Goal: Transaction & Acquisition: Purchase product/service

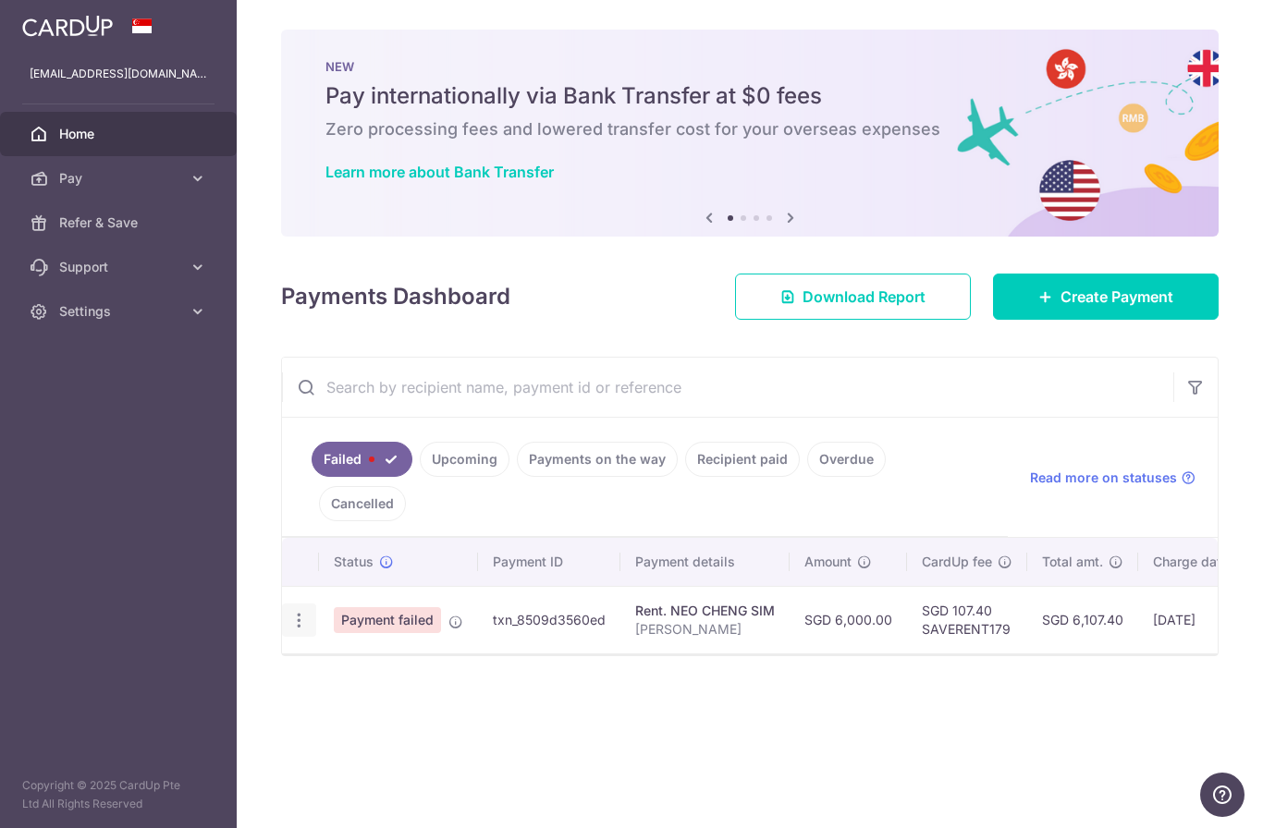
click at [289, 631] on icon "button" at bounding box center [298, 620] width 19 height 19
click at [335, 682] on span "Update payment" at bounding box center [398, 671] width 126 height 22
radio input "true"
type input "6,000.00"
type input "Edwin Er"
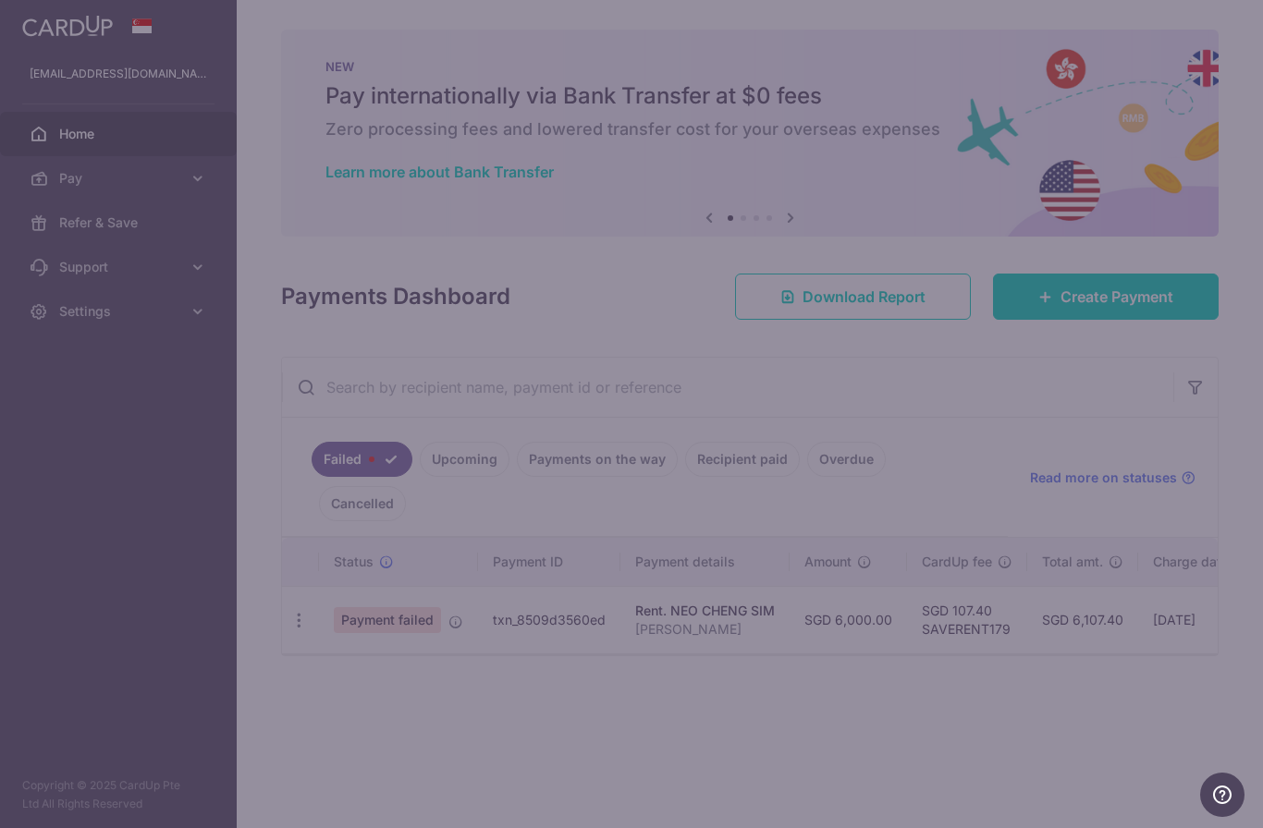
type input "SAVERENT179"
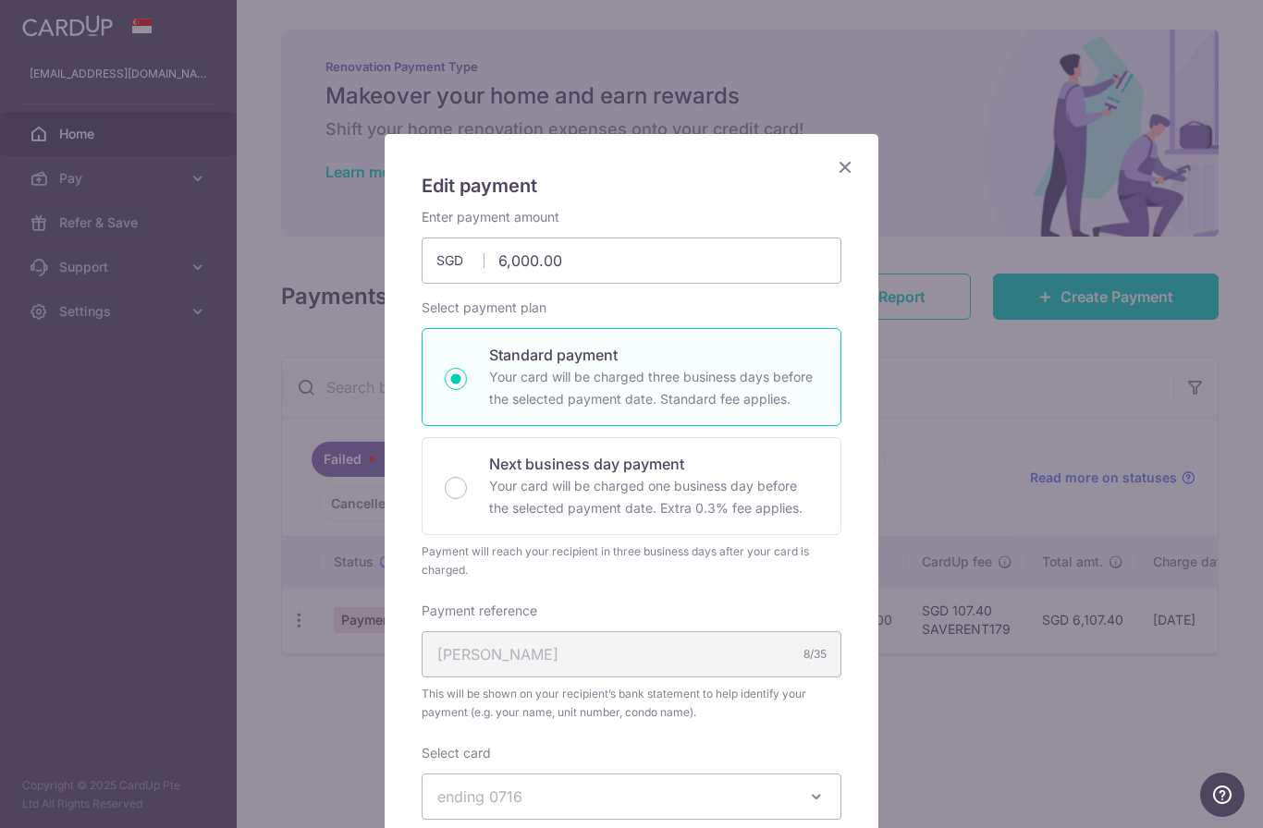
click at [842, 167] on icon "Close" at bounding box center [845, 166] width 22 height 23
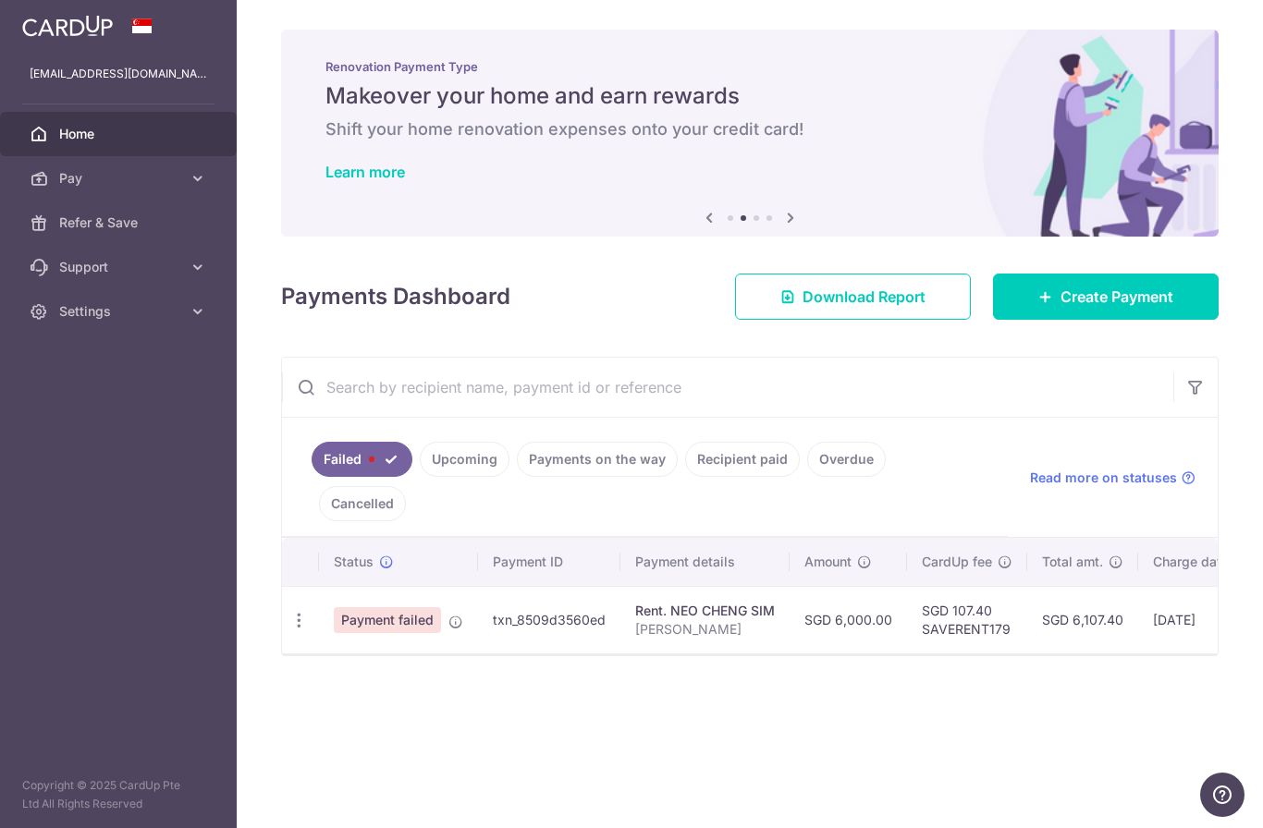
click at [0, 0] on icon "button" at bounding box center [0, 0] width 0 height 0
click at [76, 178] on span "Pay" at bounding box center [120, 178] width 122 height 18
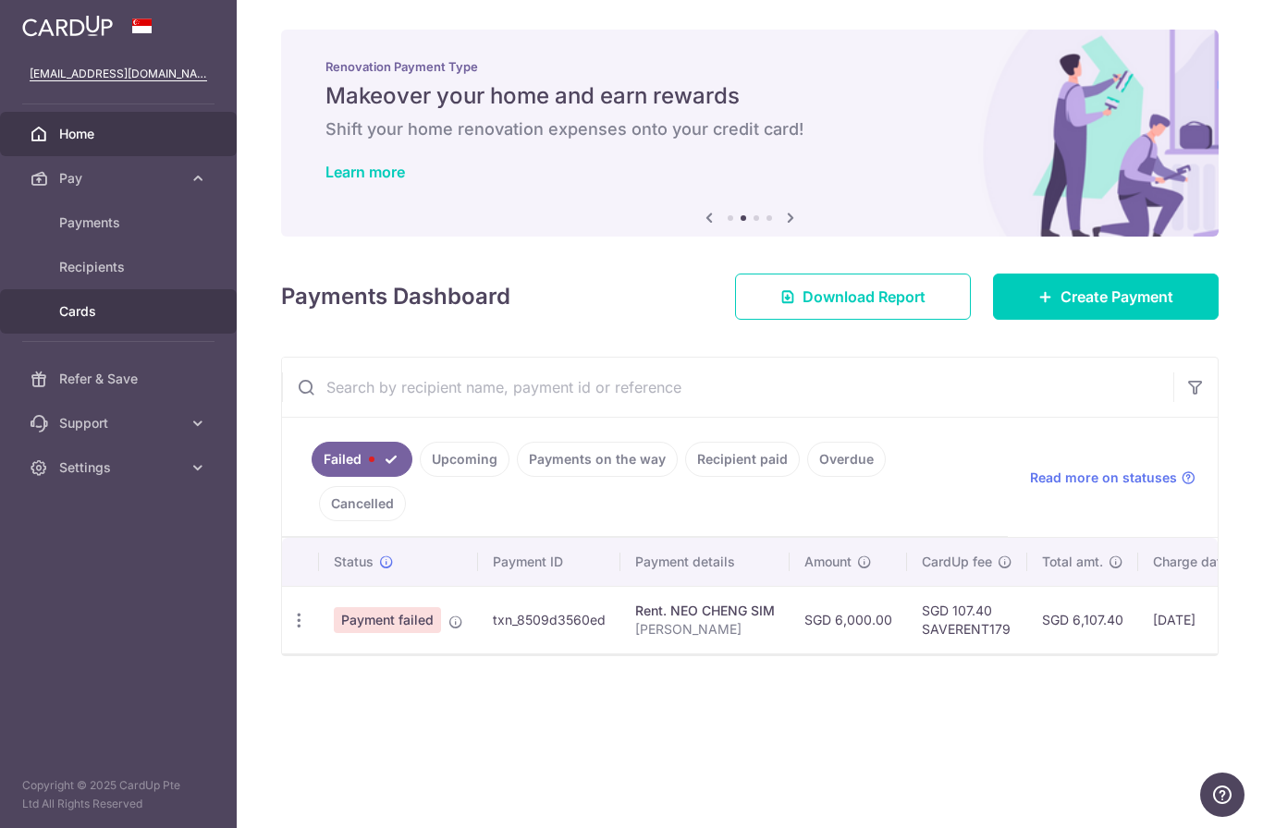
click at [80, 313] on span "Cards" at bounding box center [120, 311] width 122 height 18
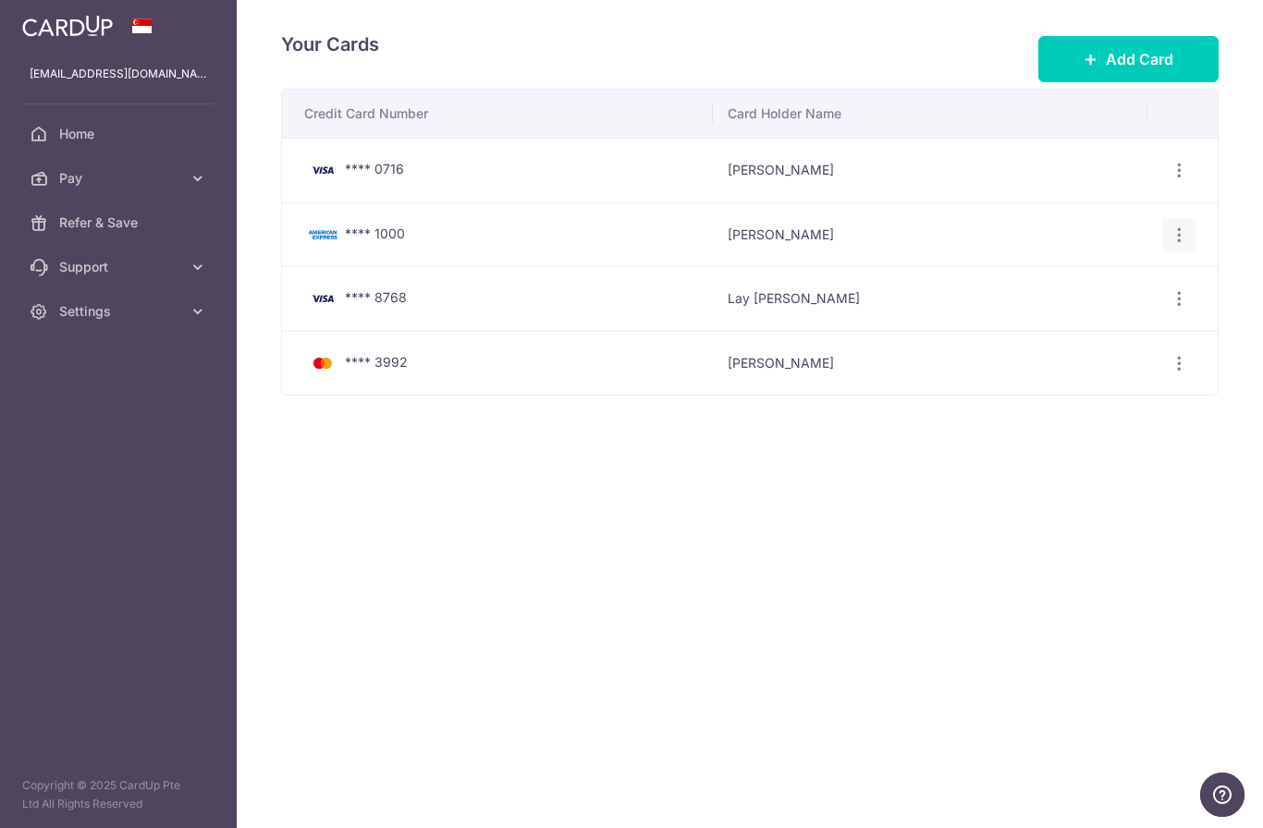
click at [1177, 245] on icon "button" at bounding box center [1179, 235] width 19 height 19
click at [1085, 341] on span "Delete" at bounding box center [1117, 330] width 126 height 22
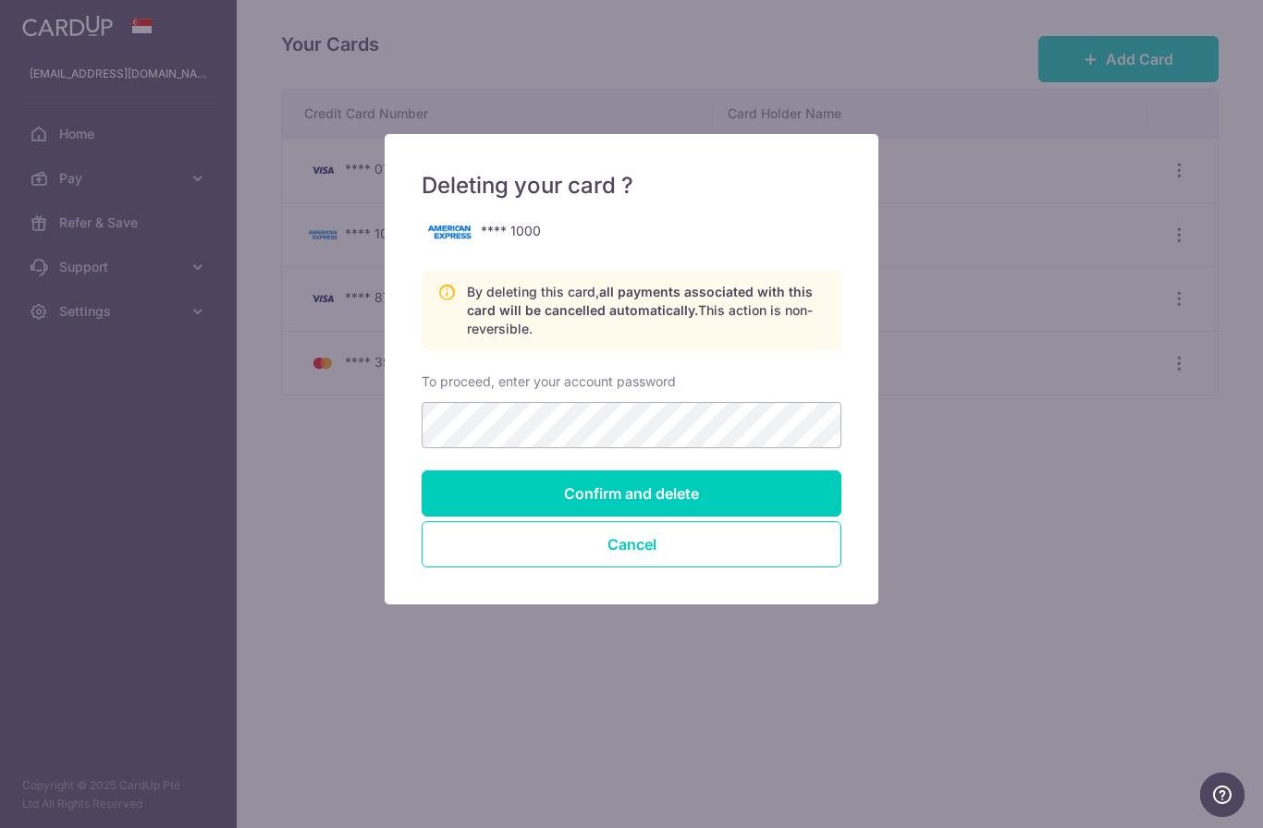
click at [679, 502] on input "Confirm and delete" at bounding box center [632, 494] width 420 height 46
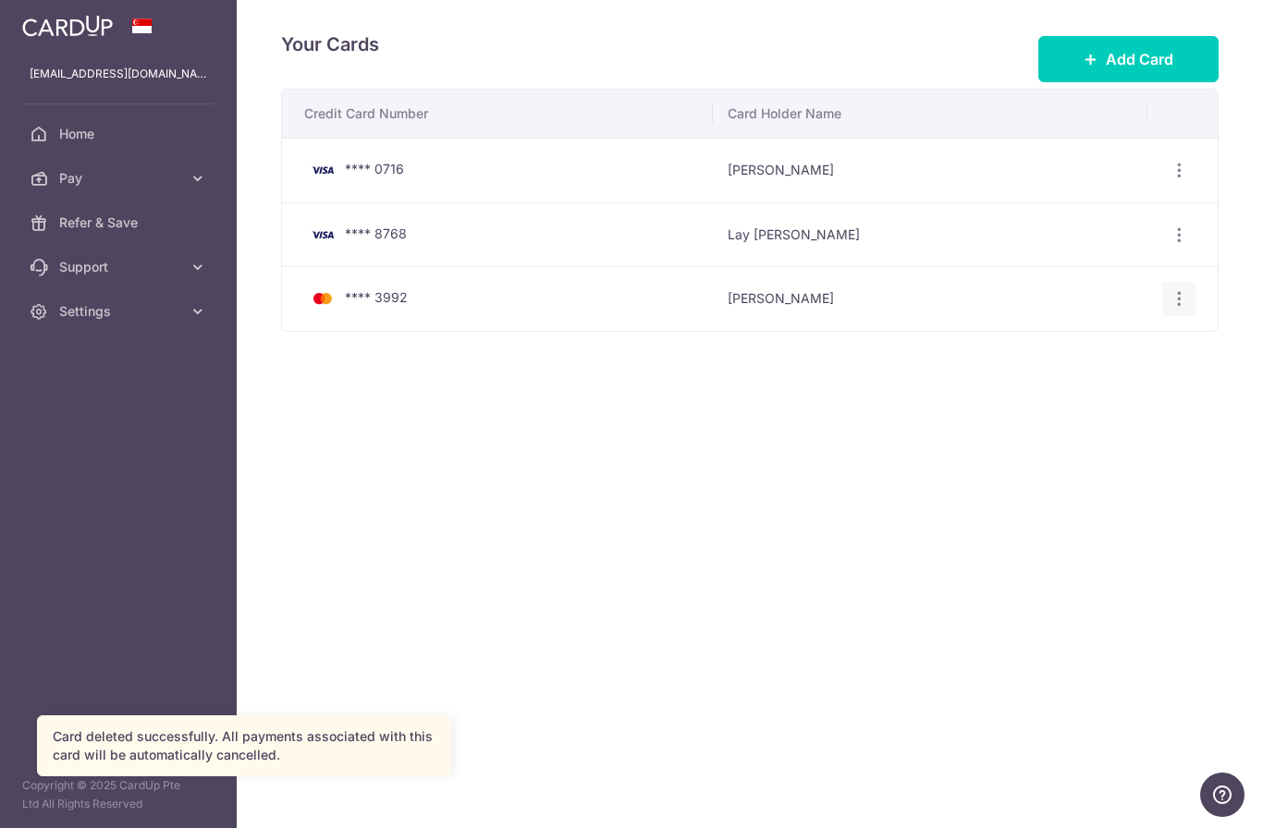
click at [1180, 309] on icon "button" at bounding box center [1179, 298] width 19 height 19
click at [1079, 406] on span "Delete" at bounding box center [1117, 395] width 126 height 22
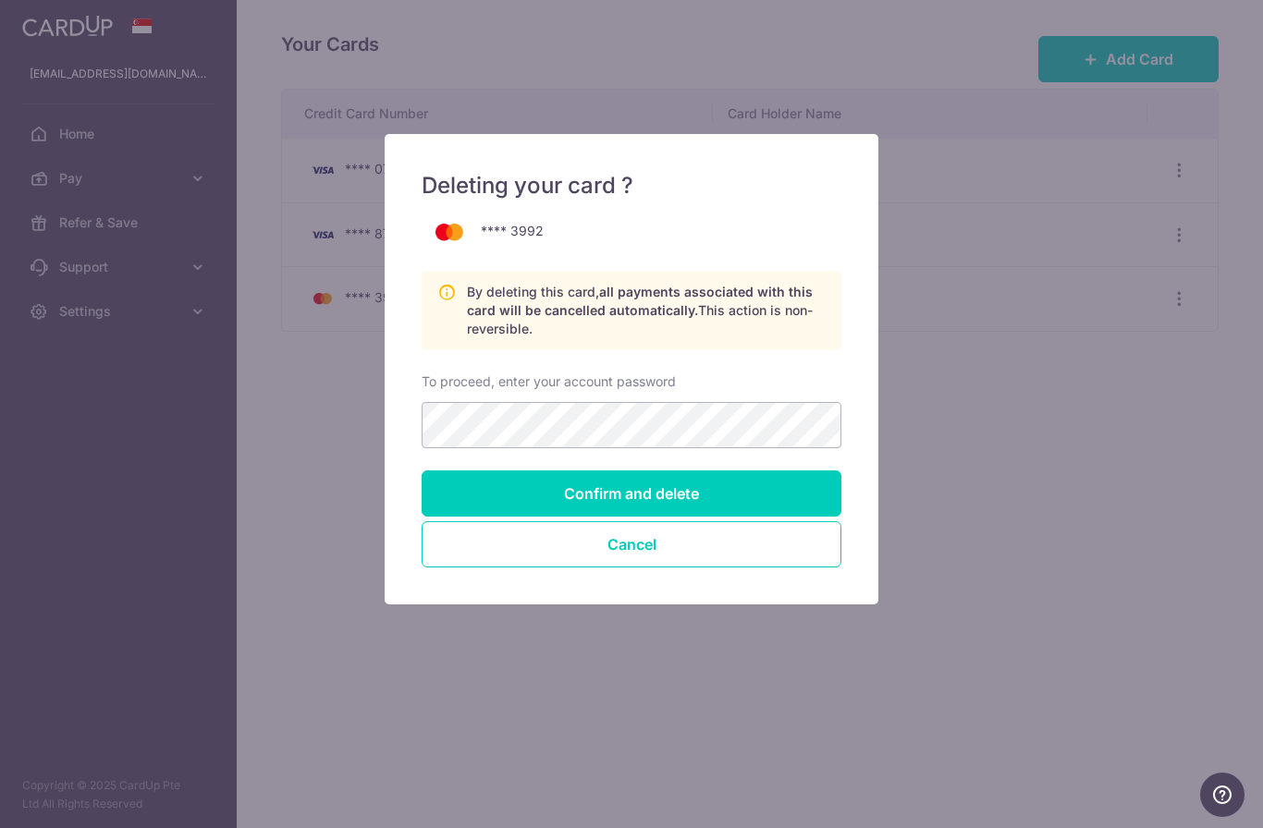
click at [663, 497] on input "Confirm and delete" at bounding box center [632, 494] width 420 height 46
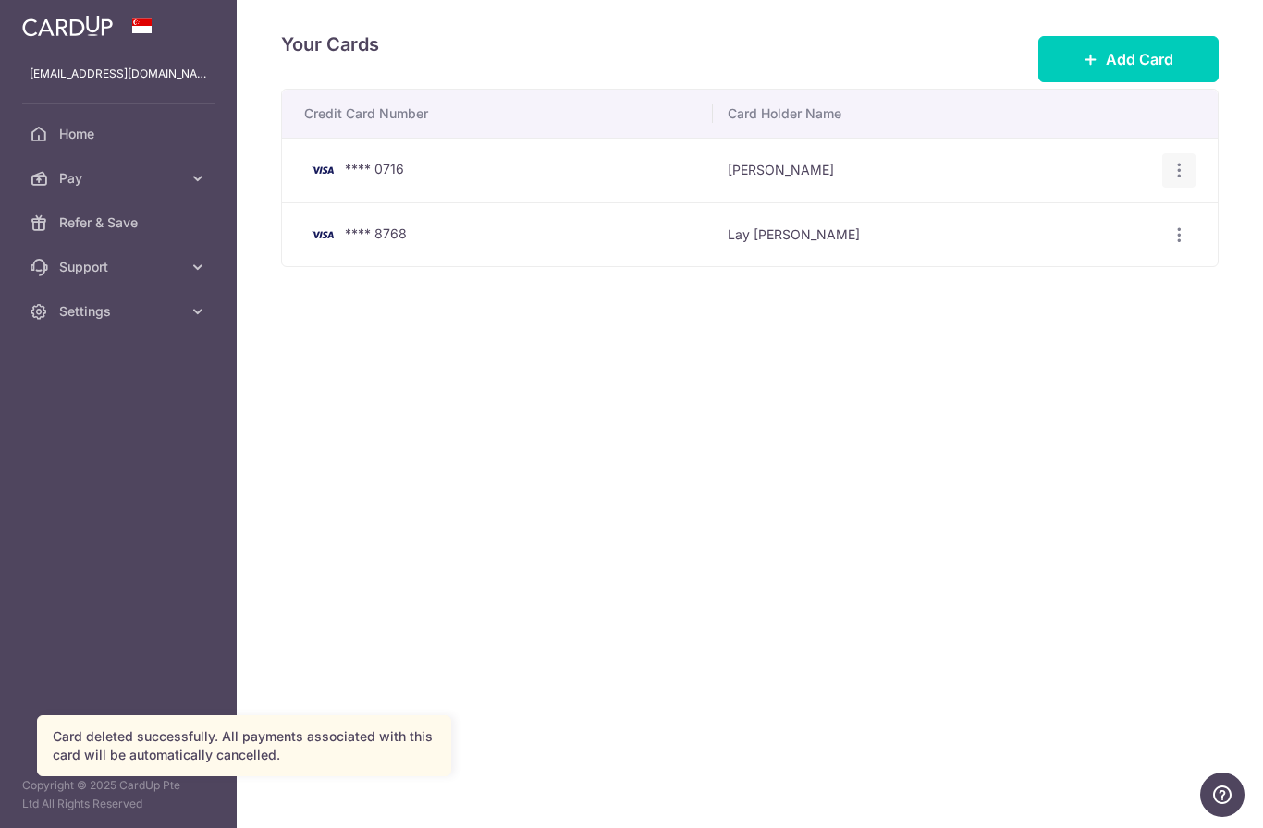
click at [1181, 180] on icon "button" at bounding box center [1179, 170] width 19 height 19
click at [1095, 233] on span "View/Edit" at bounding box center [1117, 222] width 126 height 22
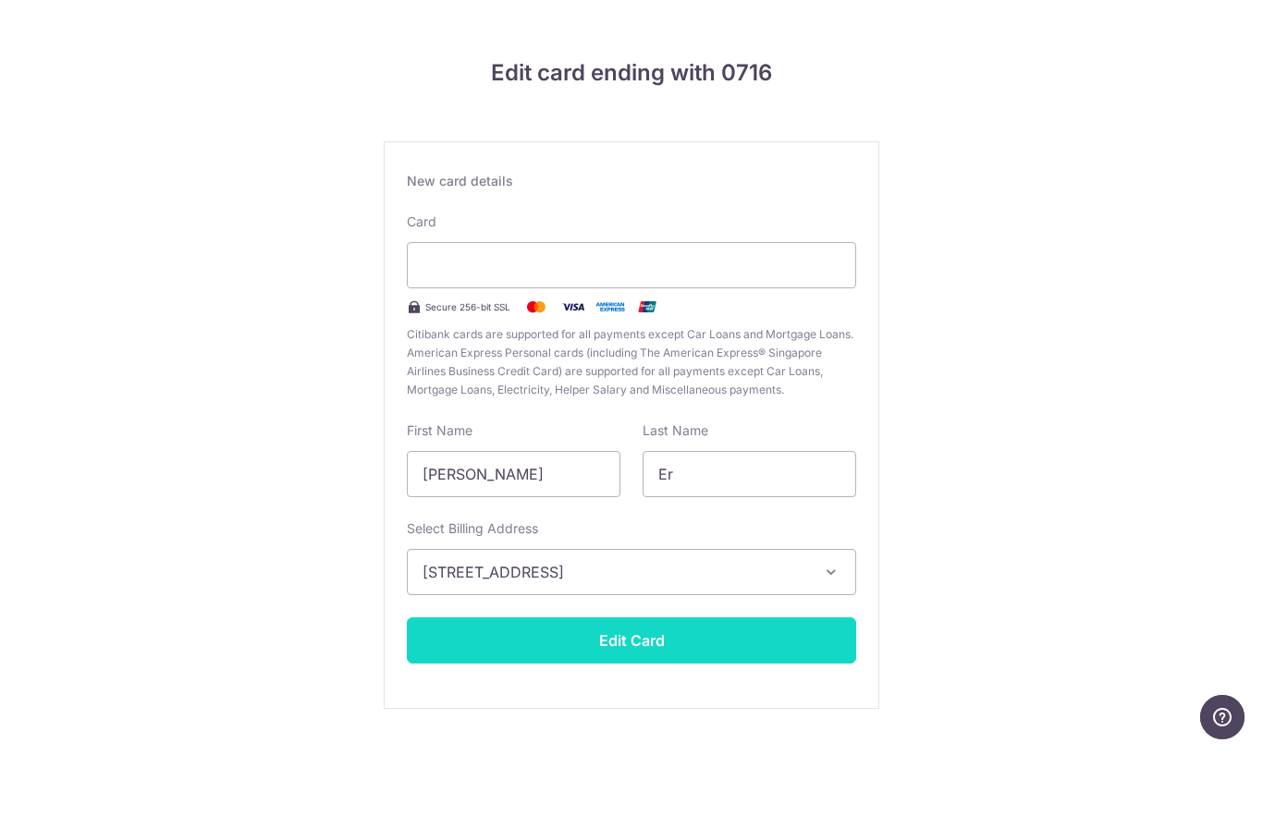
scroll to position [76, 0]
click at [626, 695] on button "Edit Card" at bounding box center [631, 718] width 449 height 46
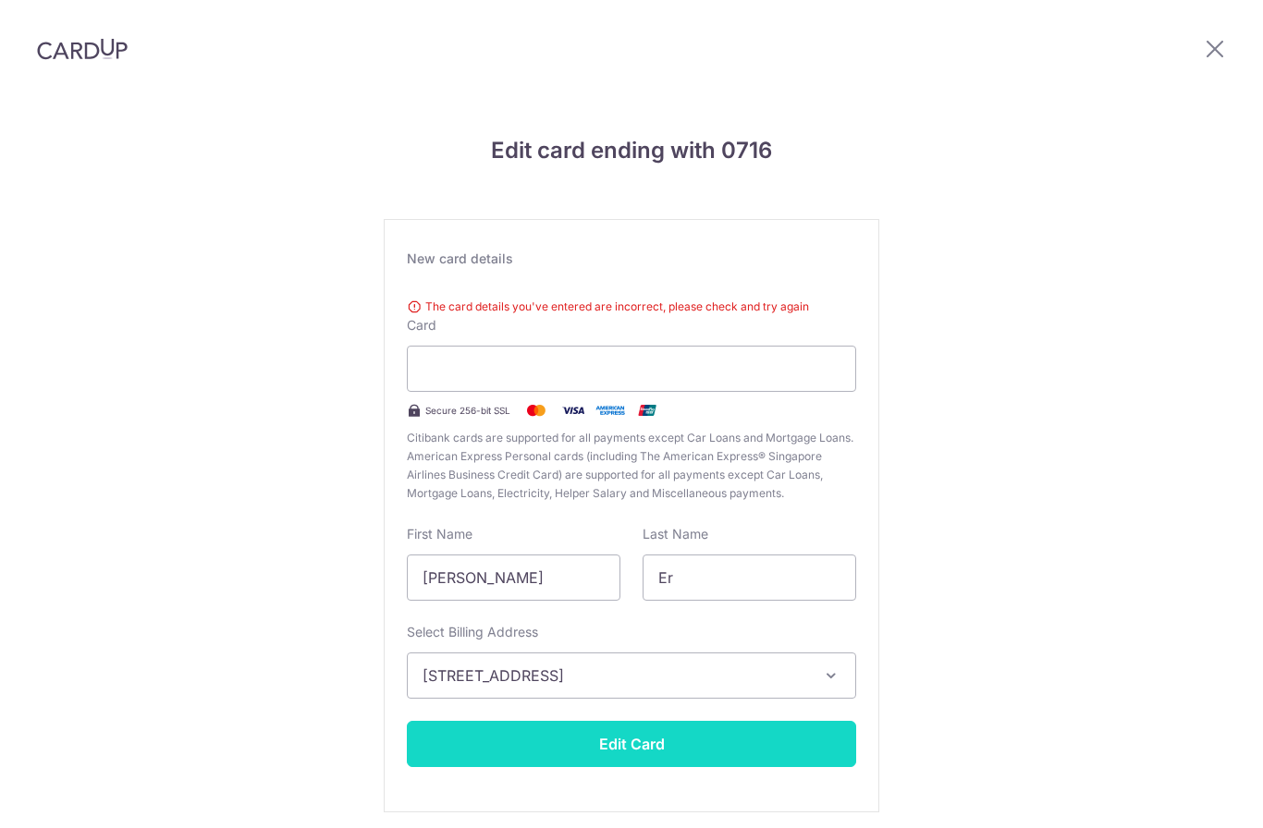
scroll to position [3, 0]
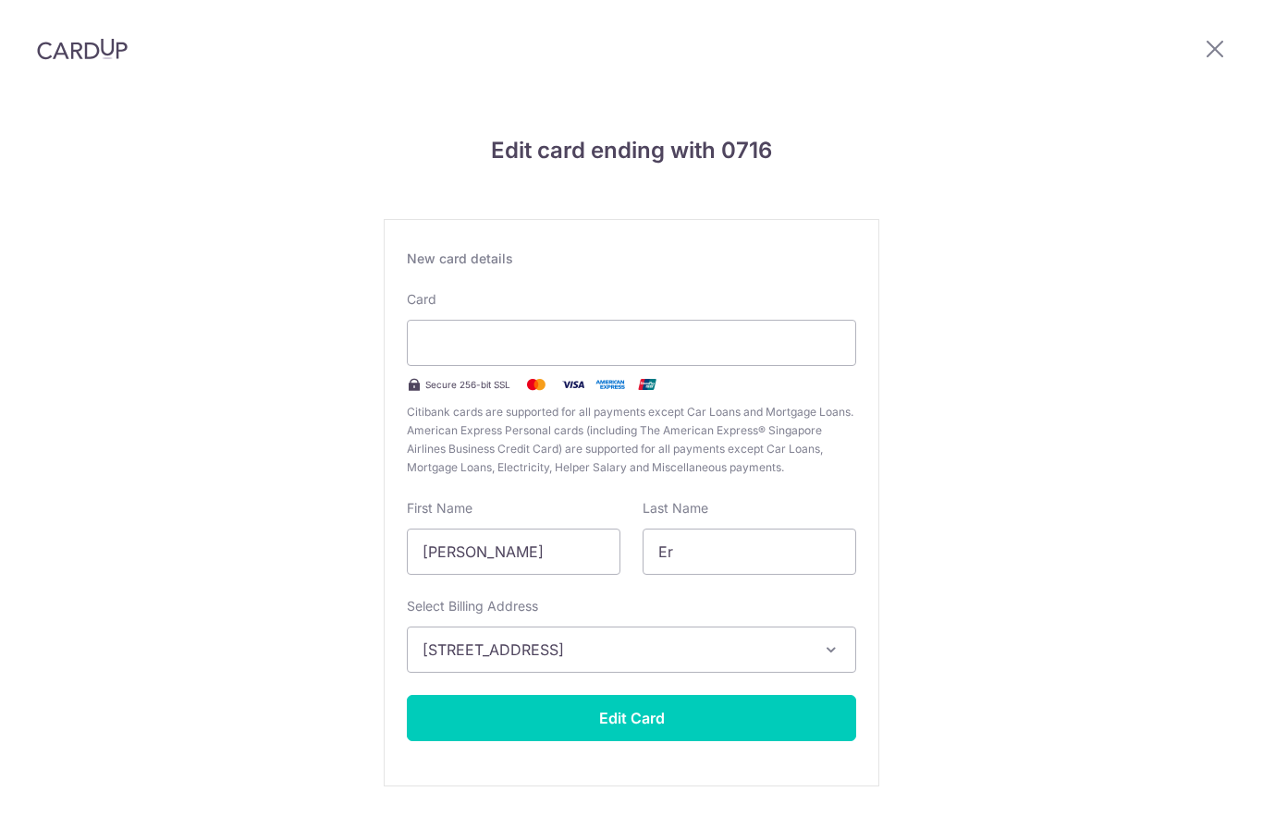
scroll to position [76, 0]
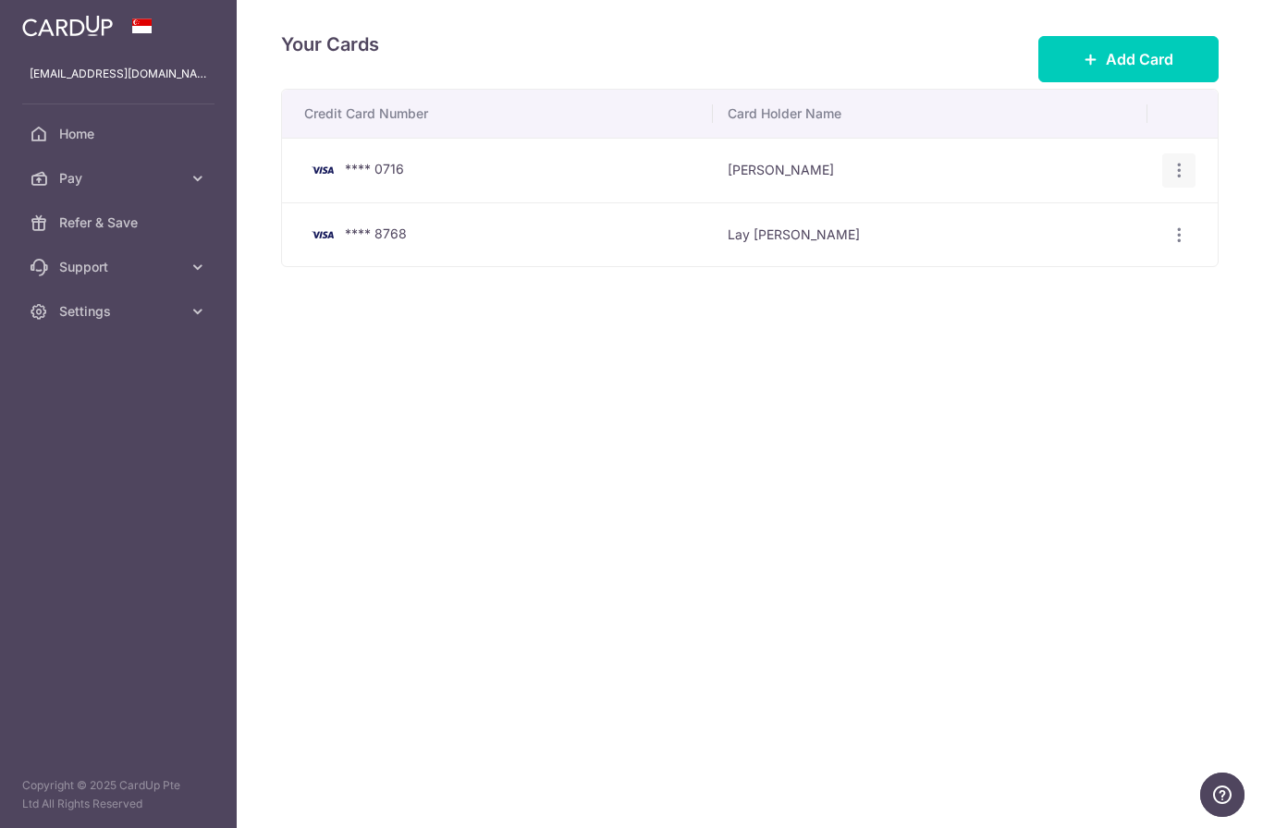
click at [1174, 180] on icon "button" at bounding box center [1179, 170] width 19 height 19
click at [1083, 277] on span "Delete" at bounding box center [1117, 266] width 126 height 22
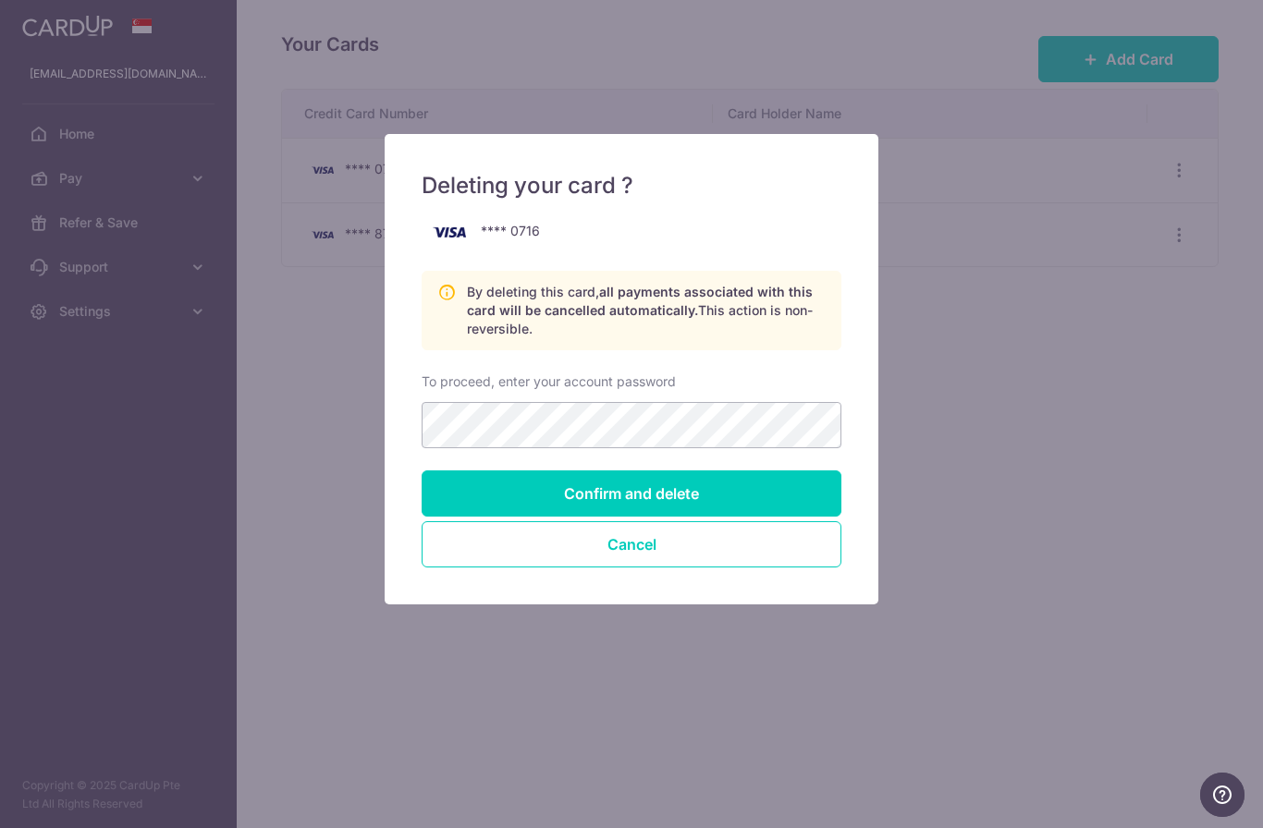
click at [643, 493] on input "Confirm and delete" at bounding box center [632, 494] width 420 height 46
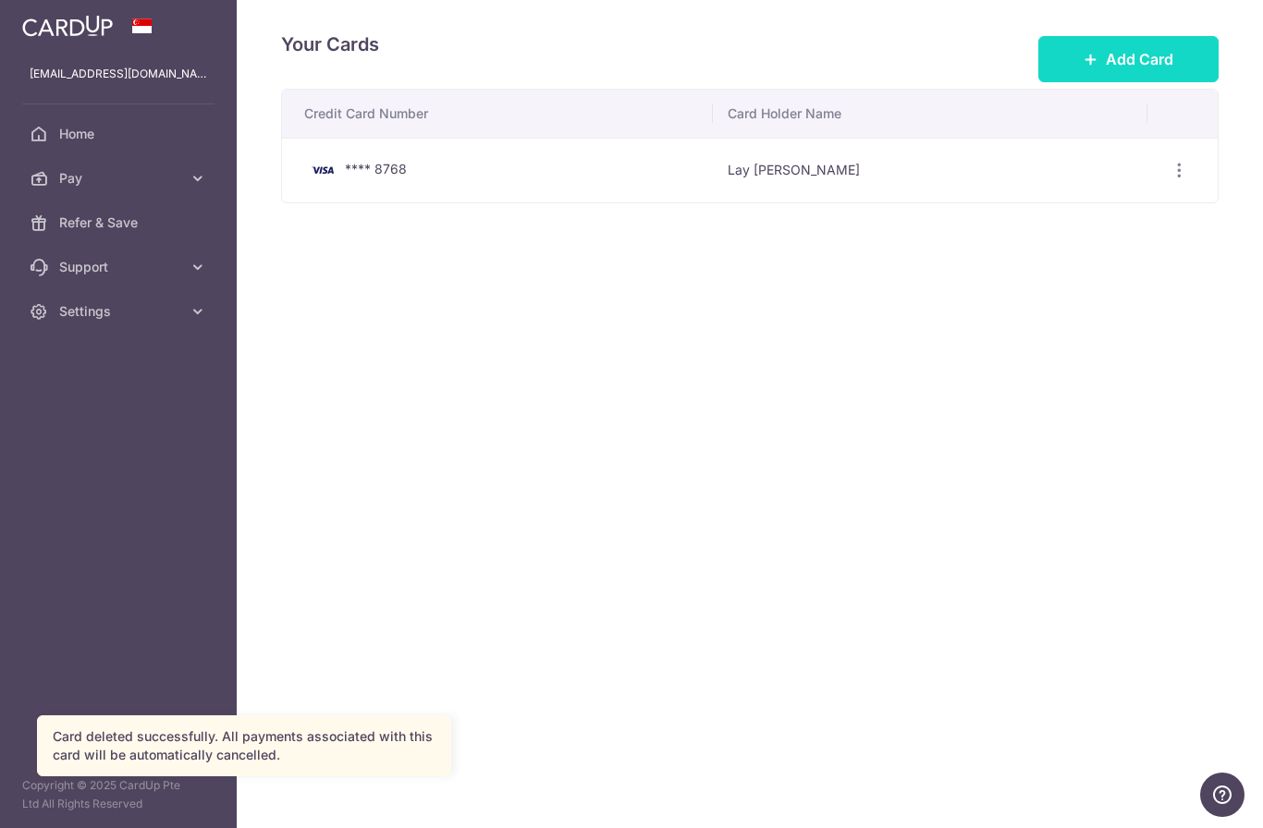
click at [1126, 70] on span "Add Card" at bounding box center [1139, 59] width 67 height 22
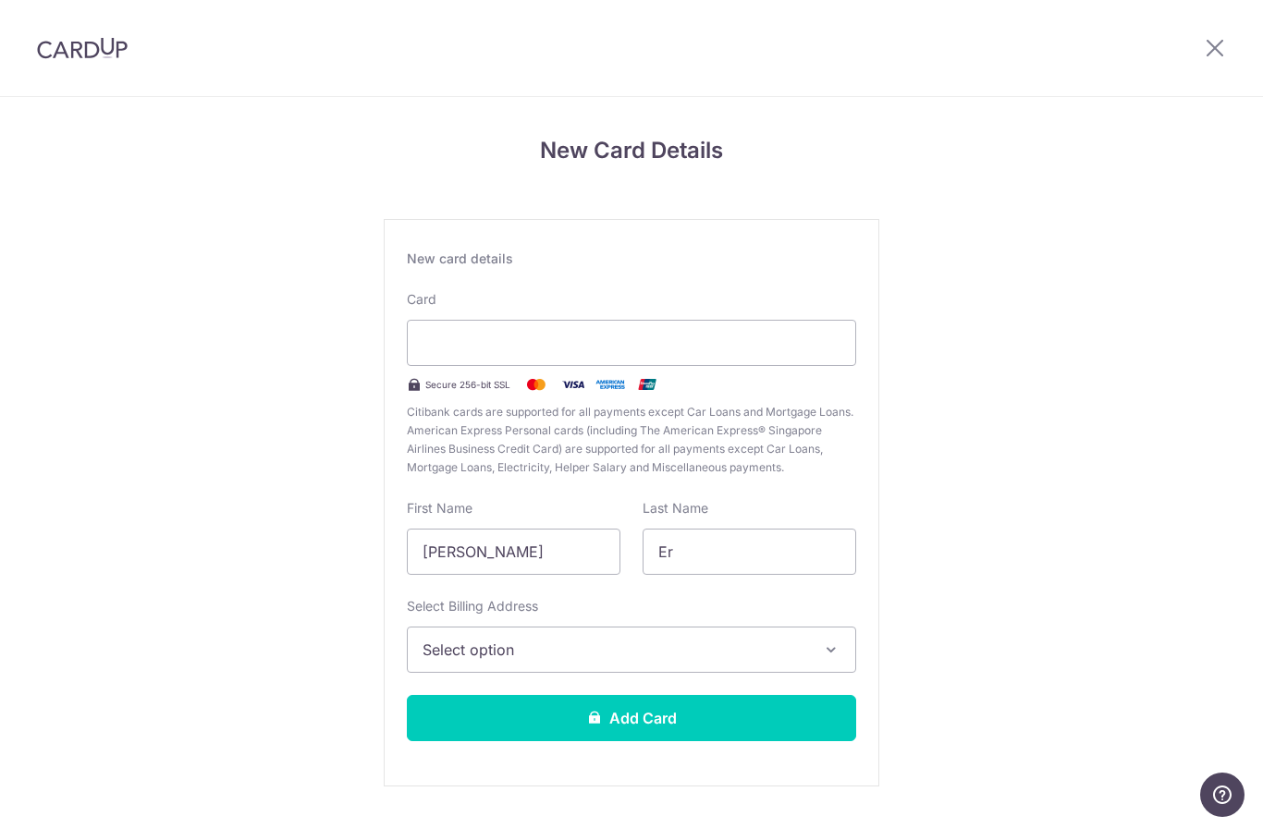
click at [517, 655] on span "Select option" at bounding box center [615, 650] width 385 height 22
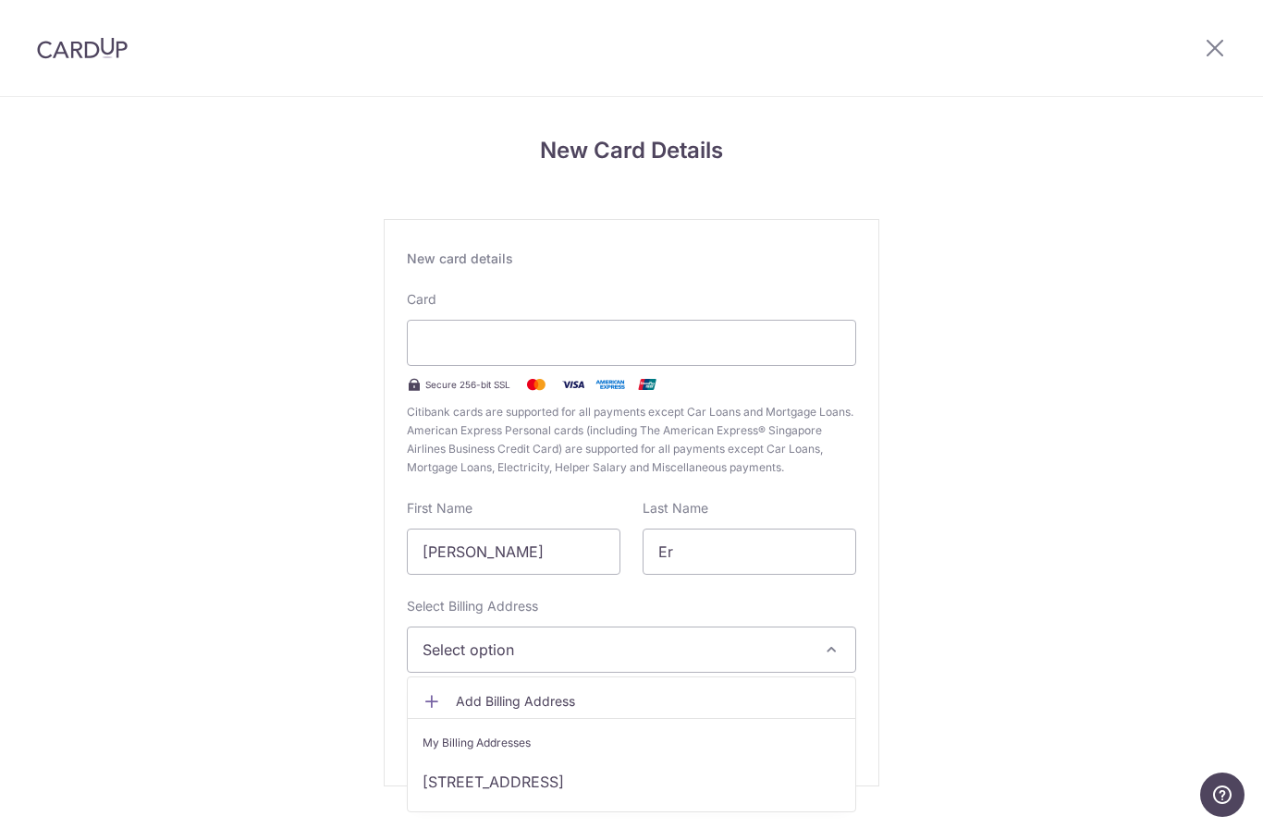
click at [507, 790] on link "[STREET_ADDRESS]" at bounding box center [631, 782] width 447 height 44
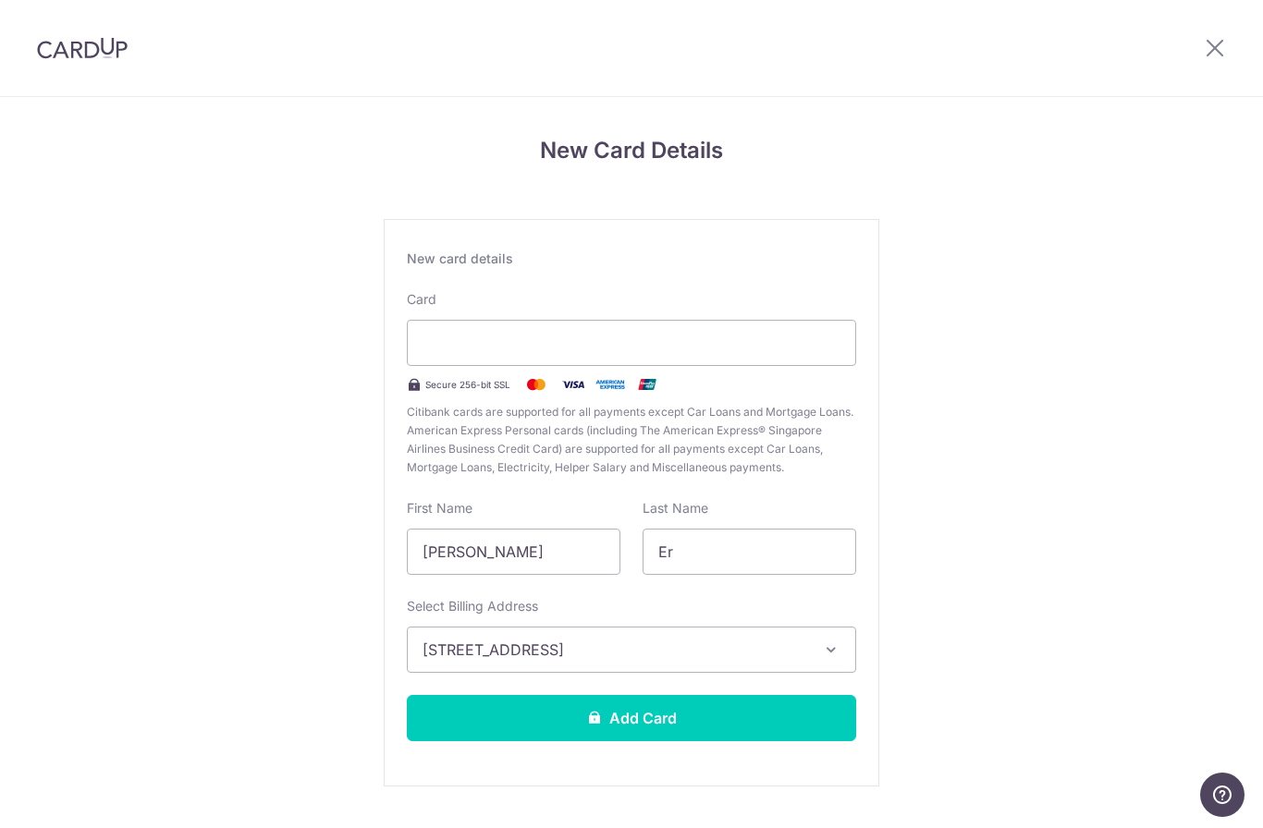
click at [573, 715] on button "Add Card" at bounding box center [631, 718] width 449 height 46
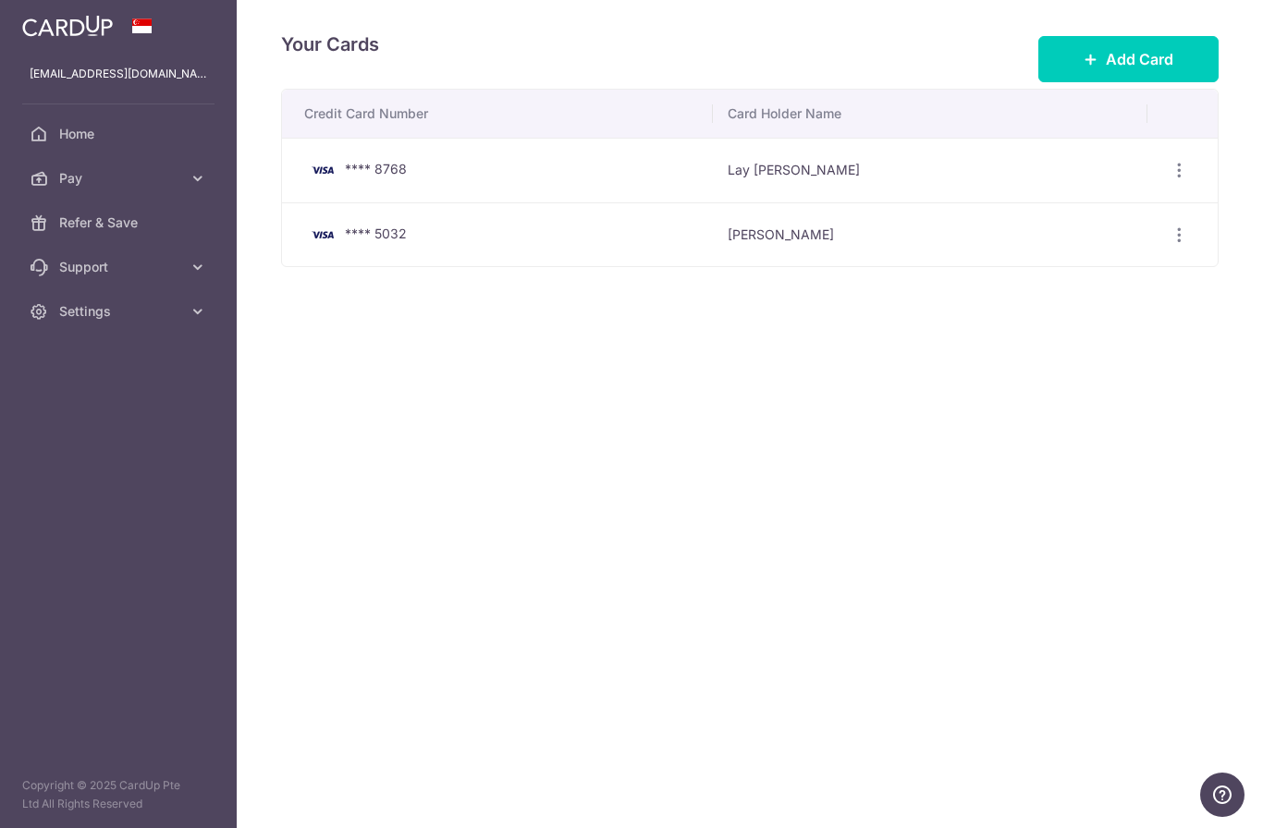
click at [0, 0] on icon "button" at bounding box center [0, 0] width 0 height 0
click at [79, 130] on span "Home" at bounding box center [120, 134] width 122 height 18
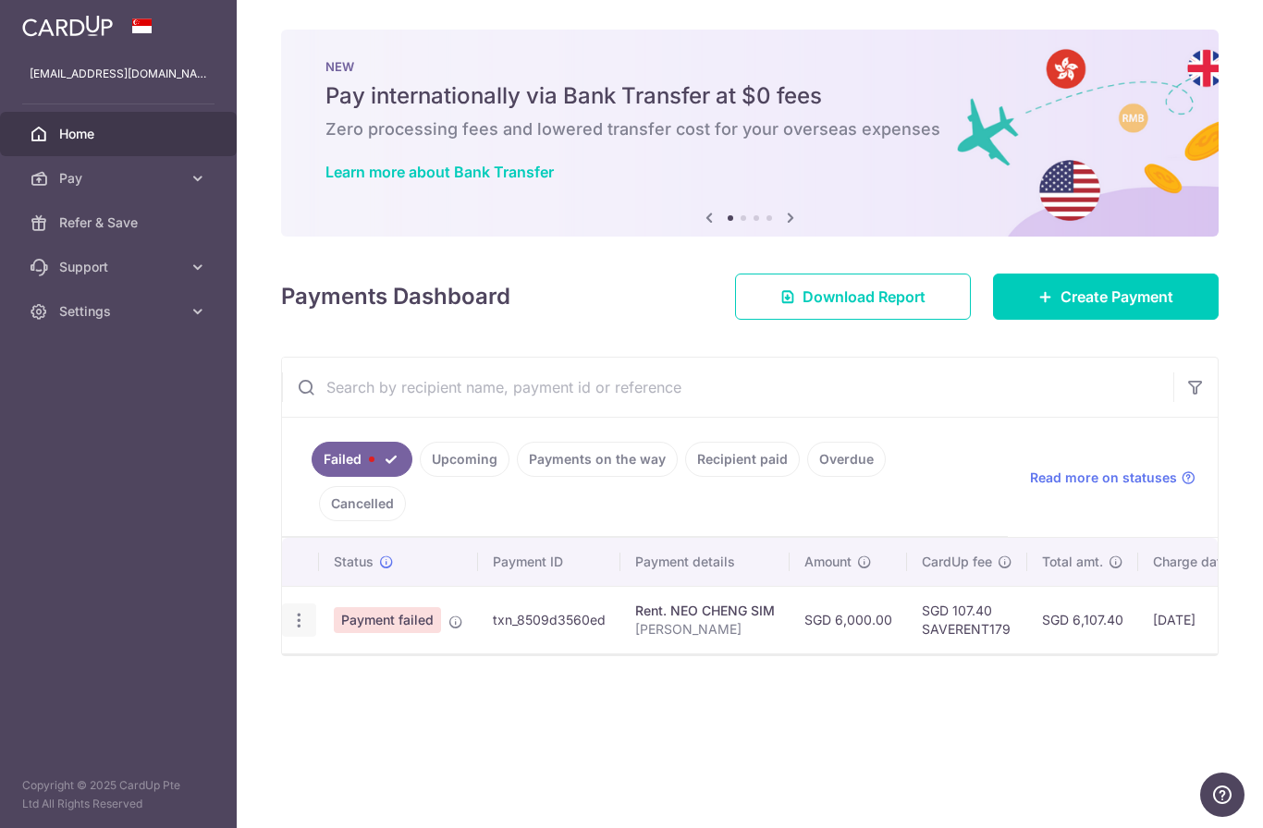
click at [289, 631] on icon "button" at bounding box center [298, 620] width 19 height 19
click at [335, 682] on span "Update payment" at bounding box center [398, 671] width 126 height 22
radio input "true"
type input "6,000.00"
type input "[PERSON_NAME]"
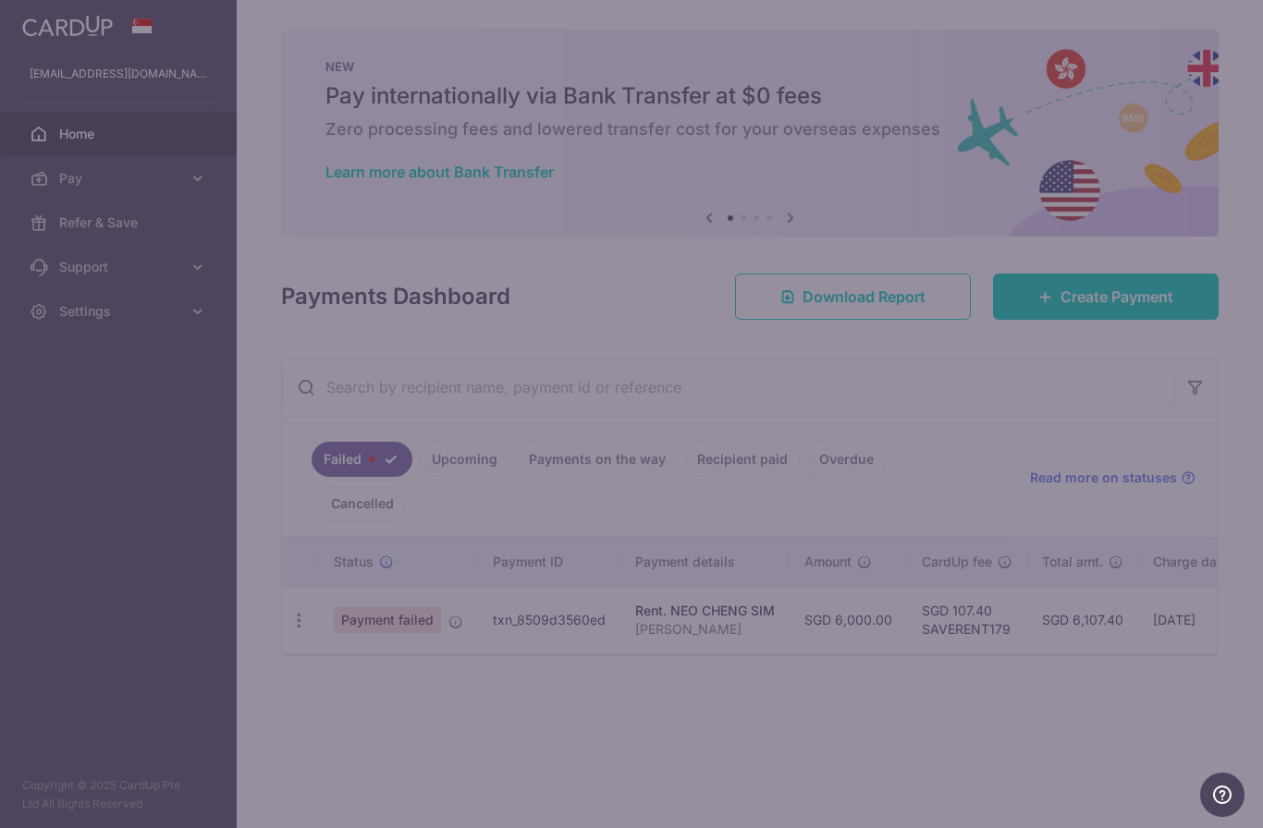
type input "SAVERENT179"
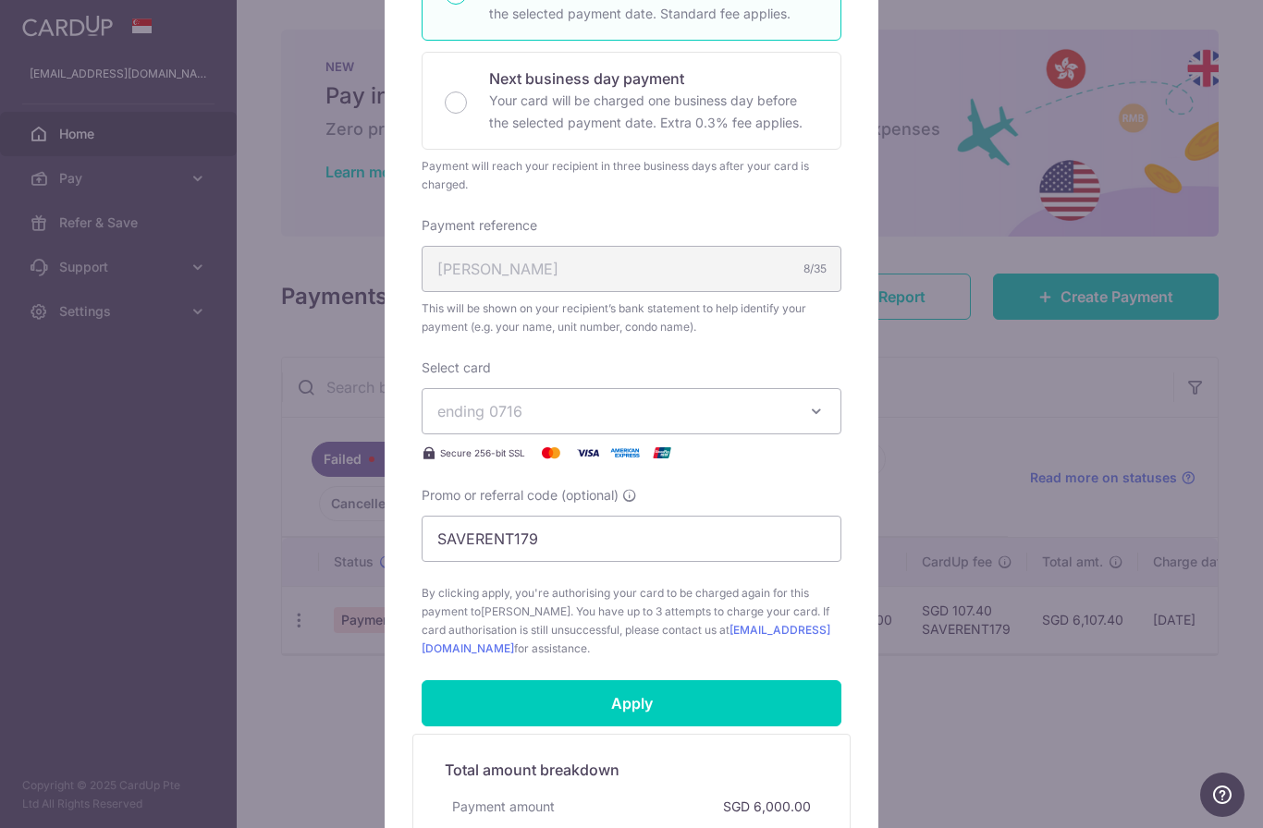
scroll to position [386, 0]
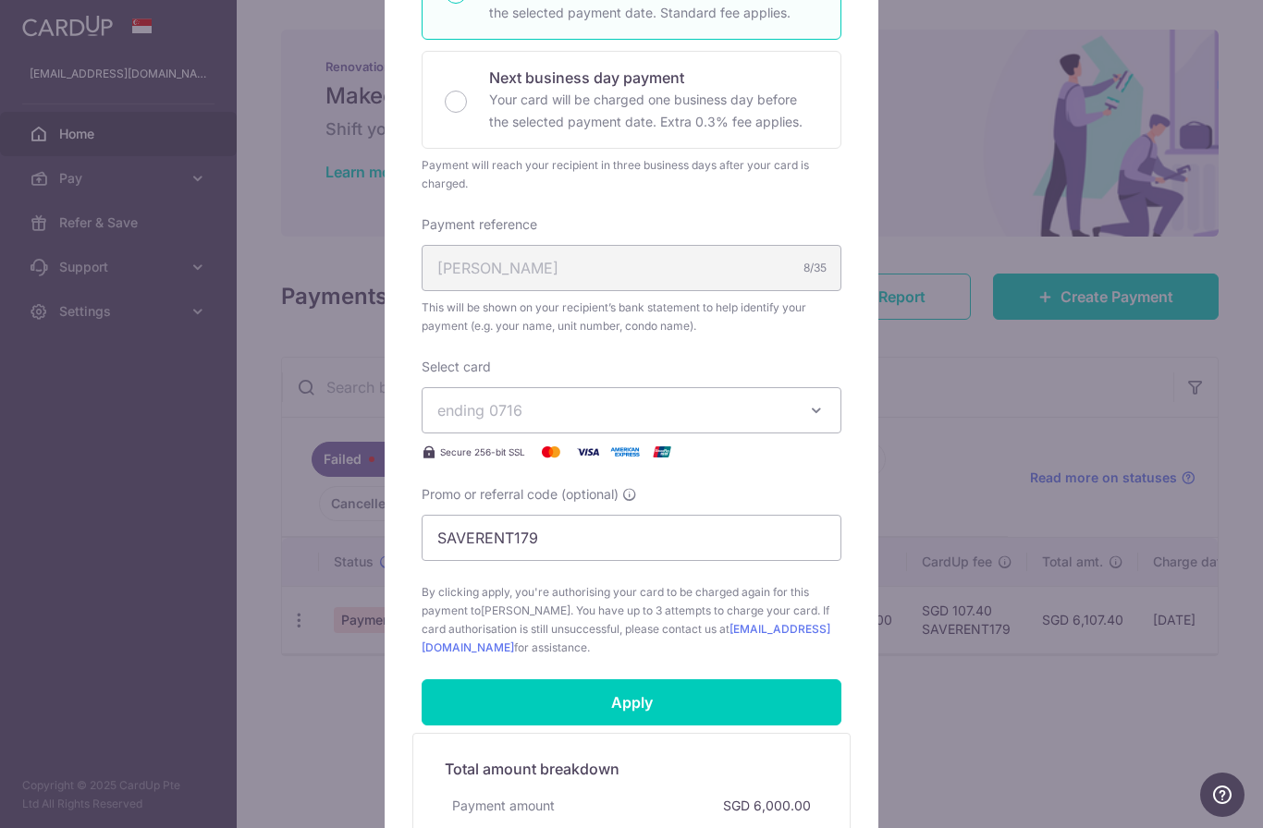
click at [639, 414] on span "ending 0716" at bounding box center [614, 410] width 355 height 22
click at [537, 555] on link "**** 5032" at bounding box center [632, 542] width 418 height 44
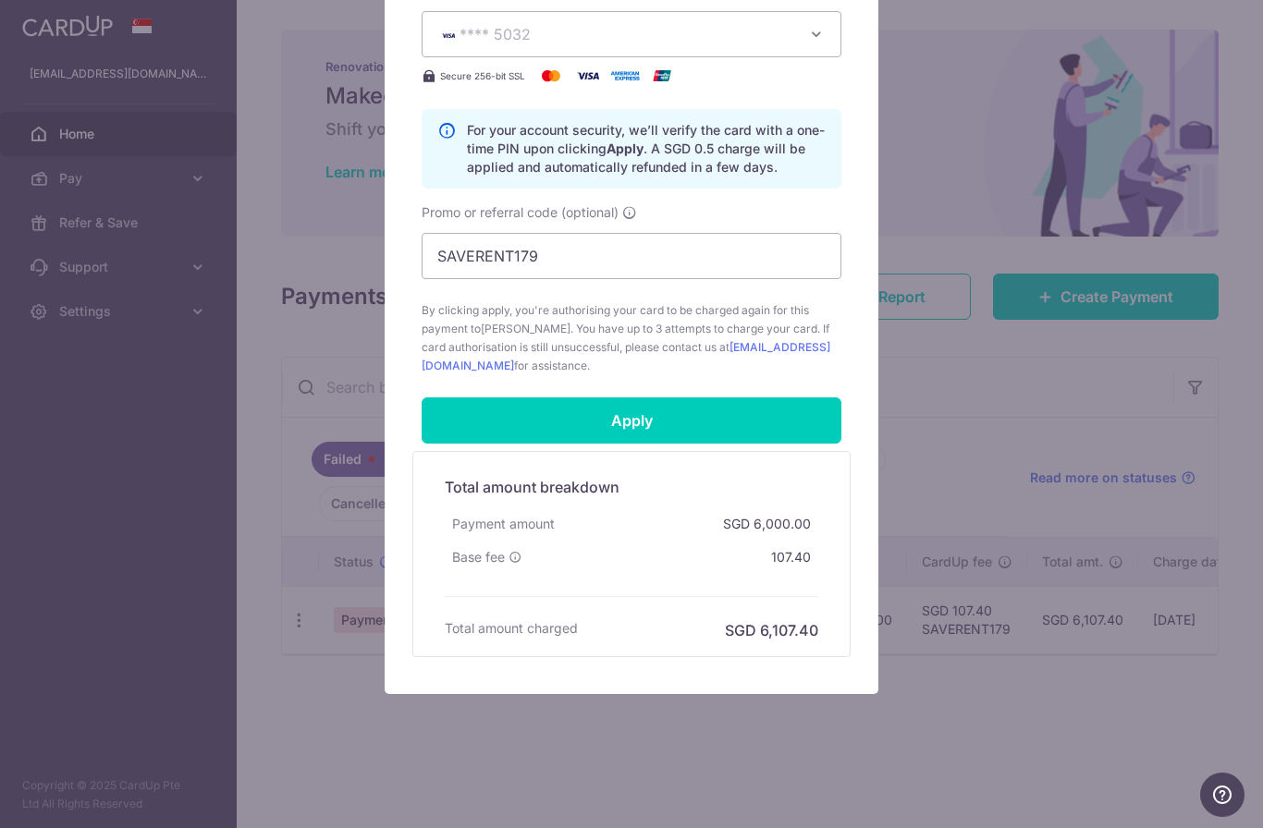
scroll to position [763, 0]
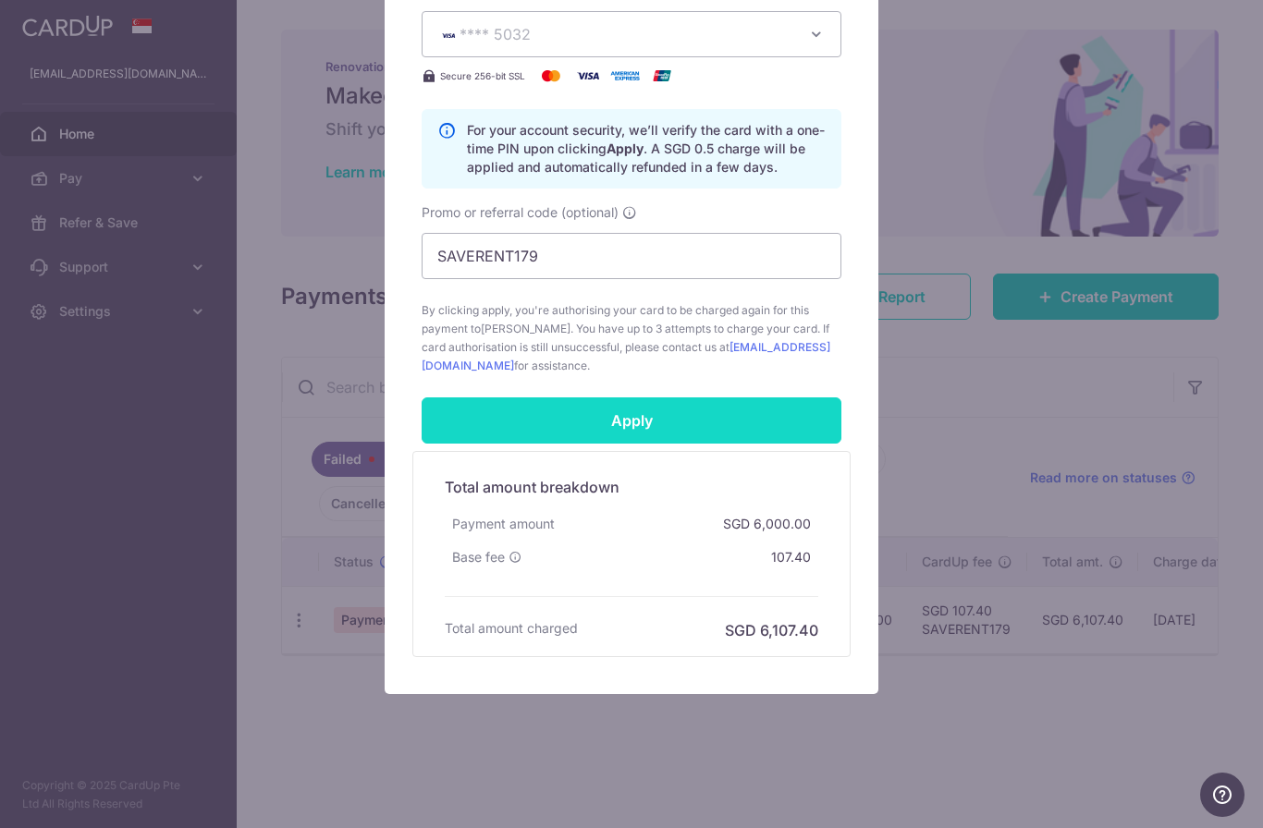
click at [631, 421] on input "Apply" at bounding box center [632, 421] width 420 height 46
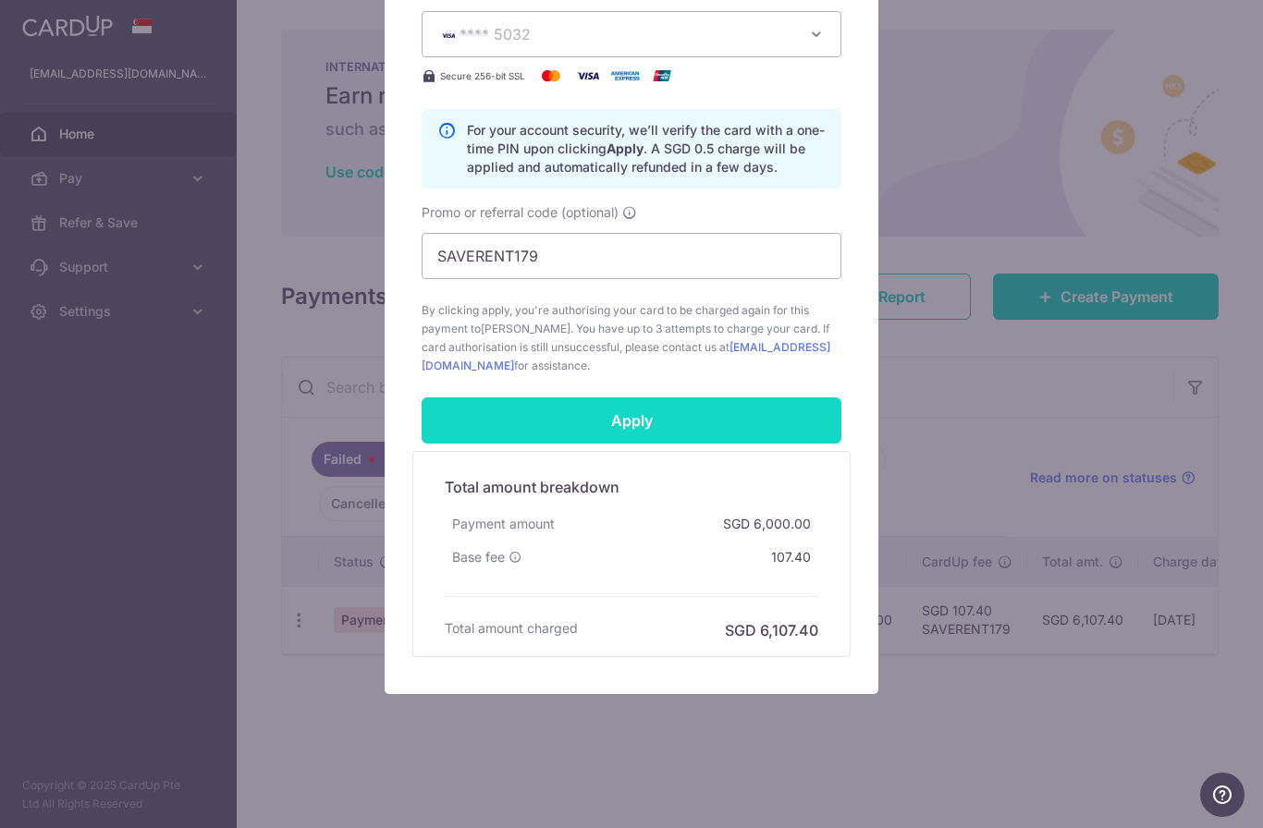
click at [633, 423] on input "Apply" at bounding box center [632, 421] width 420 height 46
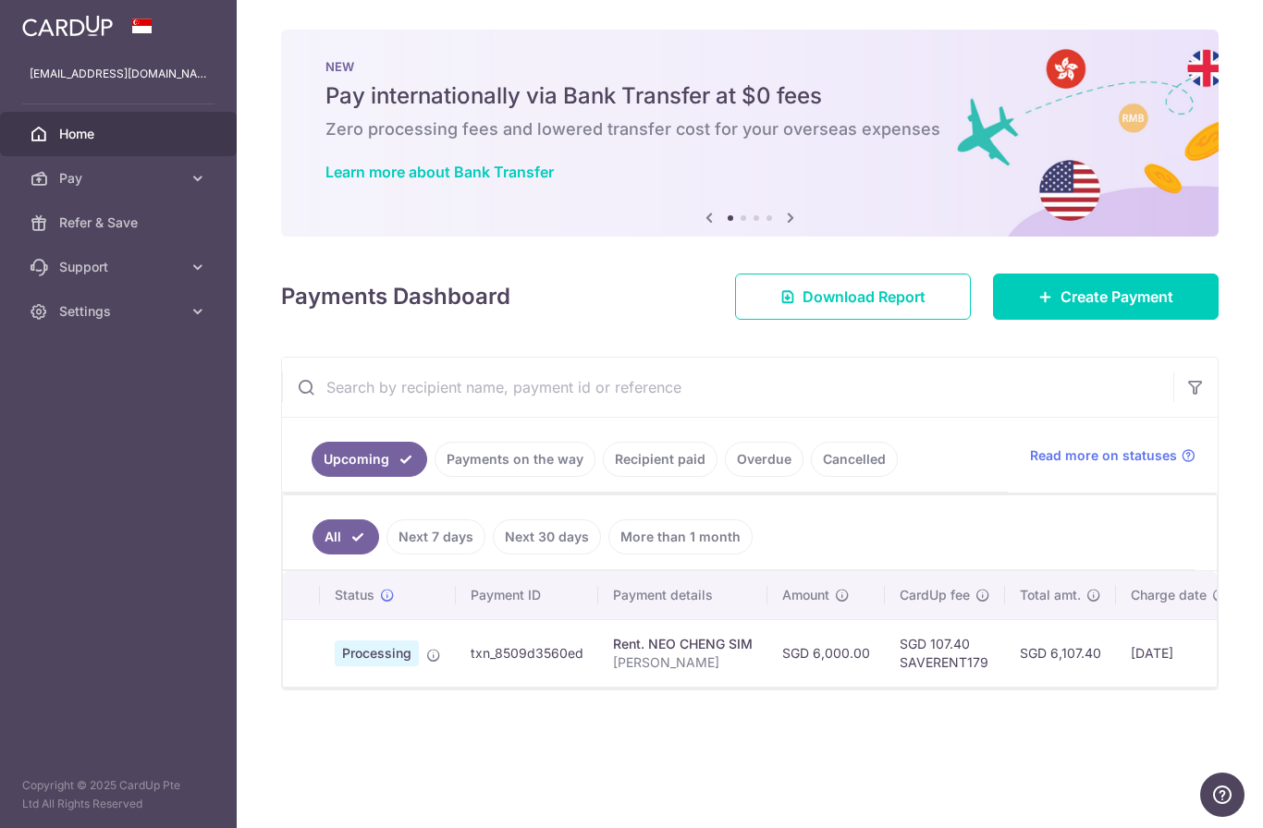
click at [435, 477] on link "Payments on the way" at bounding box center [515, 459] width 161 height 35
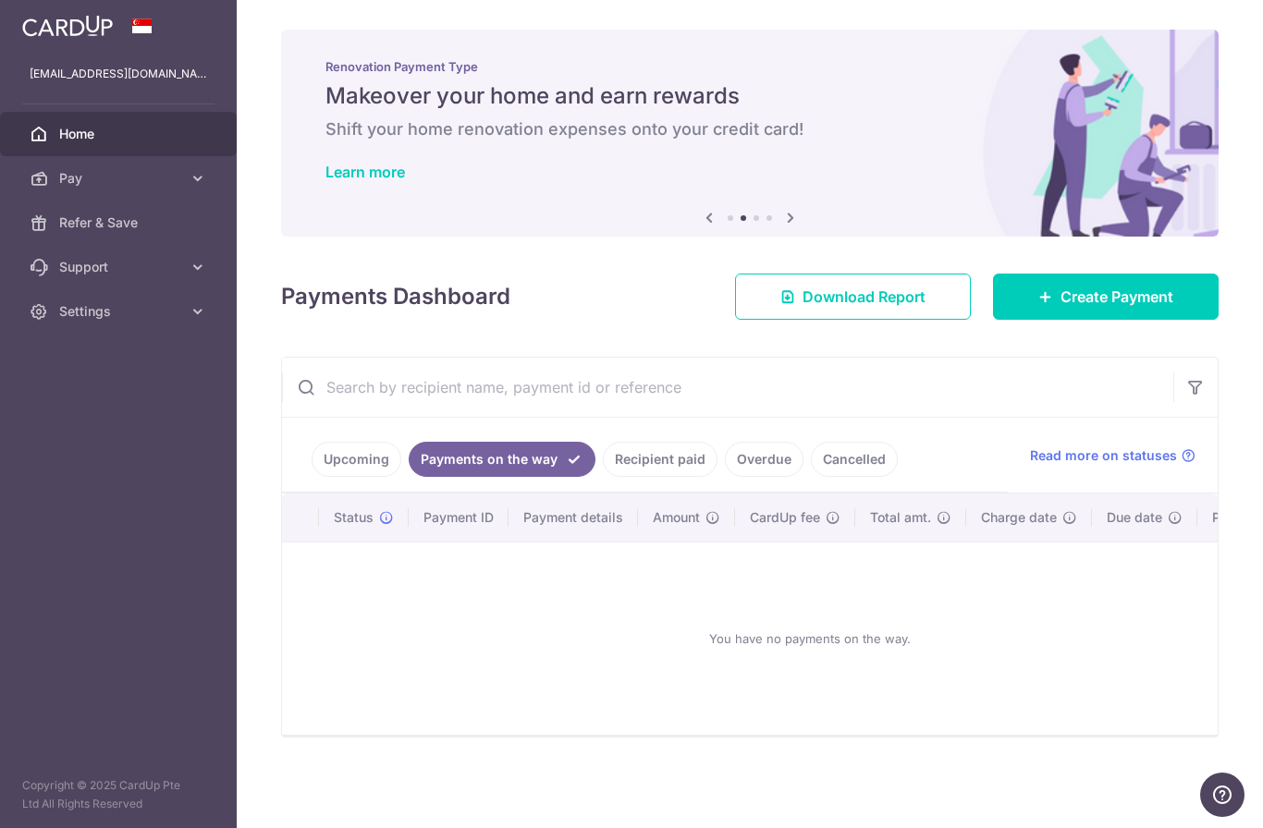
click at [603, 477] on link "Recipient paid" at bounding box center [660, 459] width 115 height 35
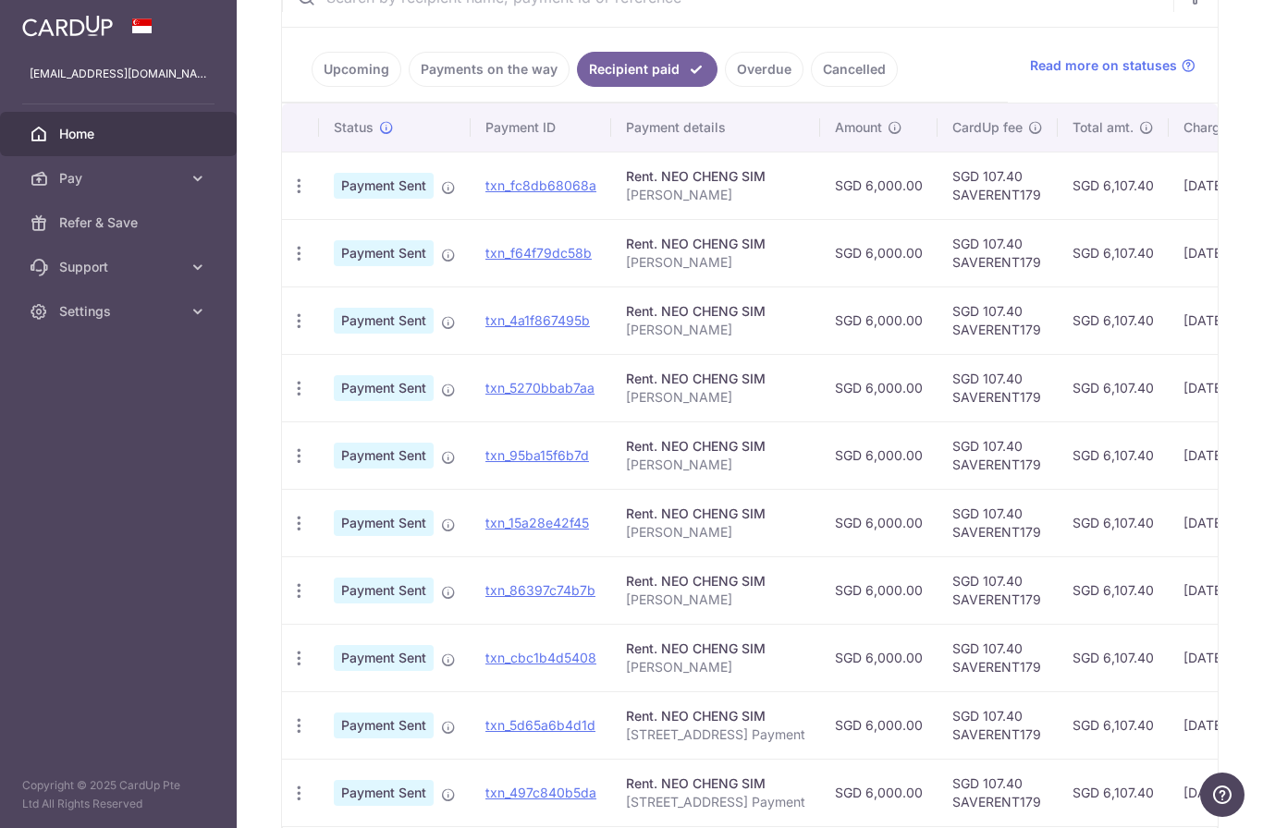
scroll to position [396, 0]
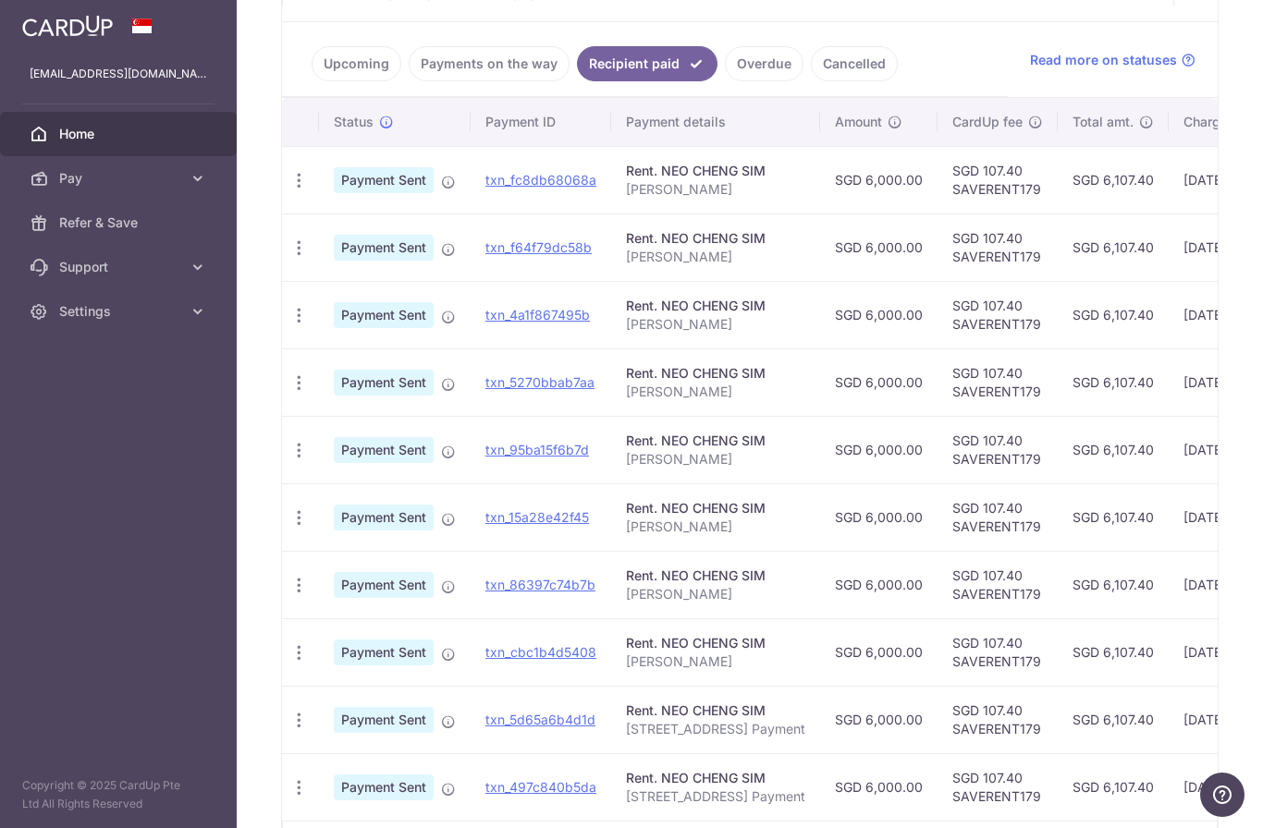
click at [725, 81] on link "Overdue" at bounding box center [764, 63] width 79 height 35
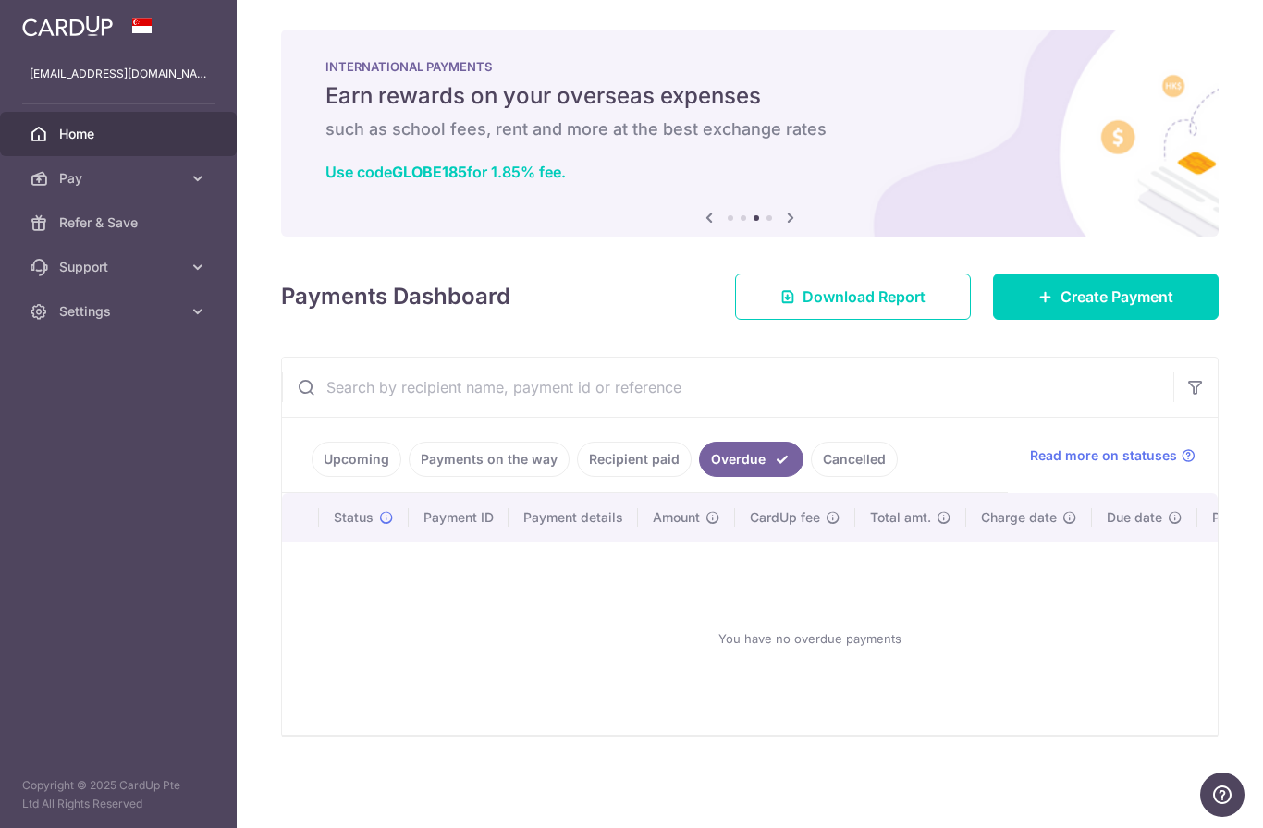
click at [811, 477] on link "Cancelled" at bounding box center [854, 459] width 87 height 35
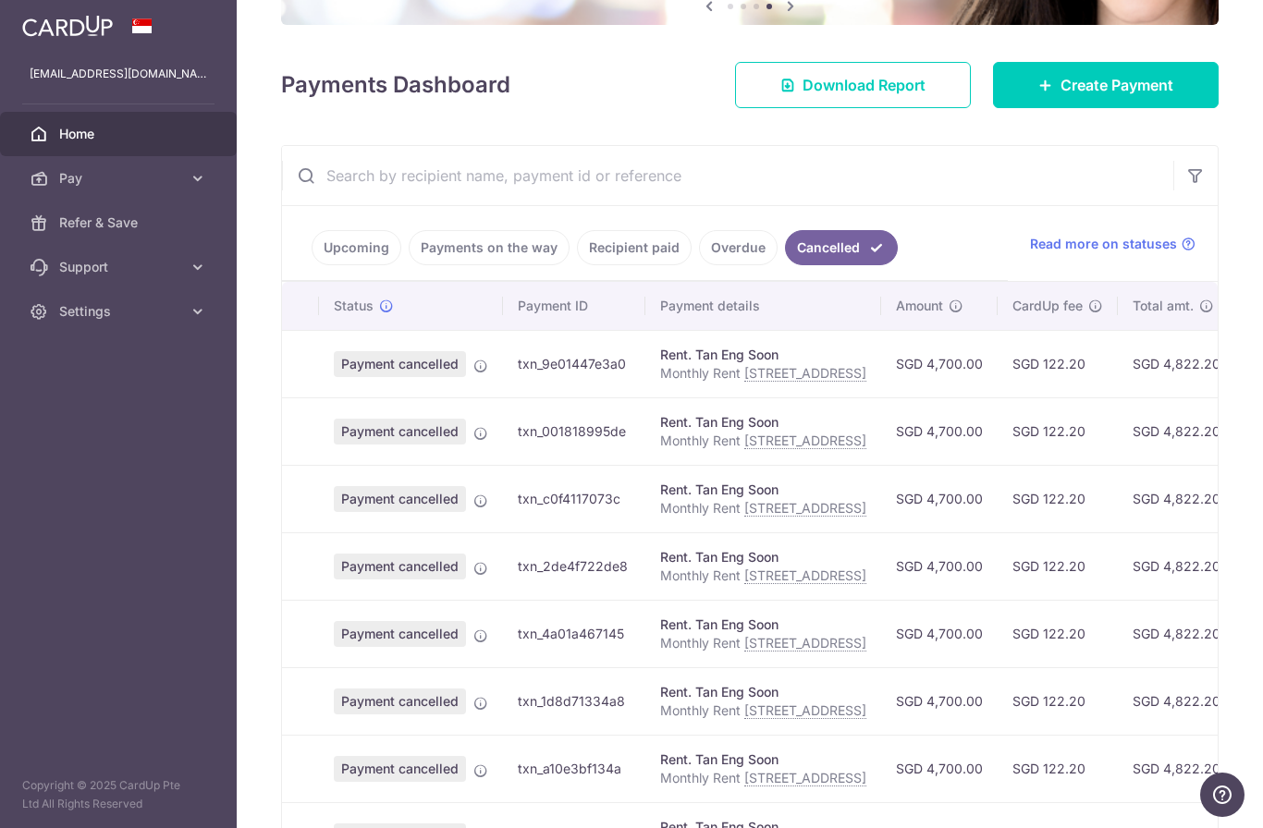
scroll to position [143, 0]
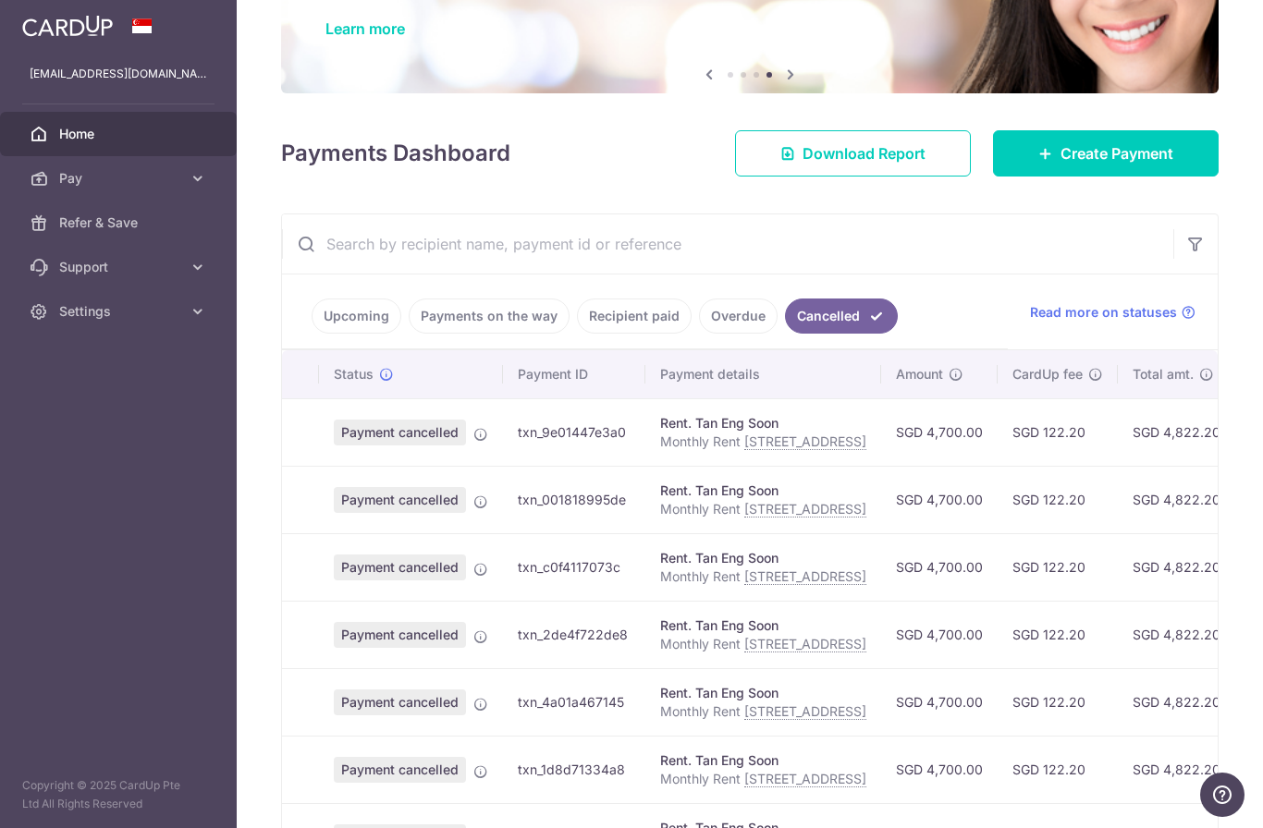
click at [312, 334] on link "Upcoming" at bounding box center [357, 316] width 90 height 35
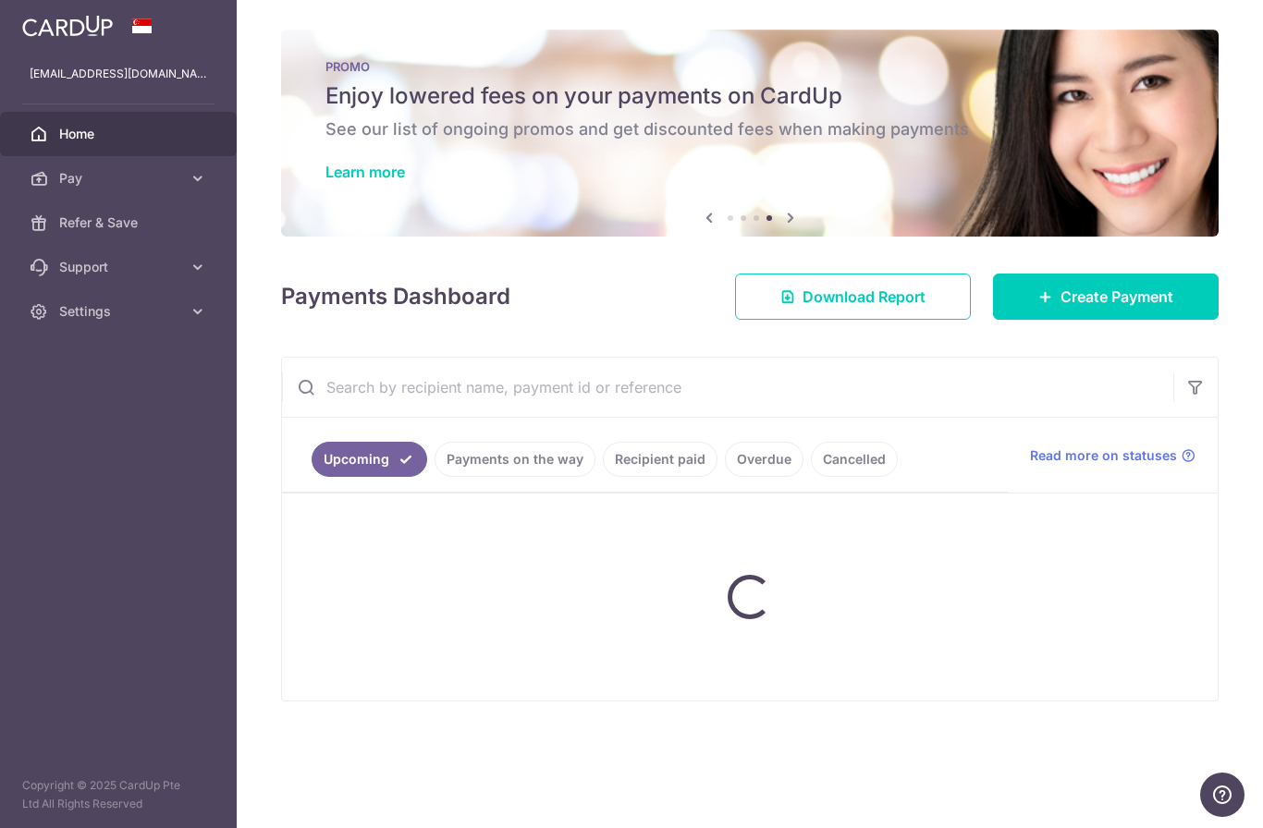
scroll to position [0, 0]
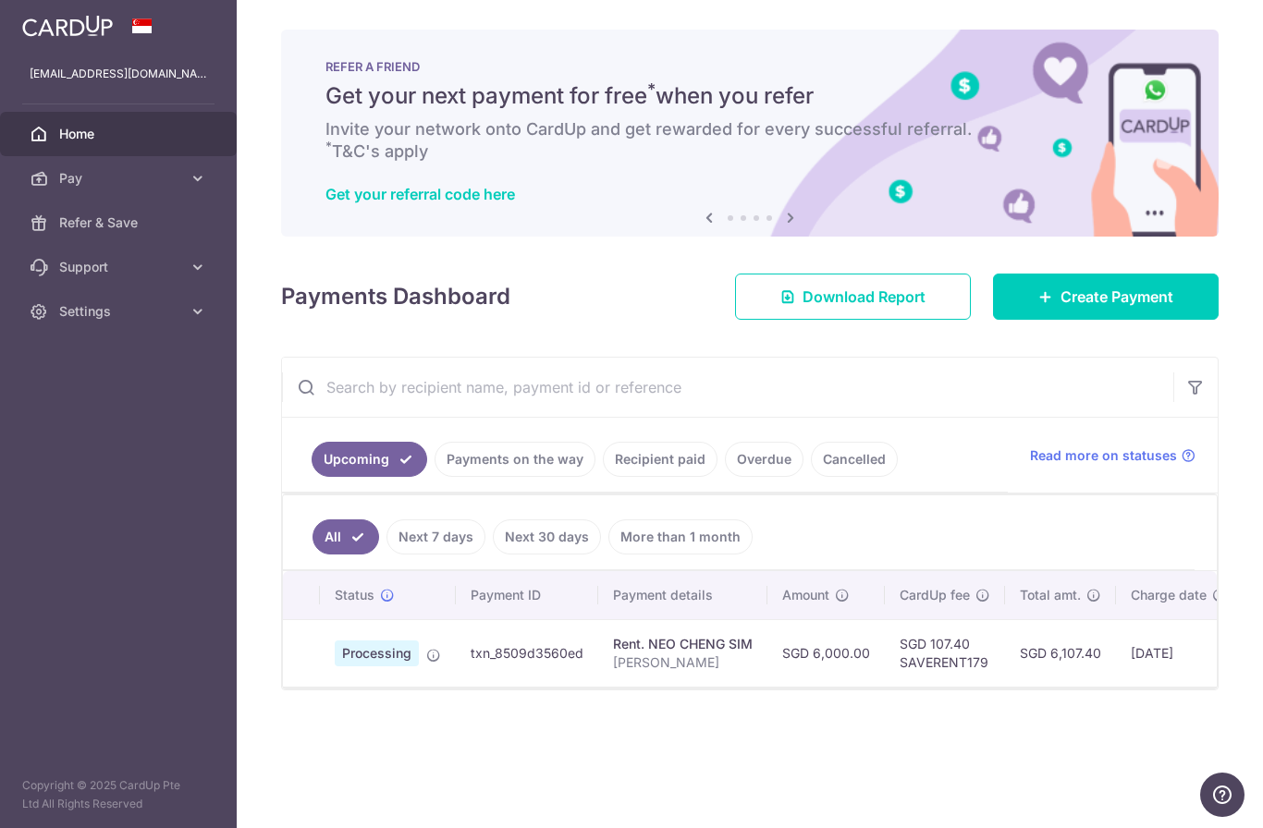
click at [608, 555] on link "More than 1 month" at bounding box center [680, 537] width 144 height 35
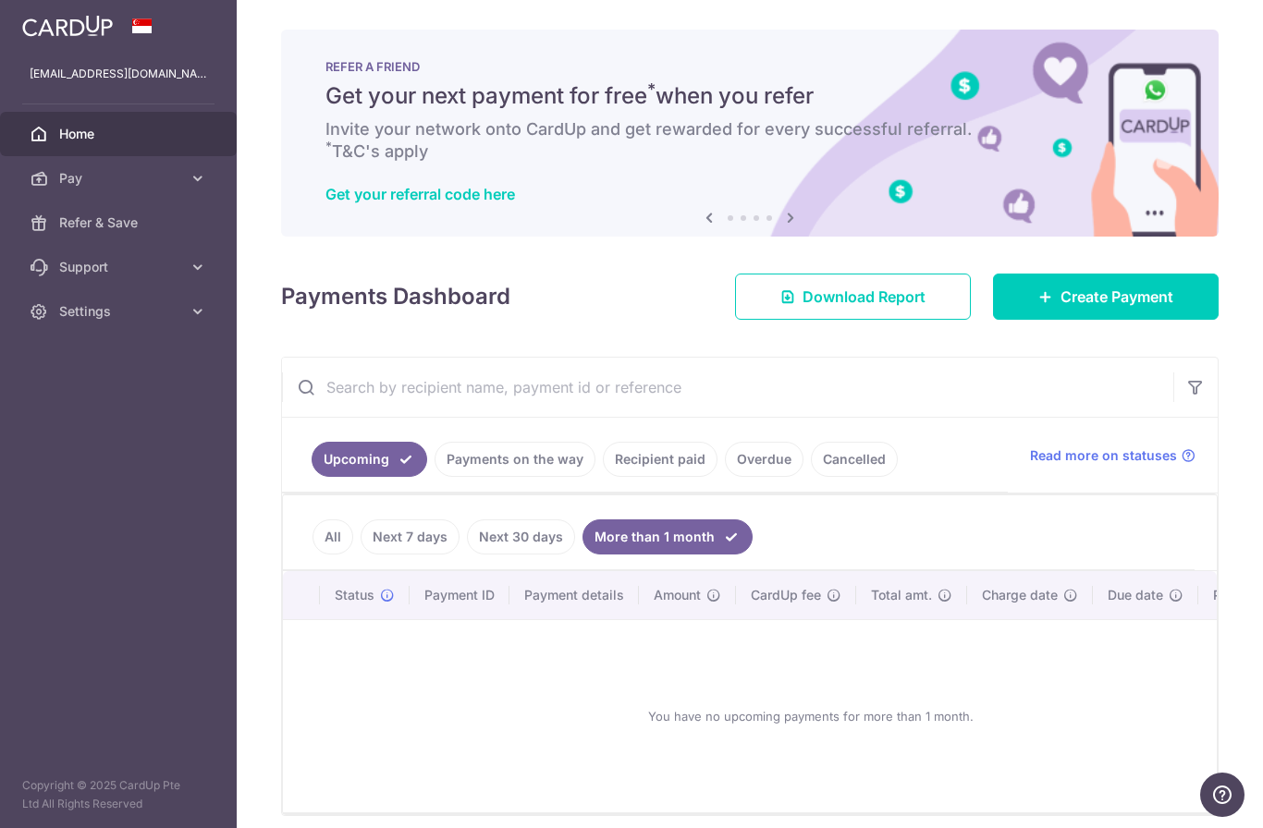
click at [467, 555] on link "Next 30 days" at bounding box center [521, 537] width 108 height 35
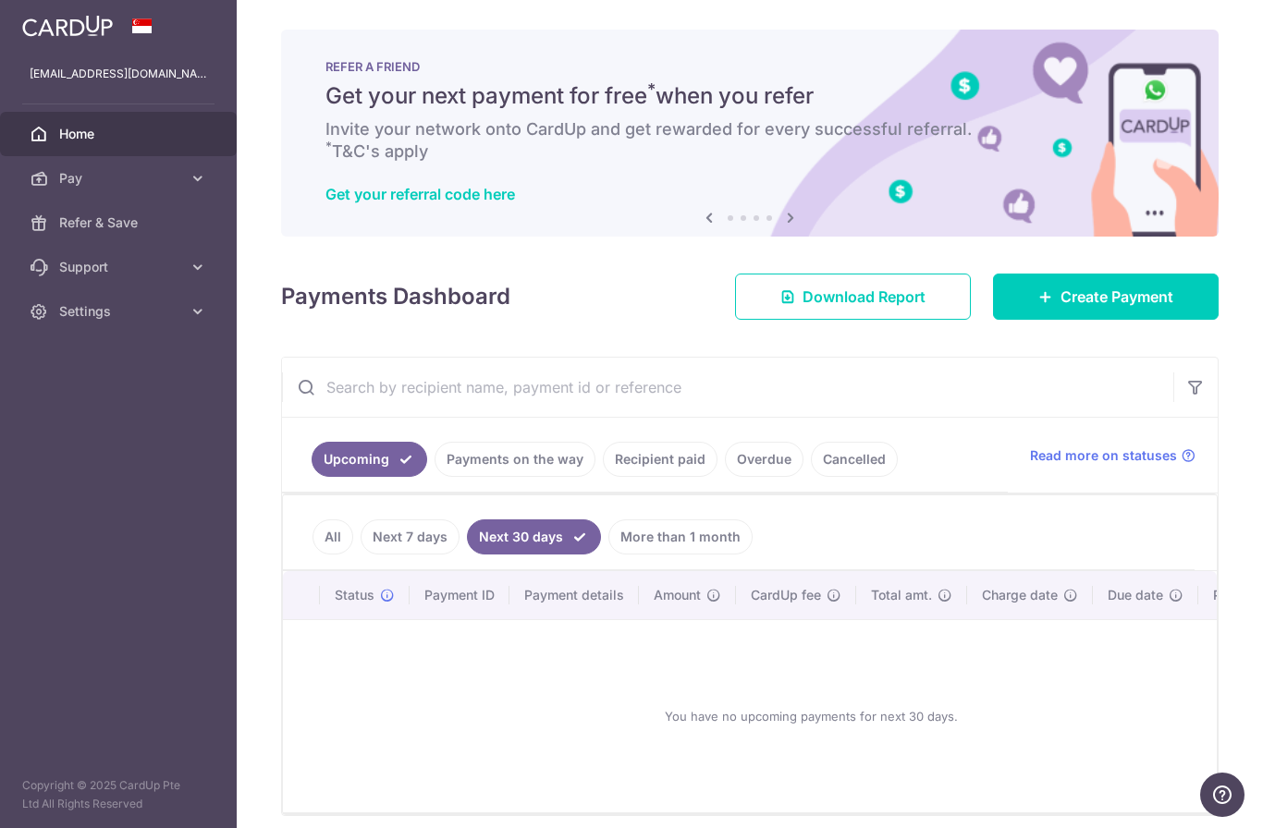
click at [361, 555] on link "Next 7 days" at bounding box center [410, 537] width 99 height 35
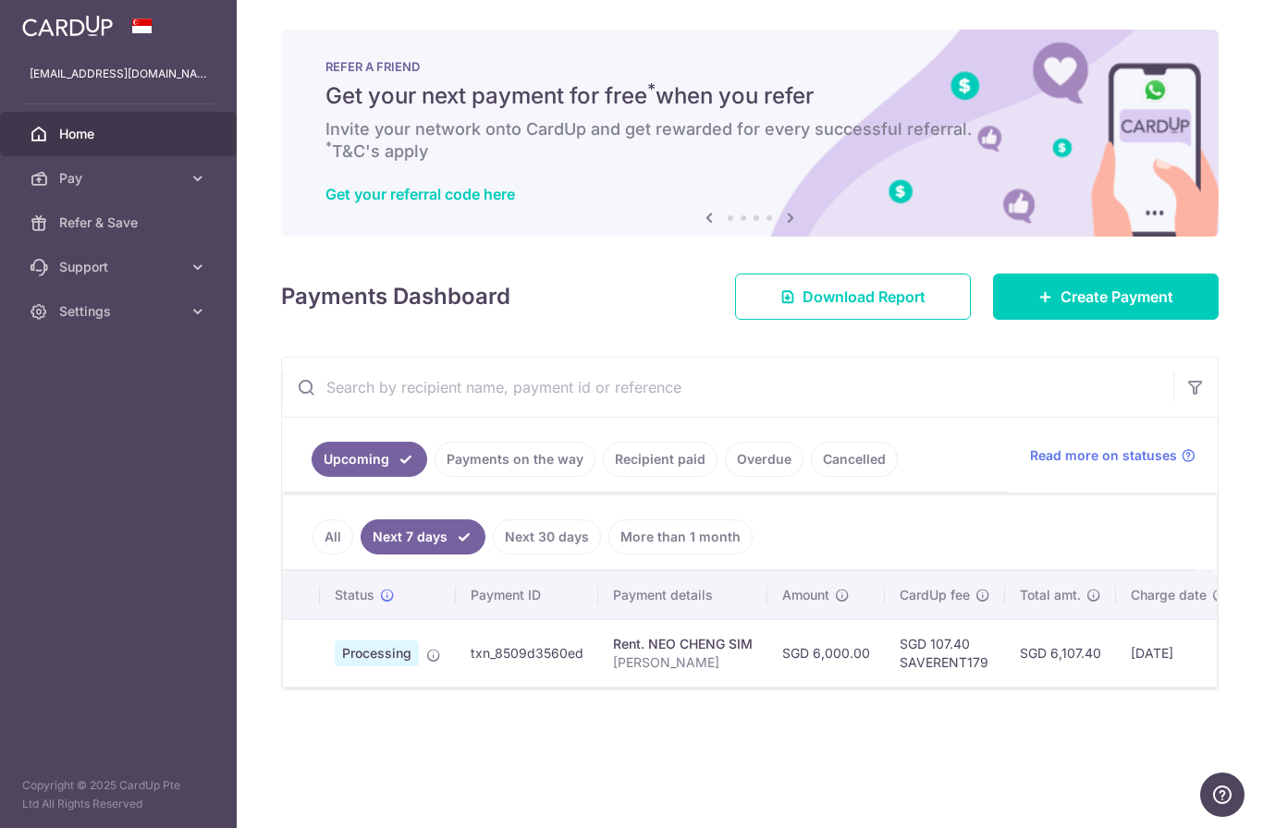
click at [313, 555] on link "All" at bounding box center [333, 537] width 41 height 35
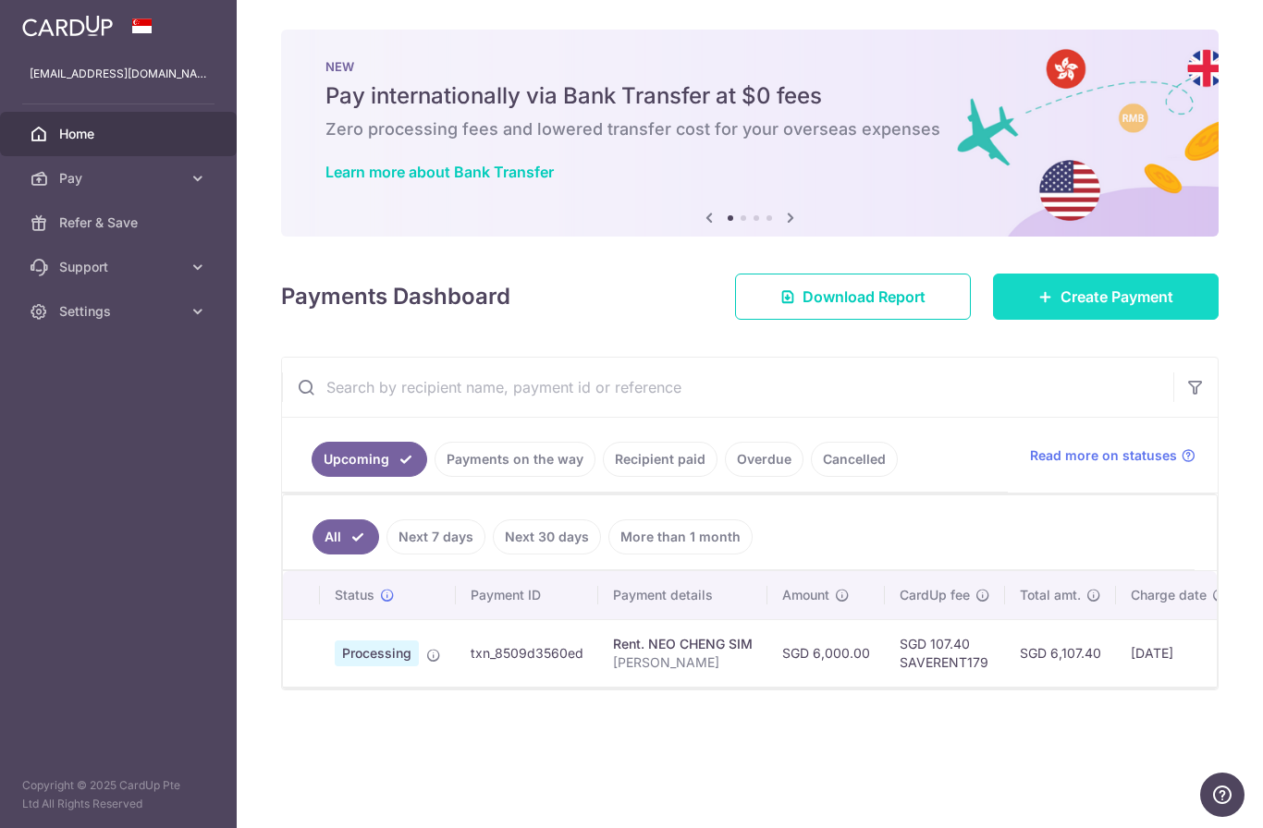
click at [1054, 320] on link "Create Payment" at bounding box center [1106, 297] width 226 height 46
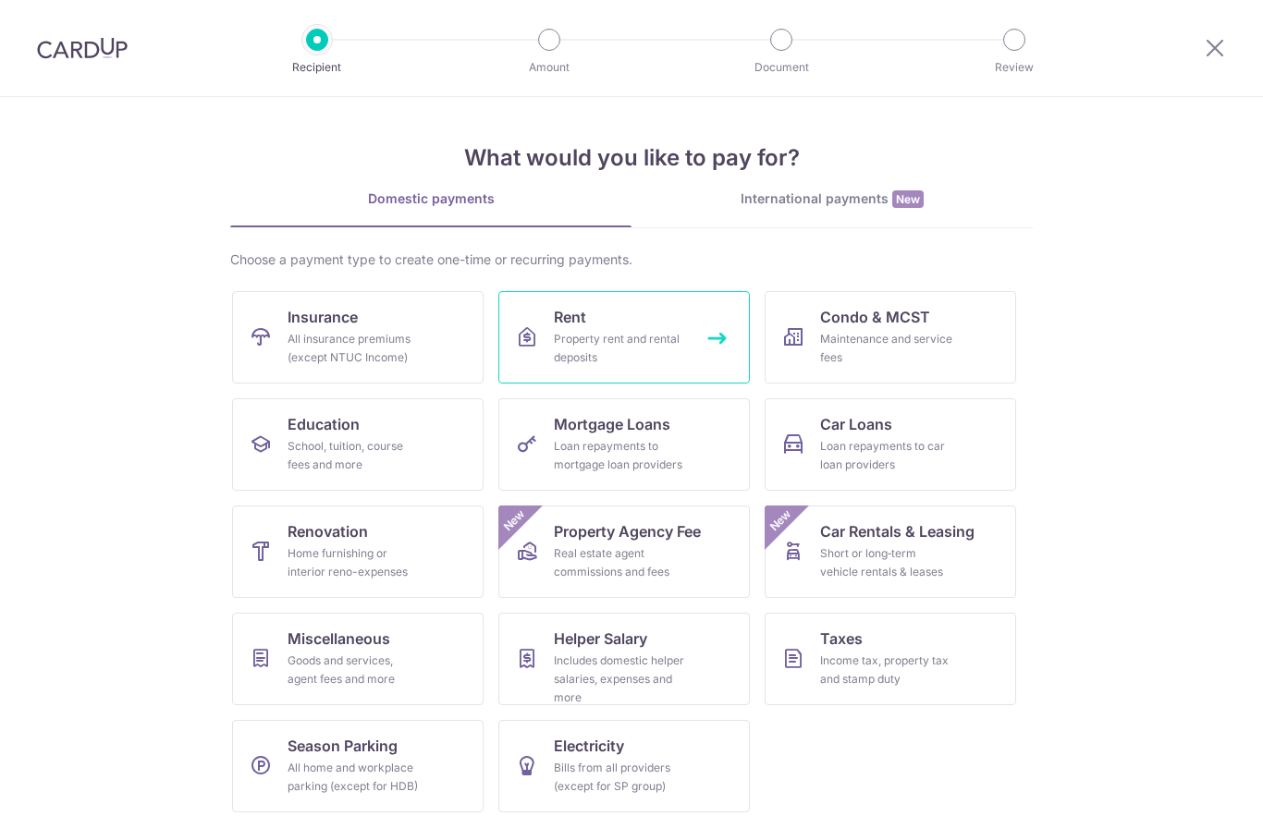
click at [587, 330] on div "Property rent and rental deposits" at bounding box center [620, 348] width 133 height 37
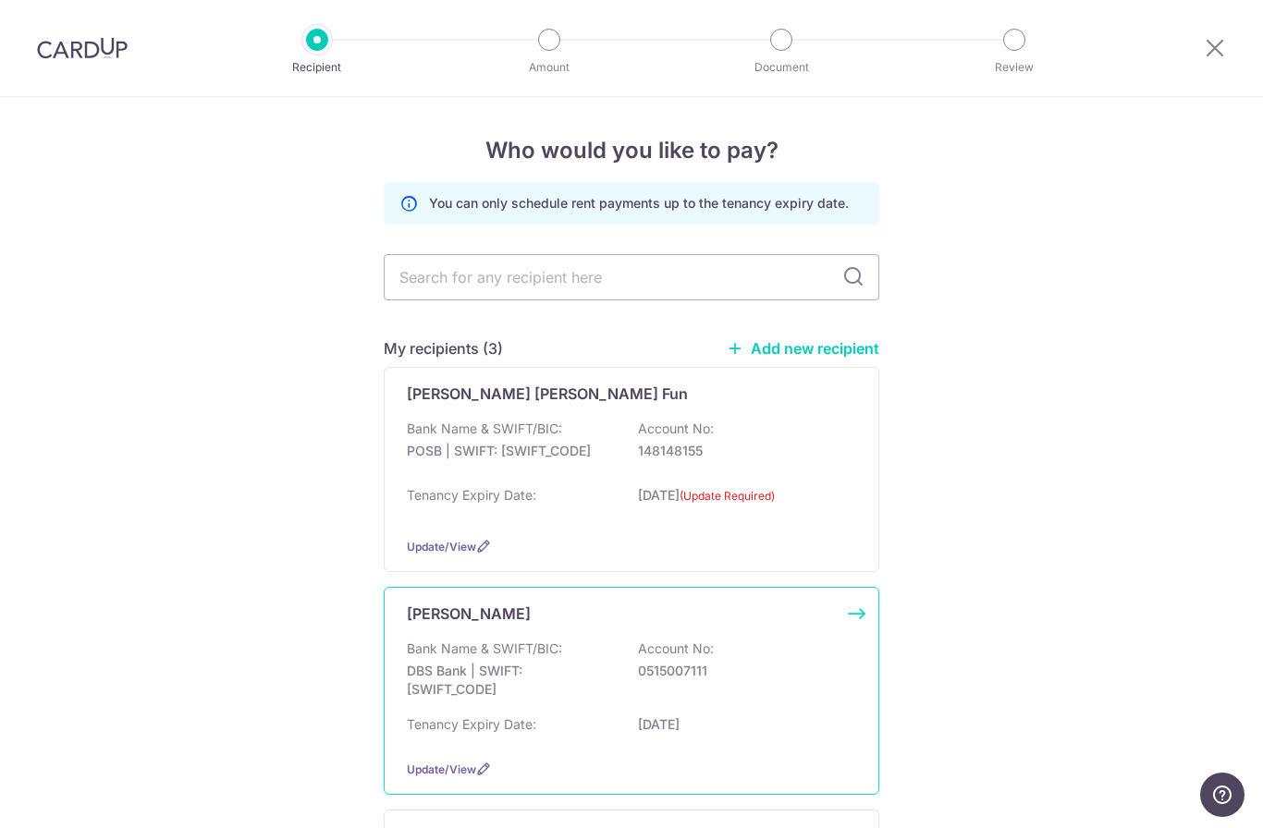
click at [534, 625] on div "[PERSON_NAME]" at bounding box center [620, 614] width 427 height 22
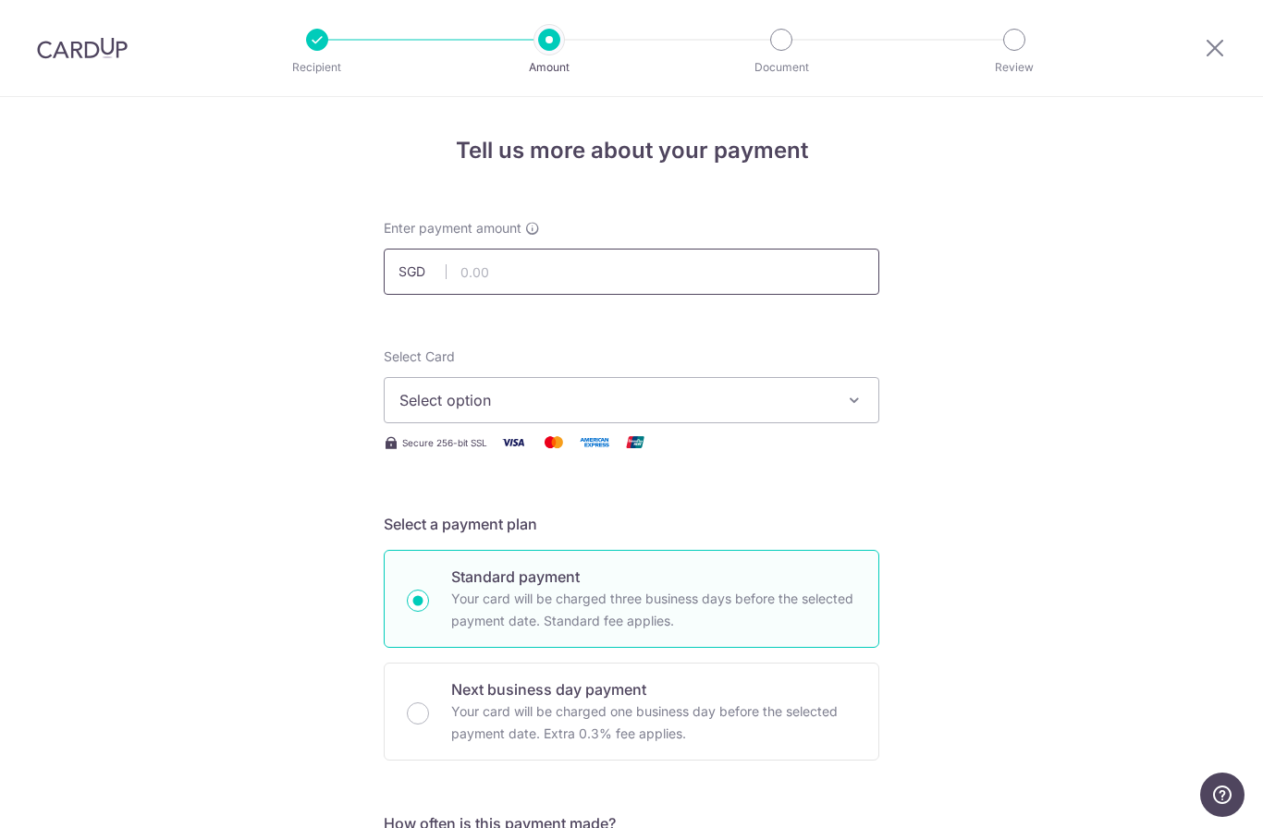
click at [572, 276] on input "text" at bounding box center [632, 272] width 496 height 46
type input "6,000.00"
click at [512, 411] on span "Select option" at bounding box center [614, 400] width 431 height 22
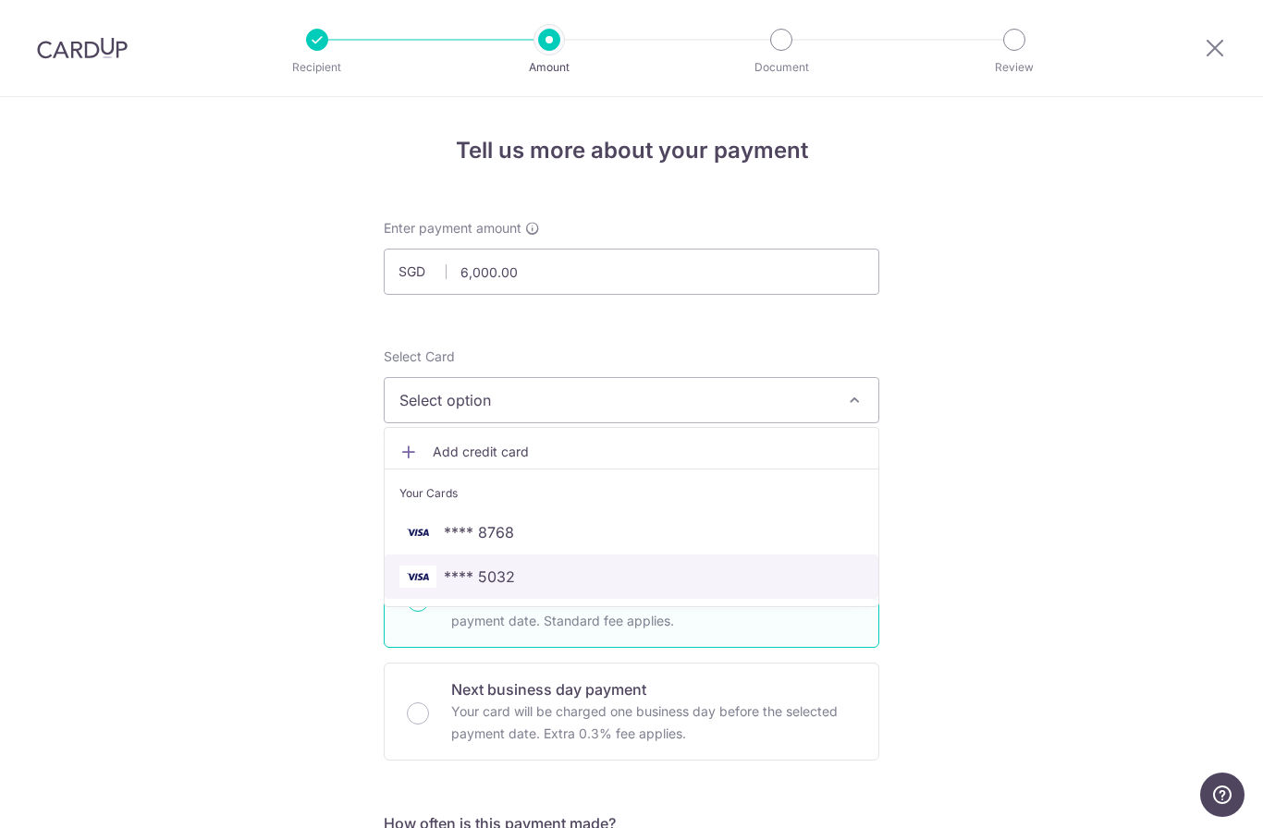
click at [492, 588] on span "**** 5032" at bounding box center [479, 577] width 71 height 22
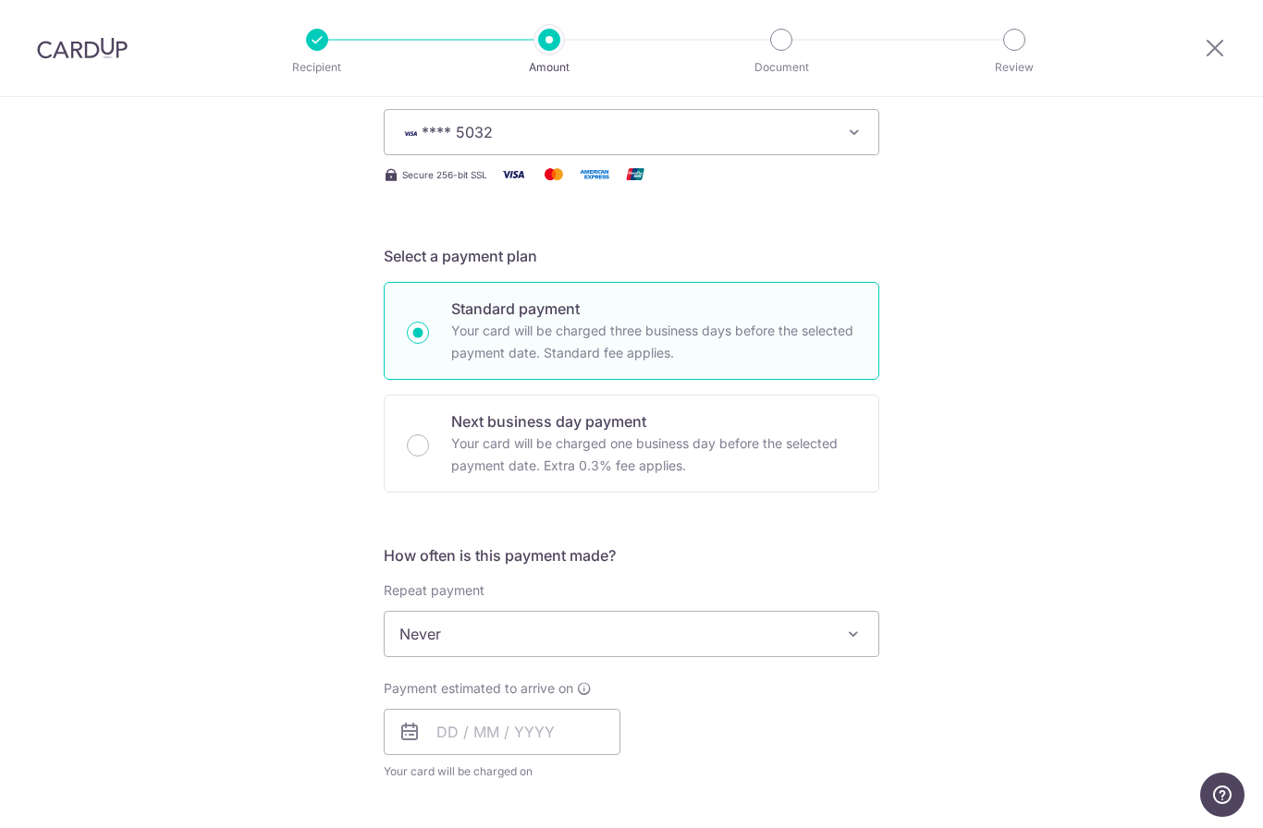
scroll to position [339, 0]
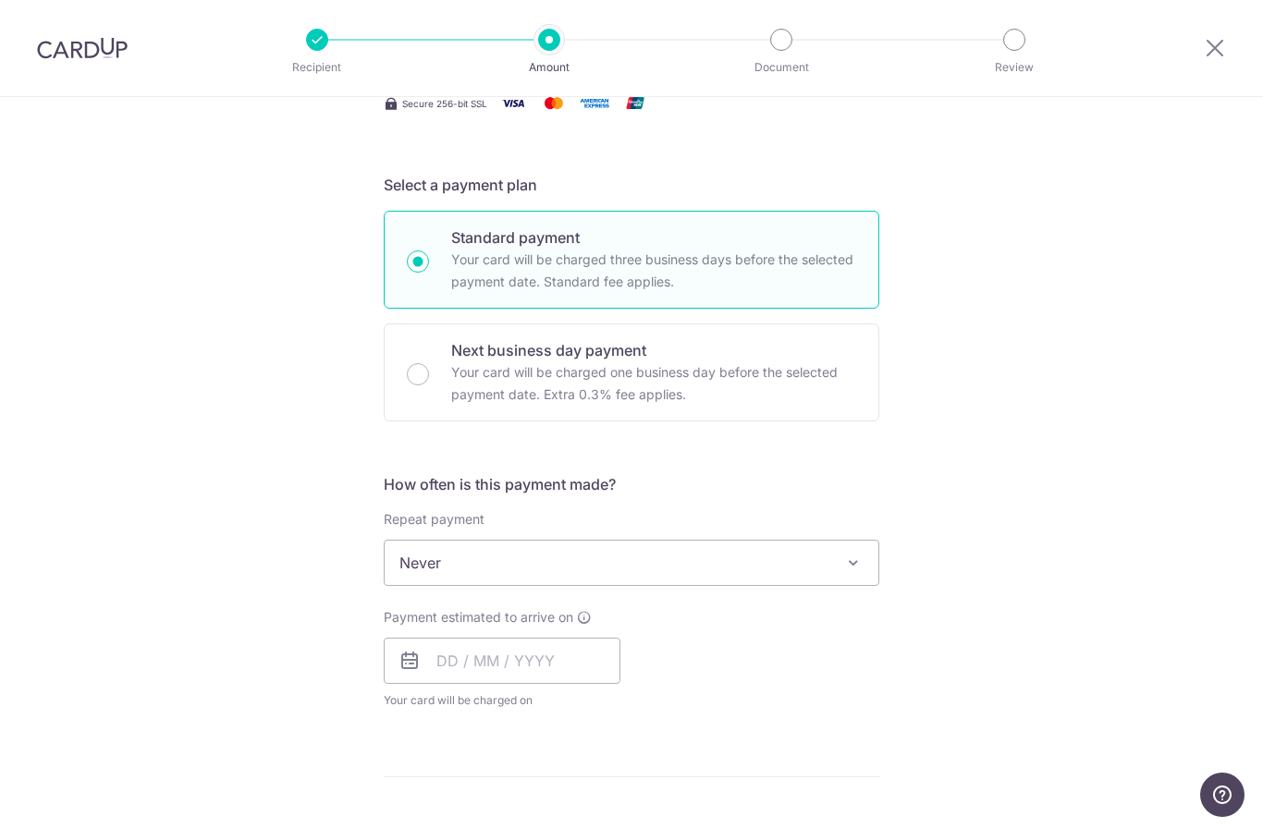
click at [693, 564] on span "Never" at bounding box center [632, 563] width 494 height 44
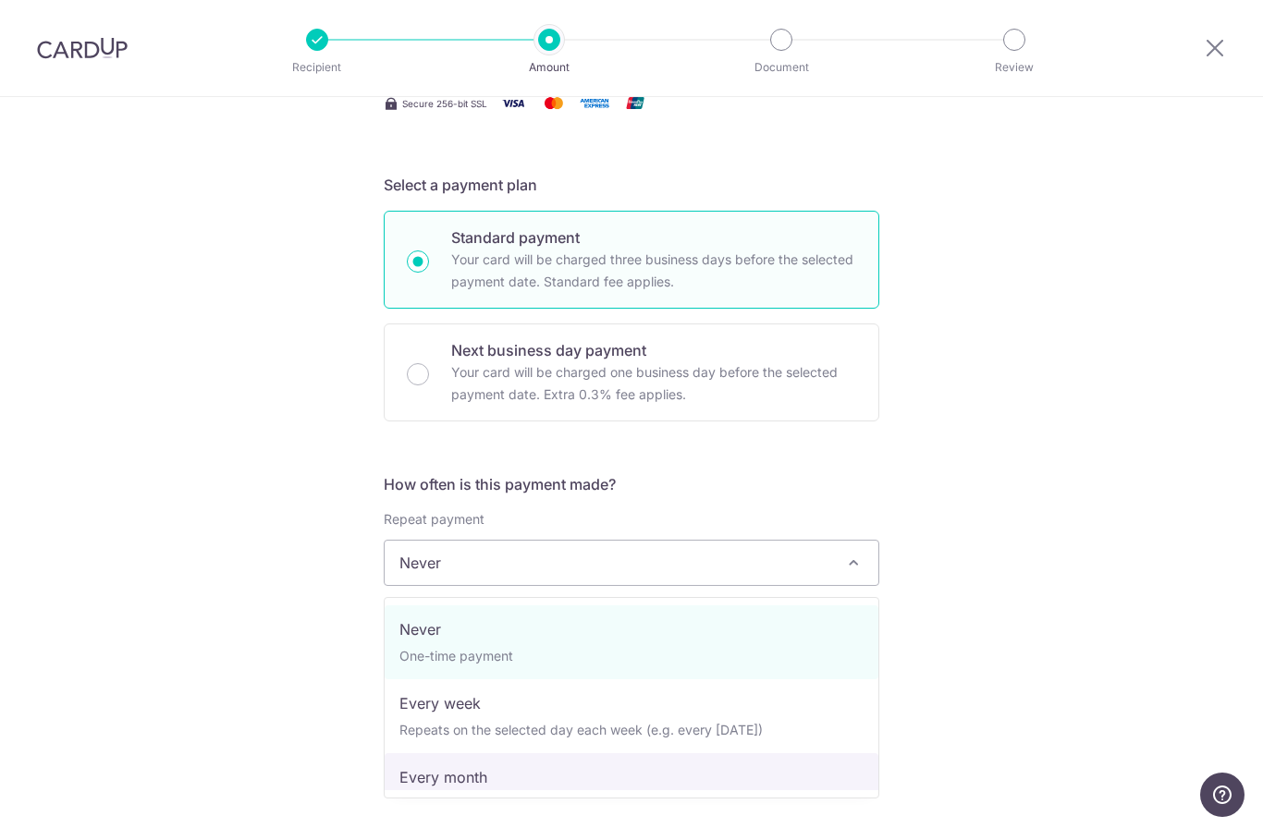
select select "3"
type input "14/02/2027"
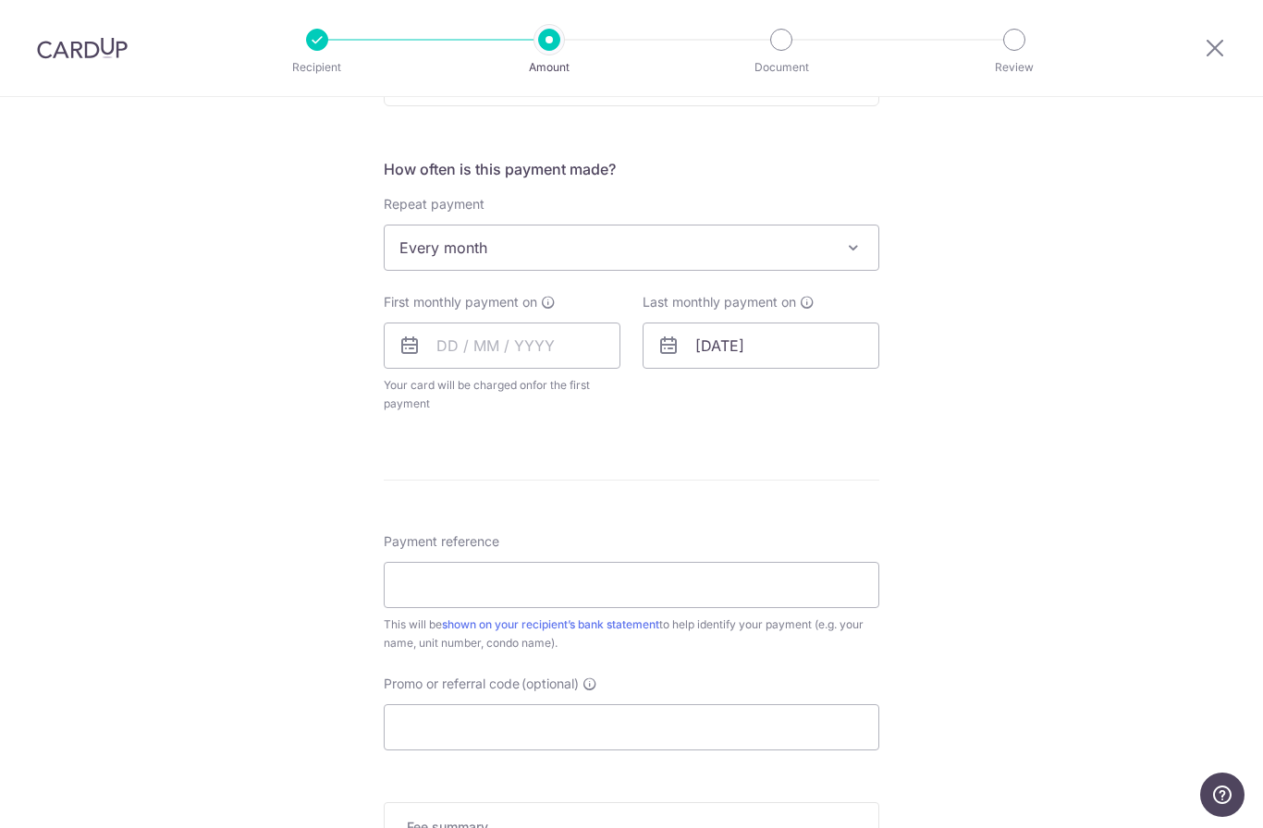
scroll to position [660, 0]
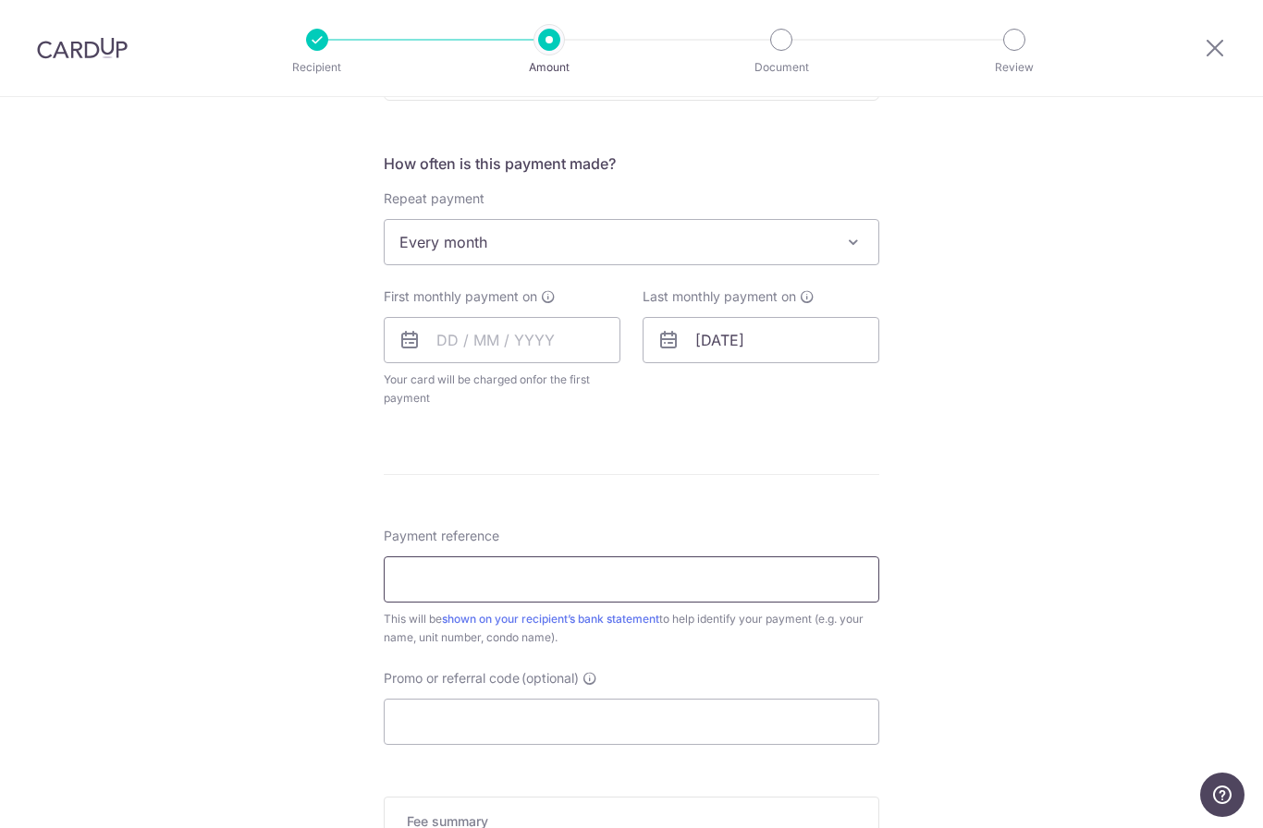
click at [488, 592] on input "Payment reference" at bounding box center [632, 580] width 496 height 46
type input "Edwin Er"
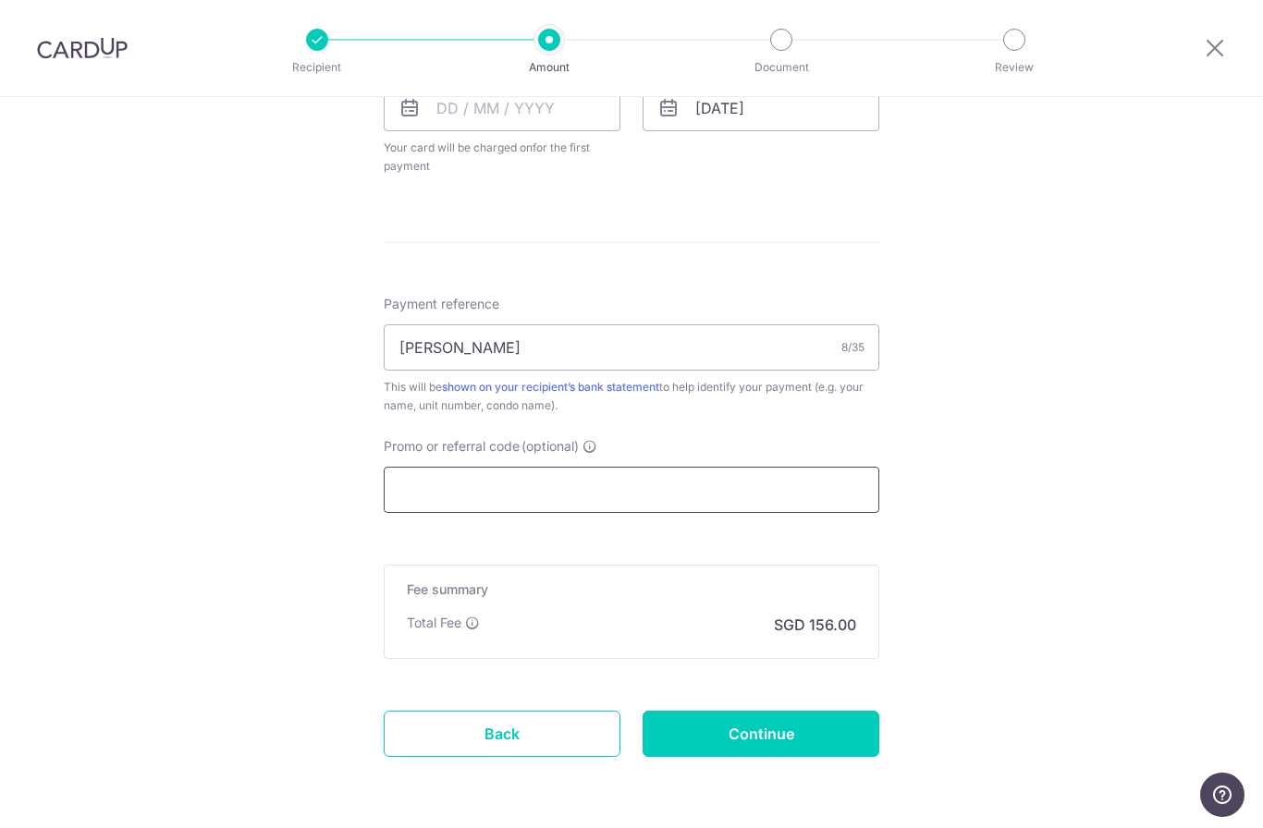
scroll to position [891, 0]
click at [528, 497] on input "Promo or referral code (optional)" at bounding box center [632, 491] width 496 height 46
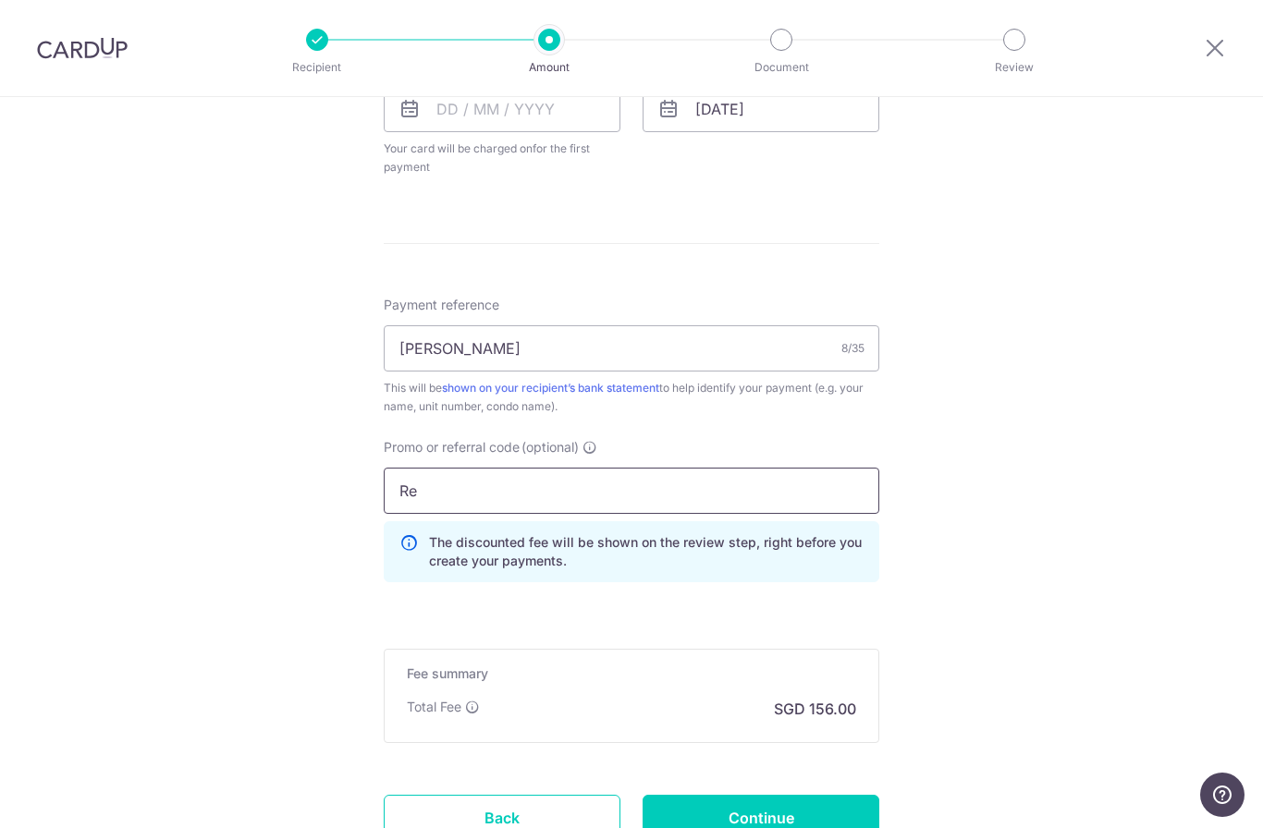
type input "R"
type input "SAVERENT179"
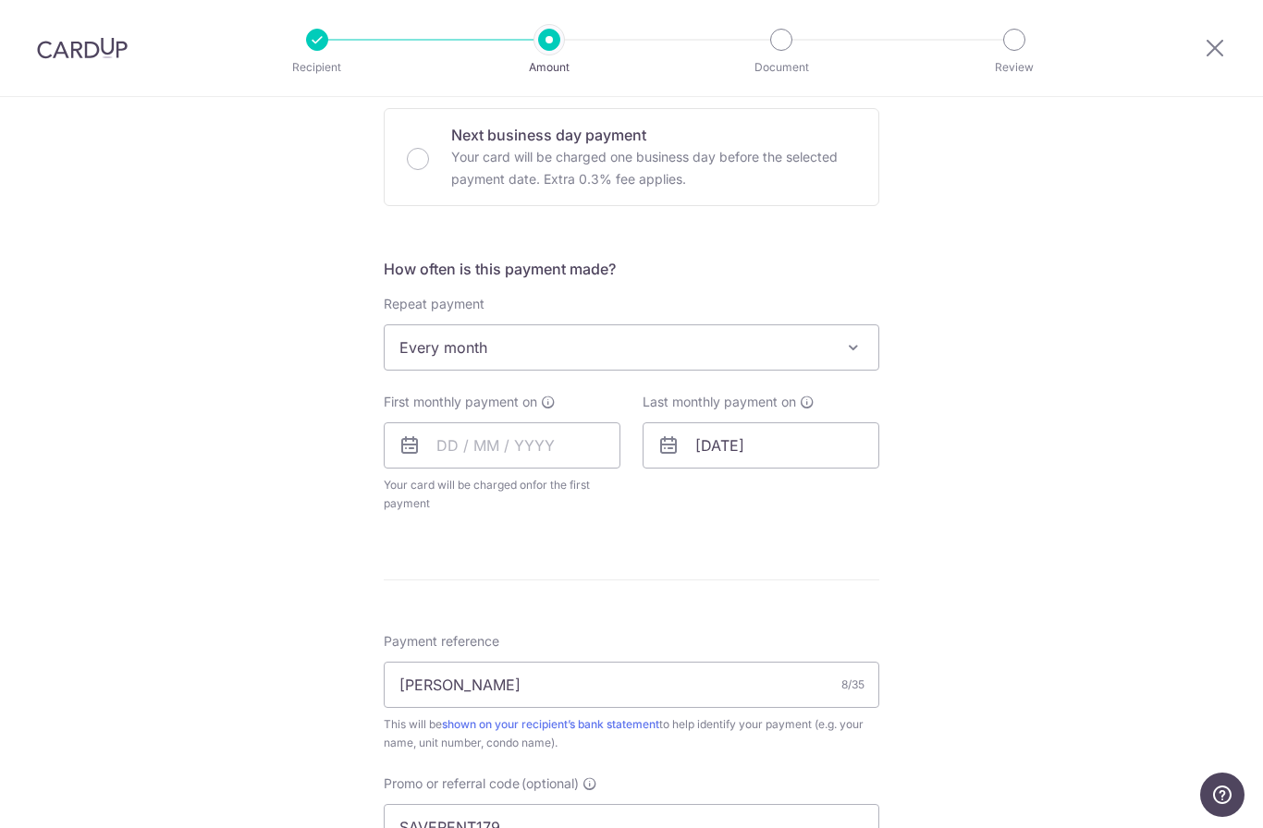
scroll to position [517, 0]
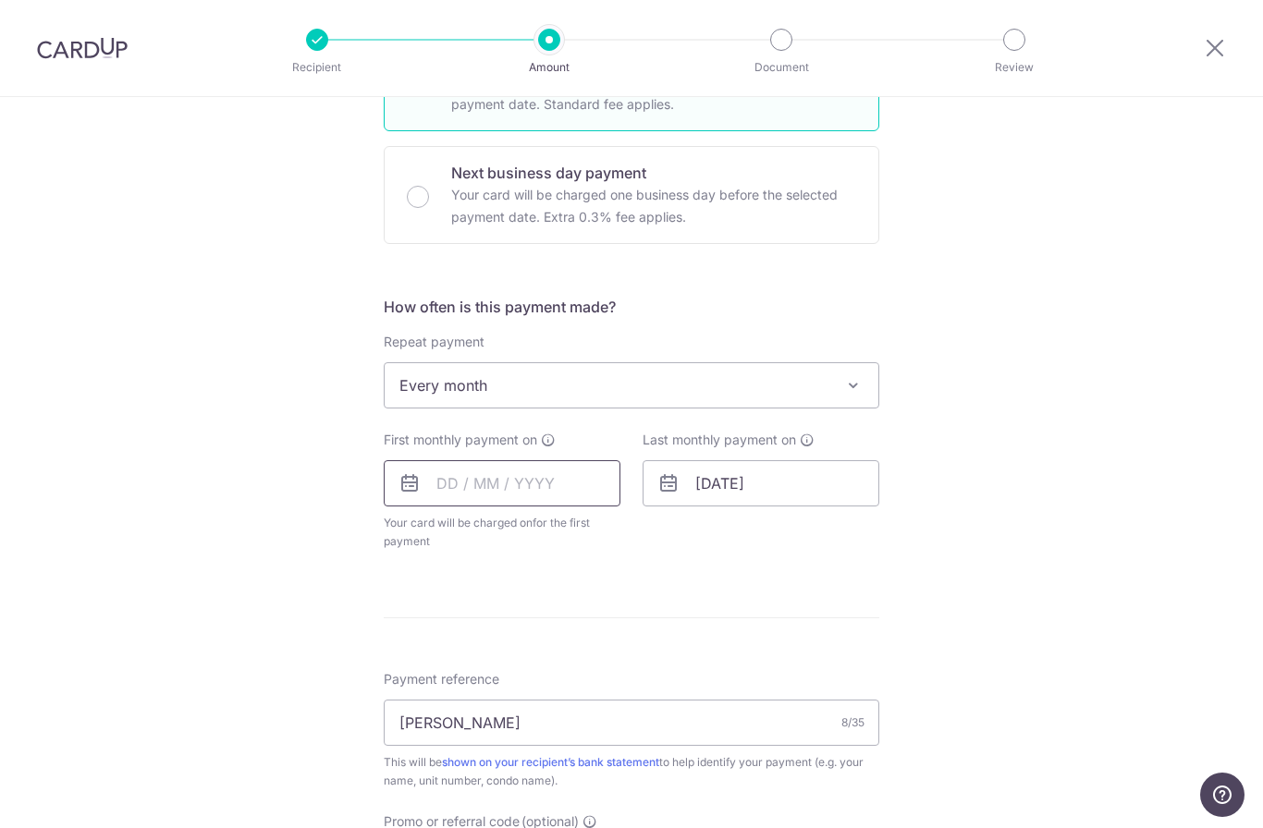
click at [532, 491] on input "text" at bounding box center [502, 483] width 237 height 46
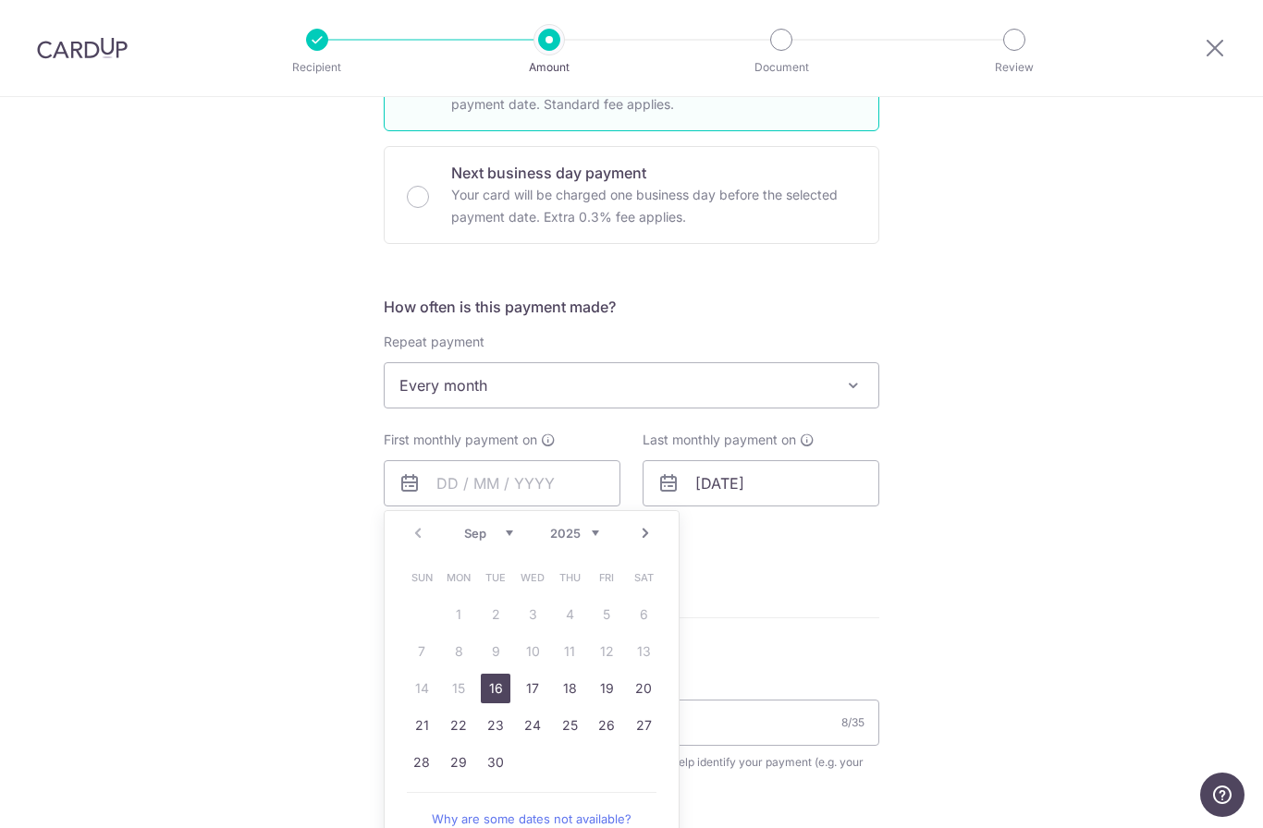
click at [643, 539] on link "Next" at bounding box center [645, 533] width 22 height 22
click at [533, 692] on link "15" at bounding box center [533, 689] width 30 height 30
type input "15/10/2025"
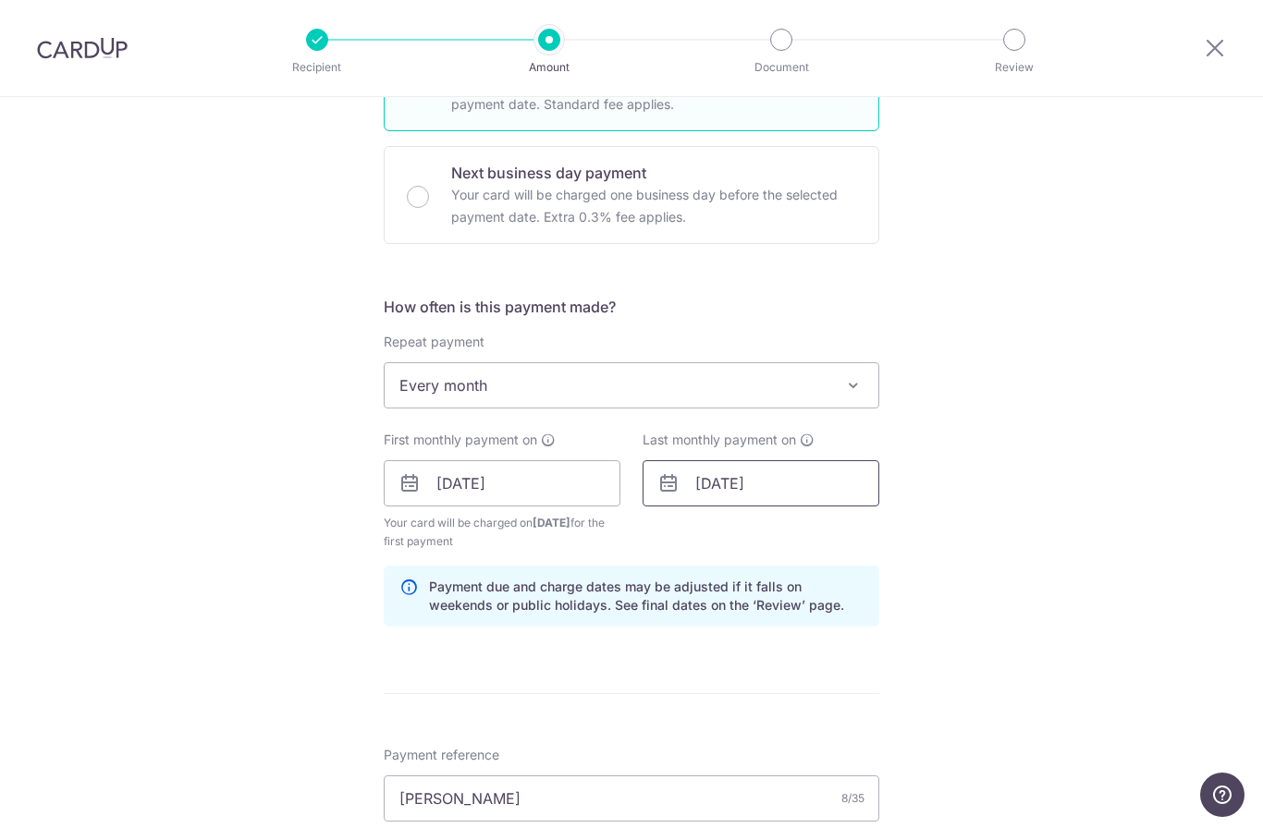
click at [791, 485] on input "14/02/2027" at bounding box center [761, 483] width 237 height 46
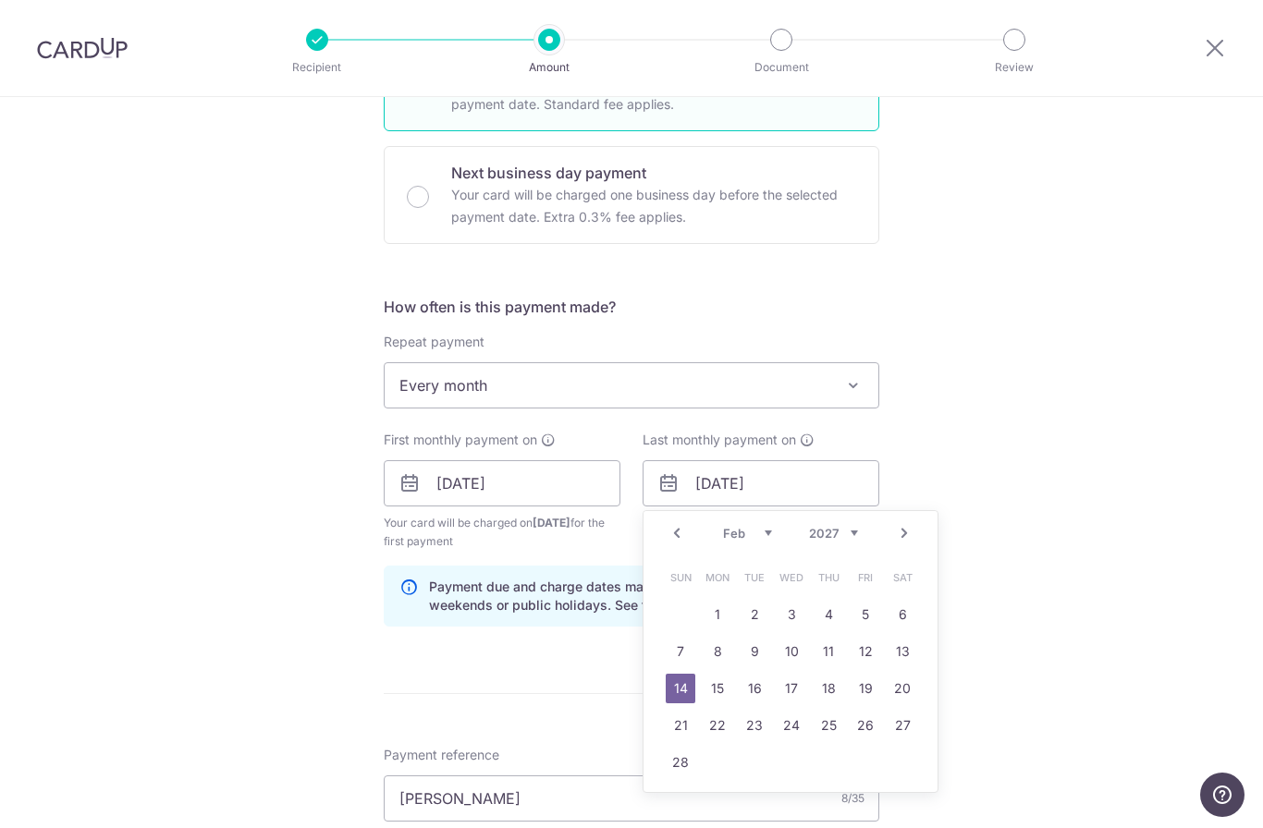
click at [675, 541] on link "Prev" at bounding box center [677, 533] width 22 height 22
click at [680, 538] on link "Prev" at bounding box center [677, 533] width 22 height 22
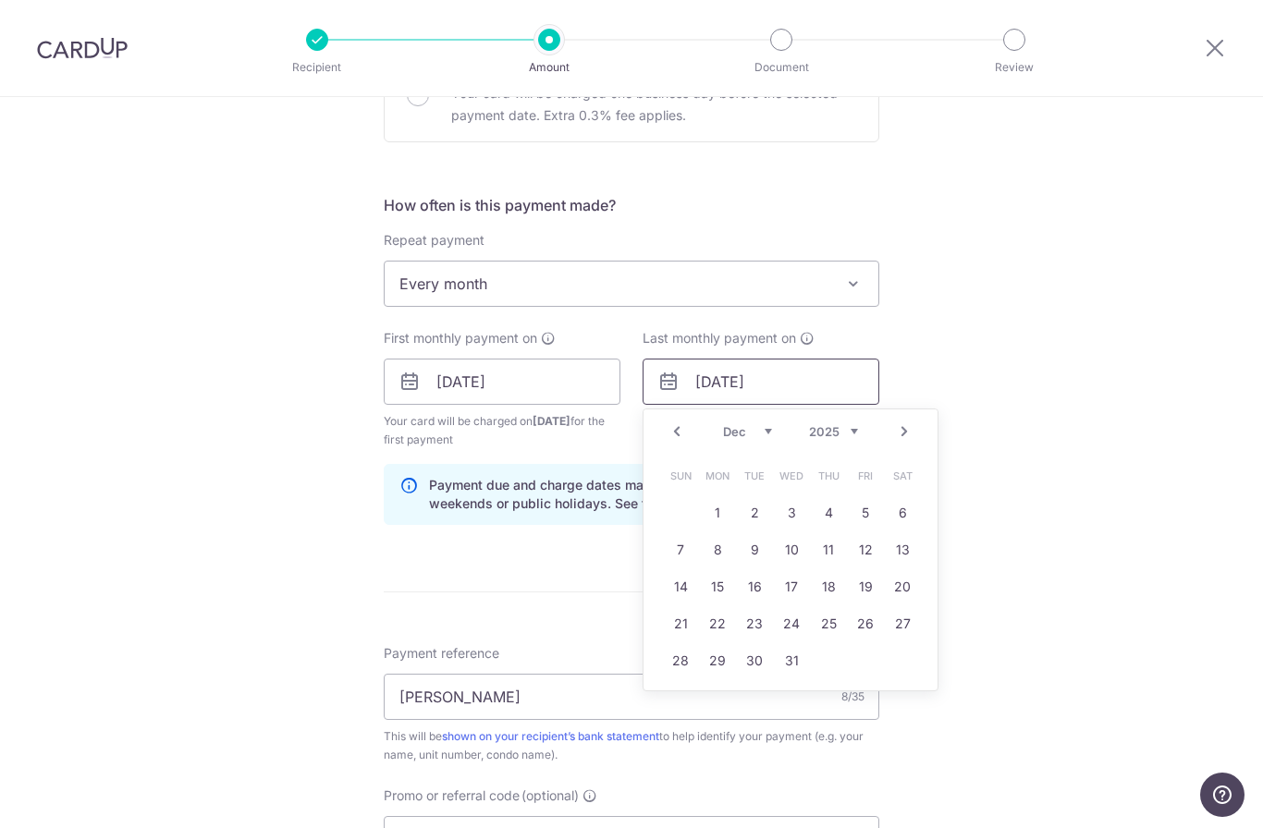
scroll to position [620, 0]
click at [715, 589] on link "15" at bounding box center [718, 585] width 30 height 30
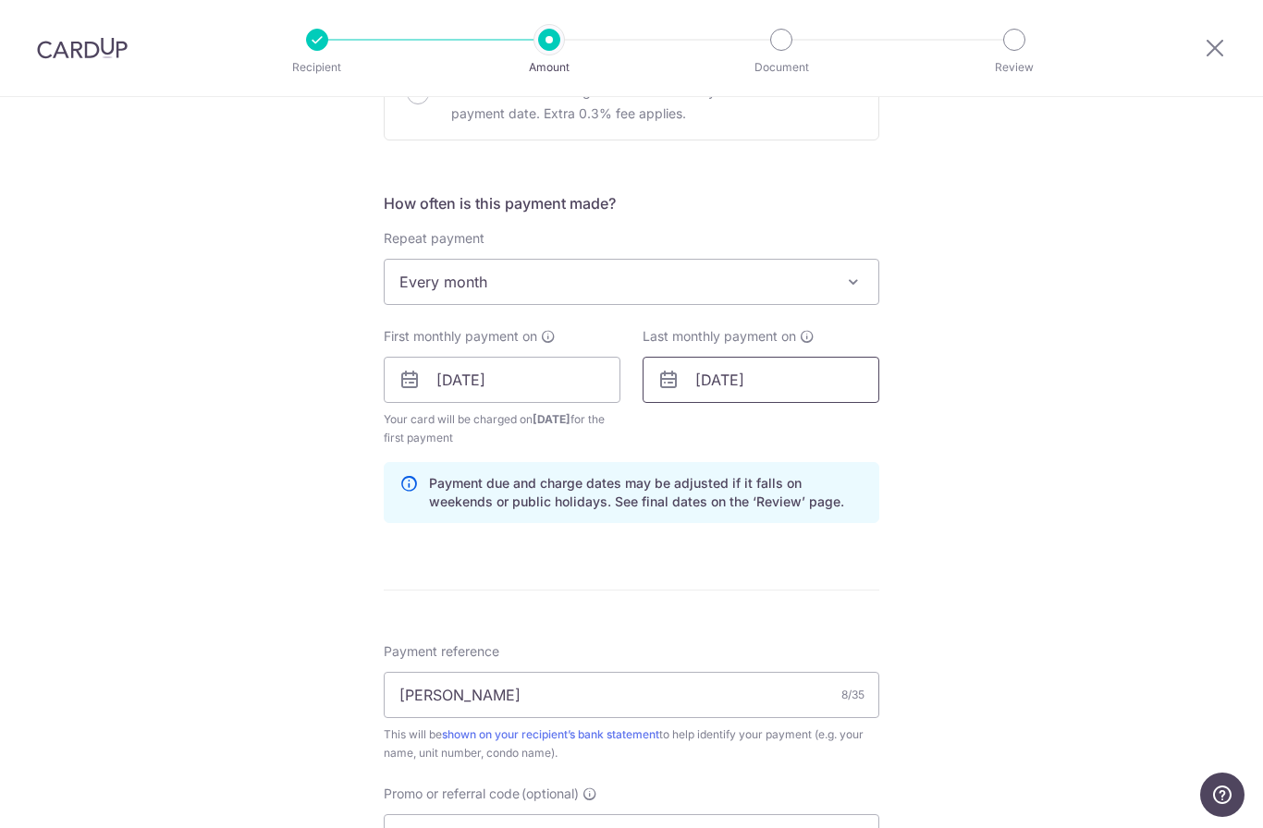
click at [749, 383] on input "15/12/2025" at bounding box center [761, 380] width 237 height 46
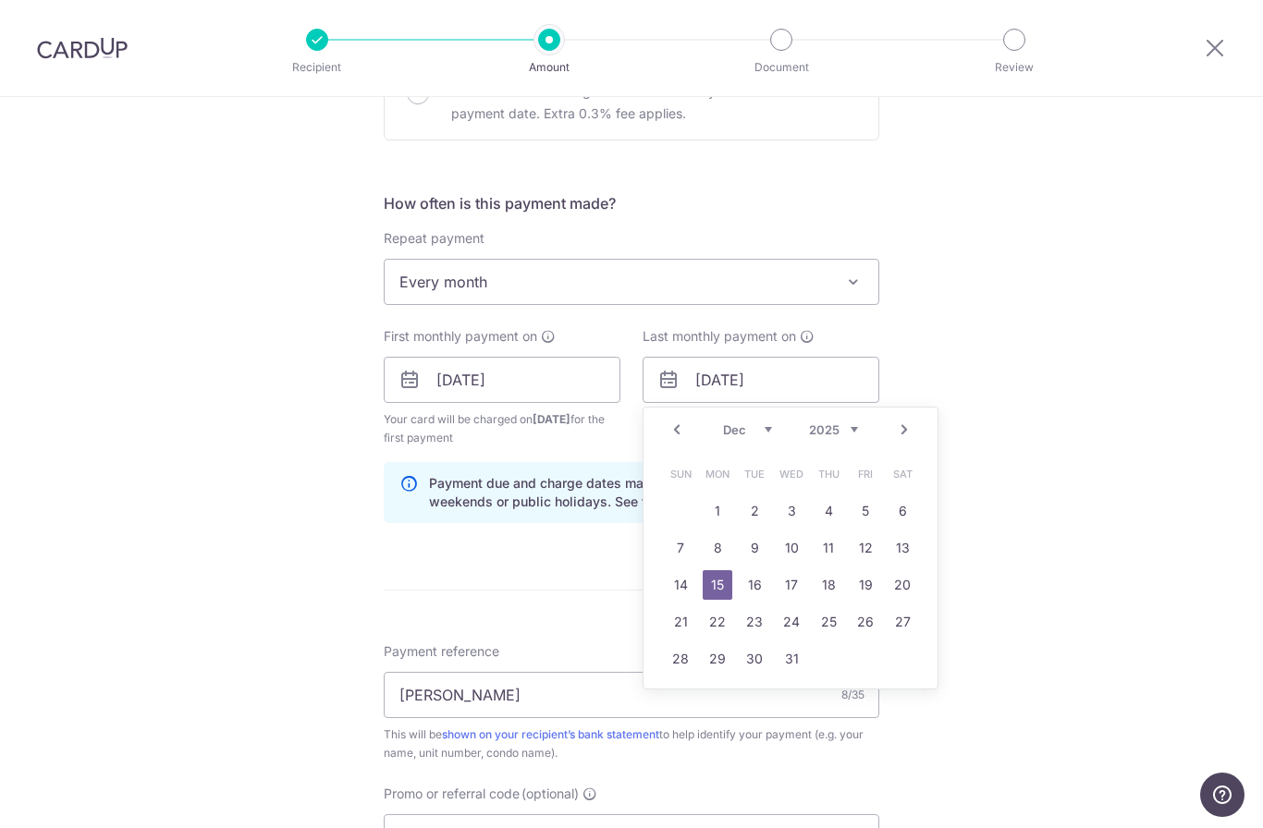
click at [906, 435] on link "Next" at bounding box center [904, 430] width 22 height 22
click at [675, 438] on link "Prev" at bounding box center [677, 430] width 22 height 22
click at [836, 588] on link "15" at bounding box center [829, 585] width 30 height 30
type input "15/01/2026"
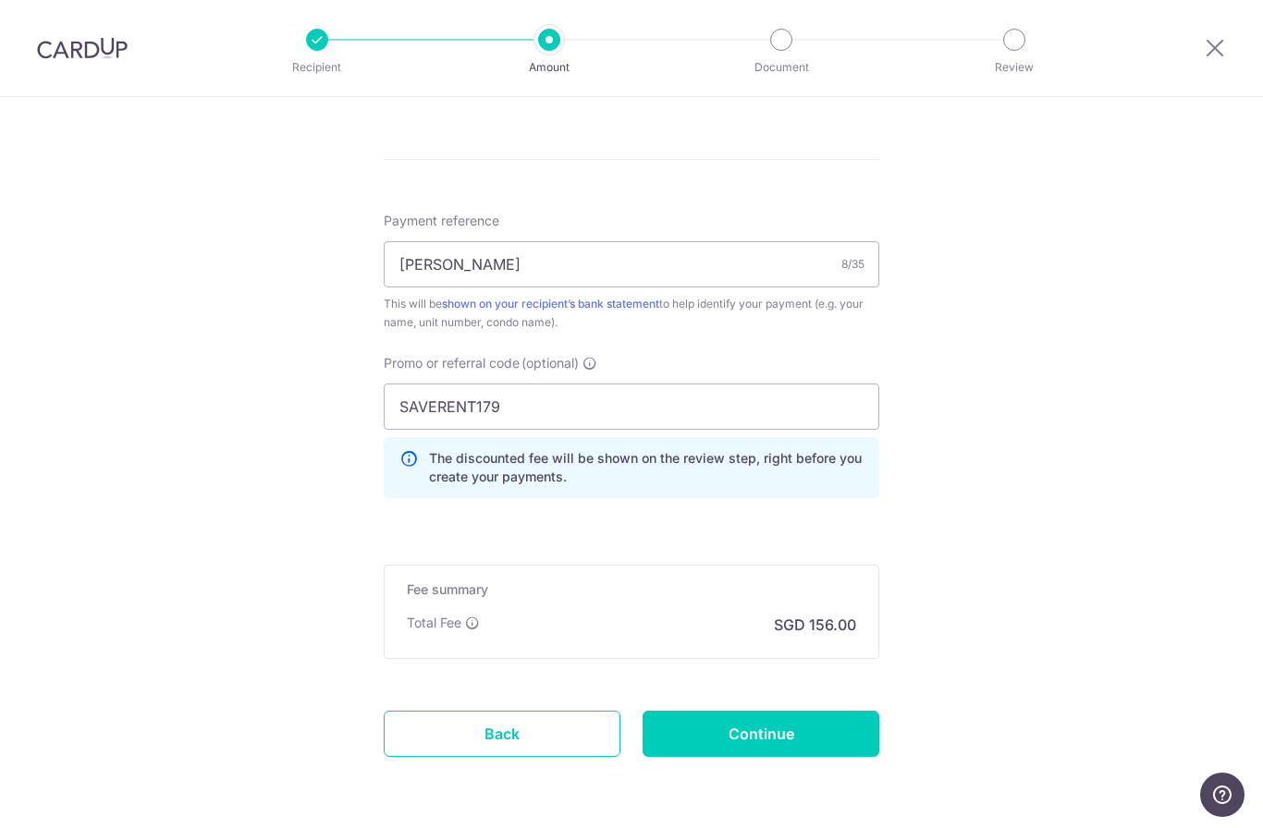
scroll to position [1050, 0]
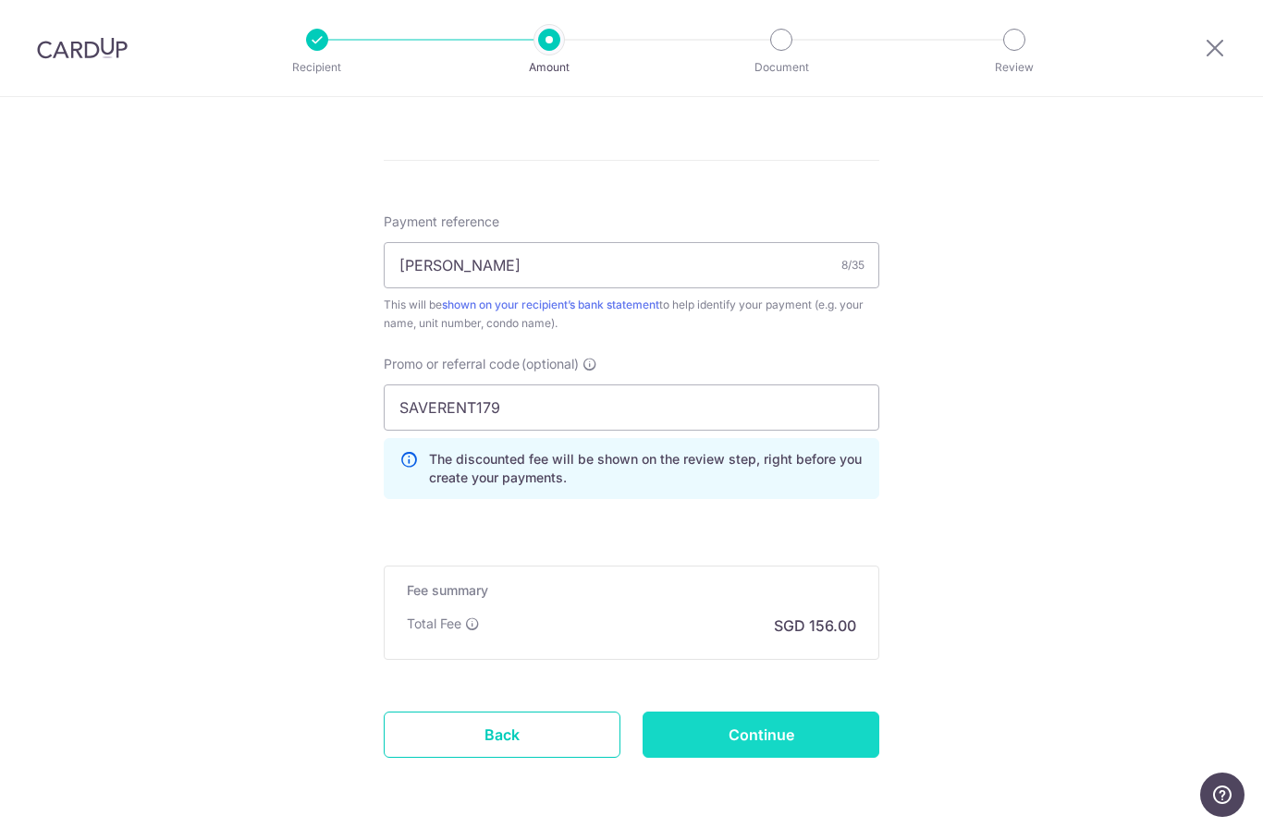
click at [754, 744] on input "Continue" at bounding box center [761, 735] width 237 height 46
type input "Create Schedule"
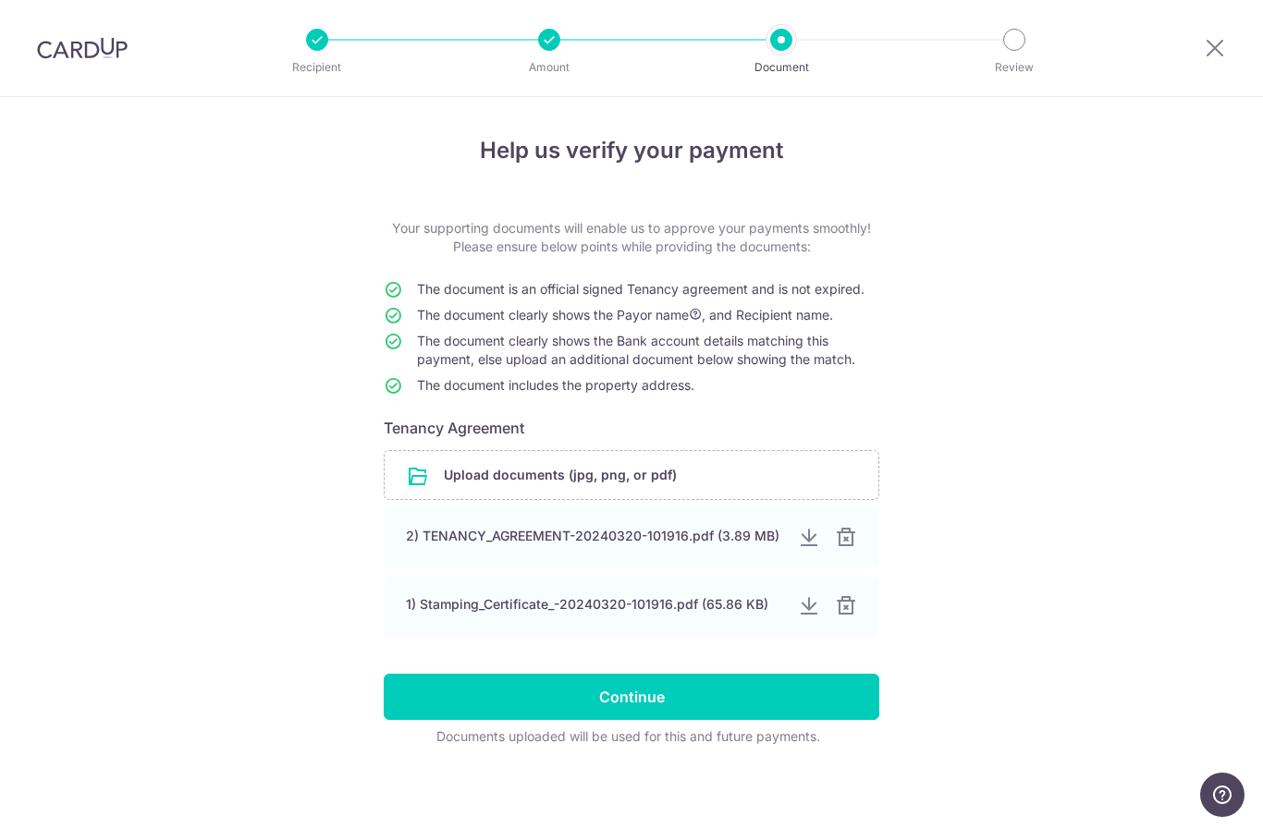
click at [618, 708] on input "Continue" at bounding box center [632, 697] width 496 height 46
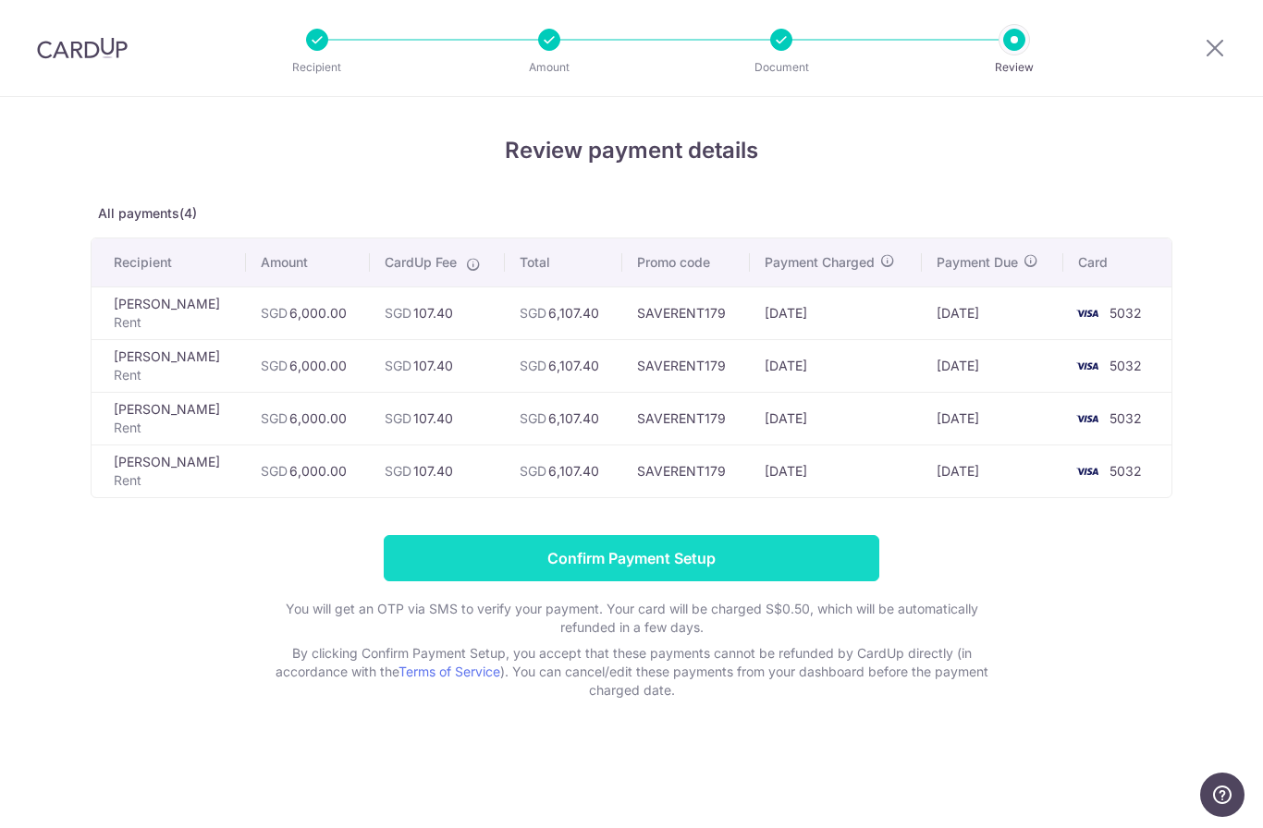
click at [605, 569] on input "Confirm Payment Setup" at bounding box center [632, 558] width 496 height 46
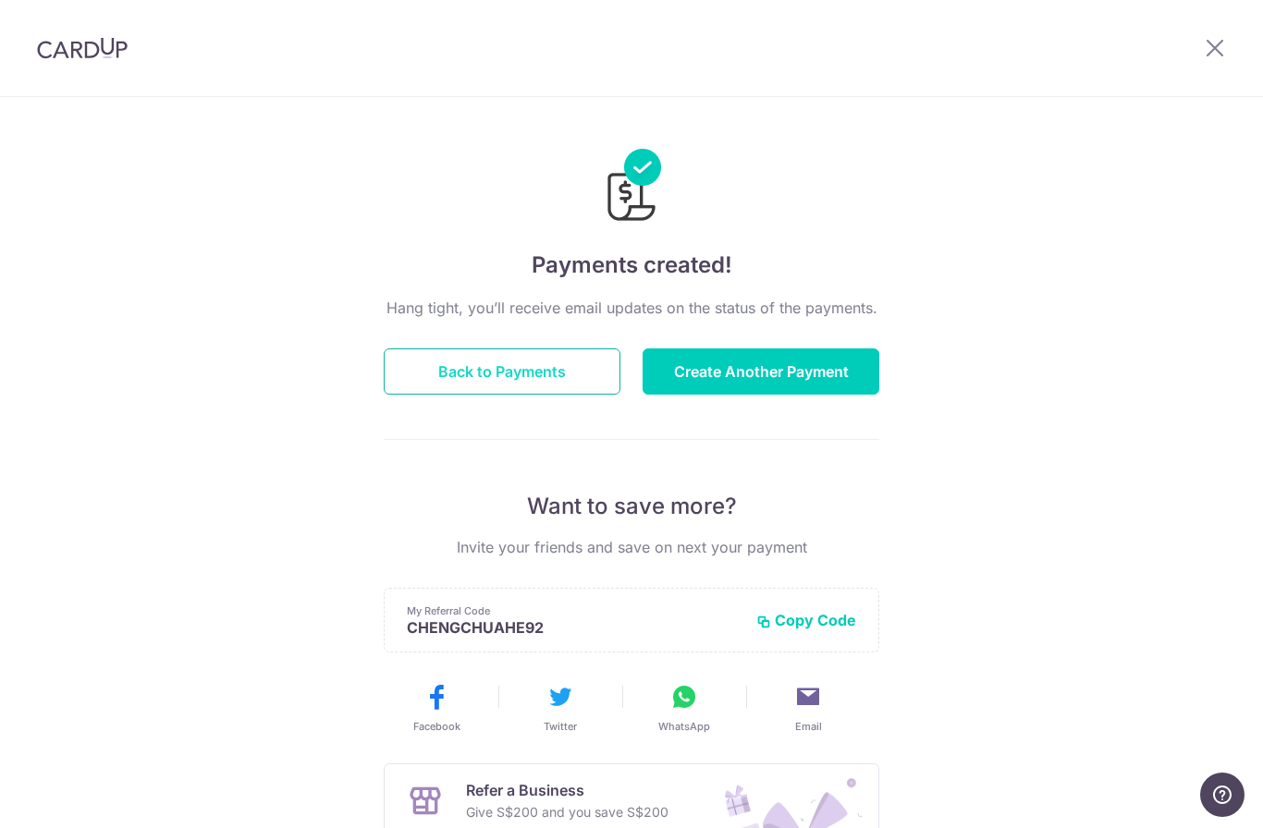
click at [509, 378] on button "Back to Payments" at bounding box center [502, 372] width 237 height 46
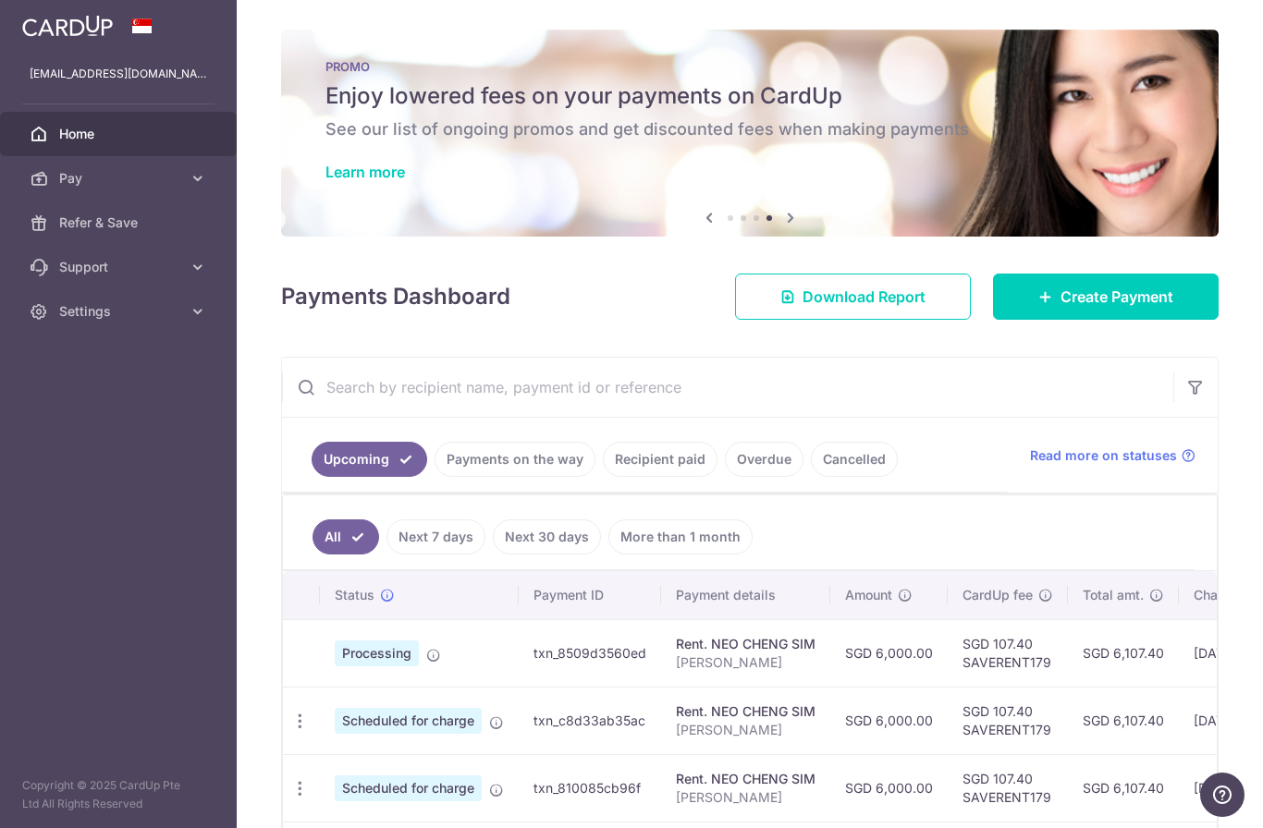
click at [0, 0] on header at bounding box center [0, 0] width 0 height 0
click at [0, 0] on icon "button" at bounding box center [0, 0] width 0 height 0
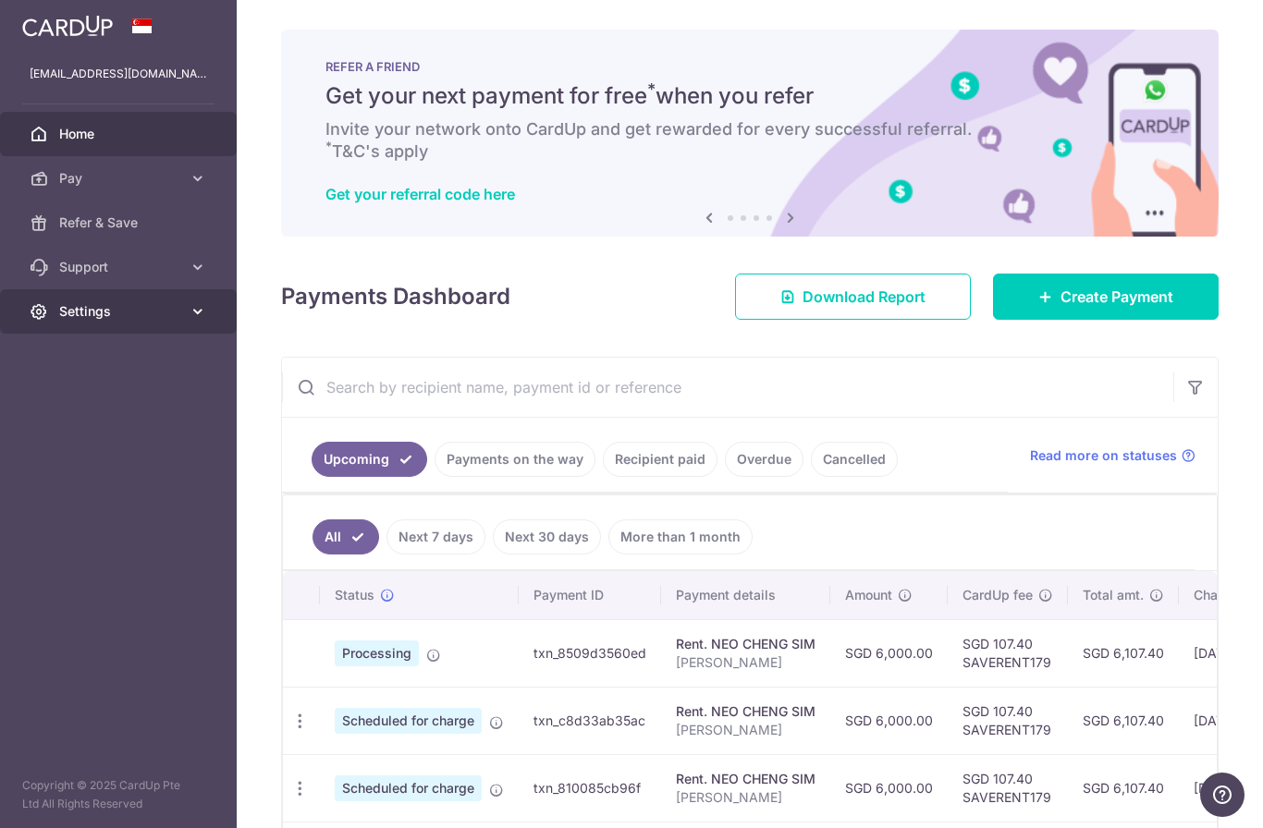
click at [74, 317] on span "Settings" at bounding box center [120, 311] width 122 height 18
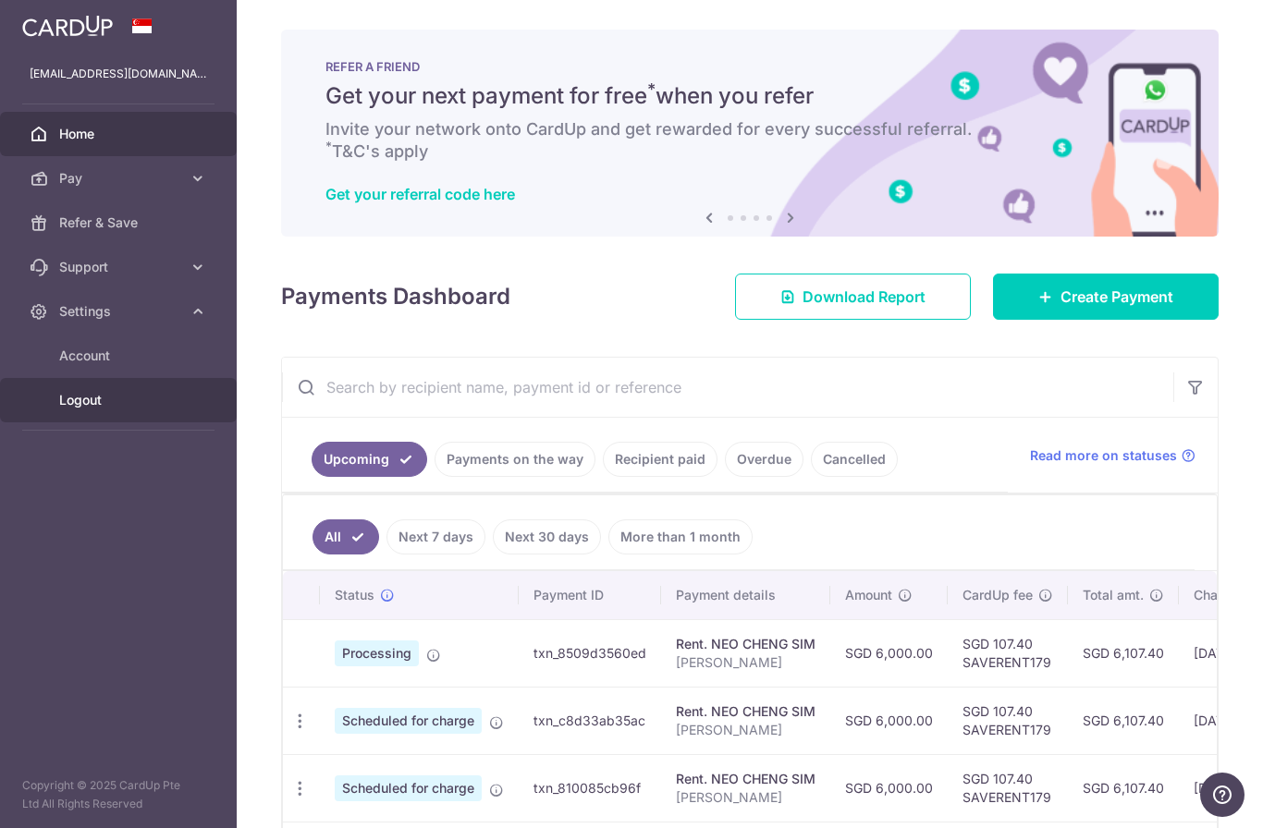
click at [89, 413] on link "Logout" at bounding box center [118, 400] width 237 height 44
